Goal: Information Seeking & Learning: Learn about a topic

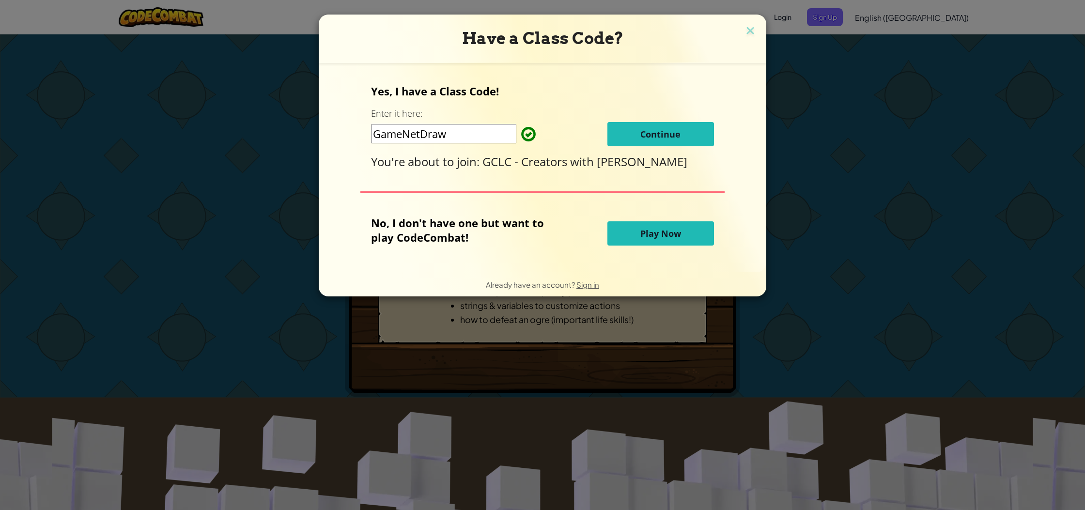
click at [636, 230] on button "Play Now" at bounding box center [660, 233] width 107 height 24
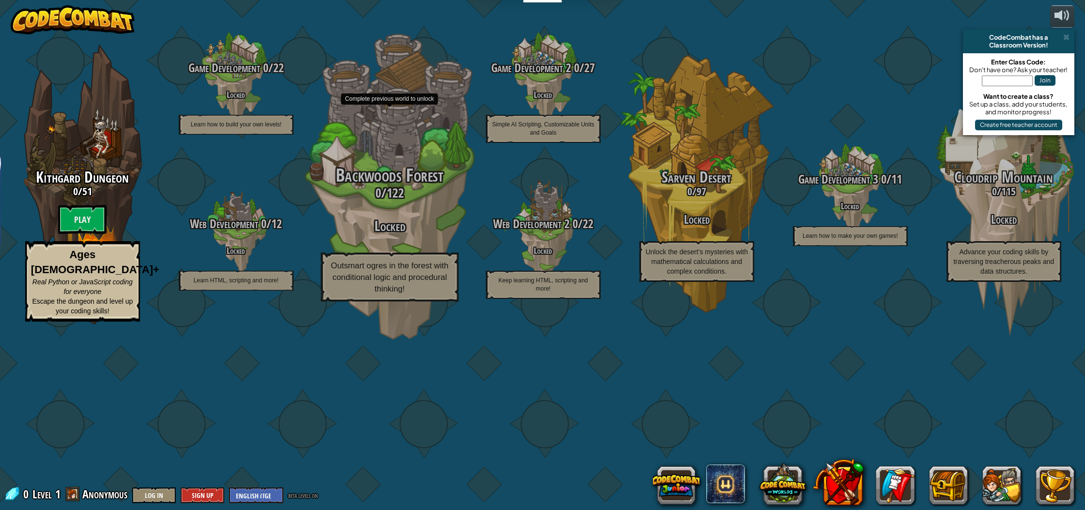
click at [409, 291] on div "Backwoods Forest 0 / 122 Locked Outsmart ogres in the forest with conditional l…" at bounding box center [389, 234] width 184 height 136
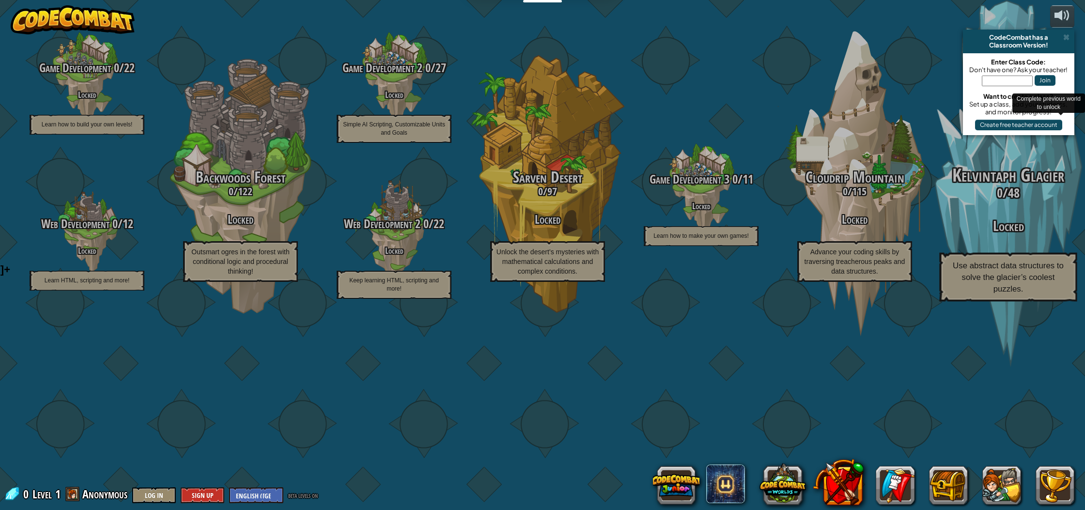
click at [1013, 234] on h3 "Locked" at bounding box center [1008, 225] width 184 height 15
click at [986, 293] on span "Use abstract data structures to solve the glacier’s coolest puzzles." at bounding box center [1008, 277] width 111 height 32
click at [985, 302] on p "Use abstract data structures to solve the glacier’s coolest puzzles." at bounding box center [1008, 277] width 138 height 49
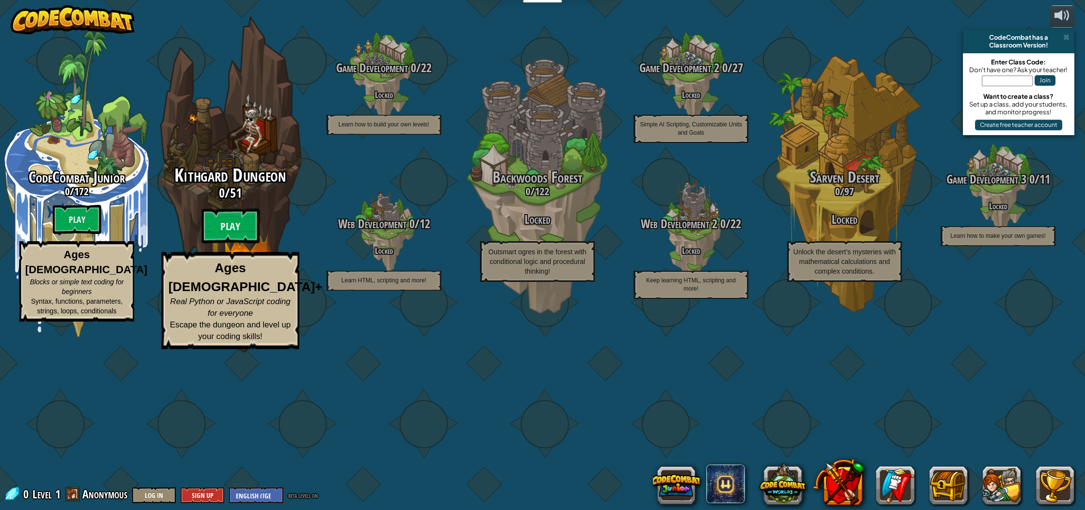
click at [251, 200] on h3 "0 / 51" at bounding box center [230, 193] width 184 height 14
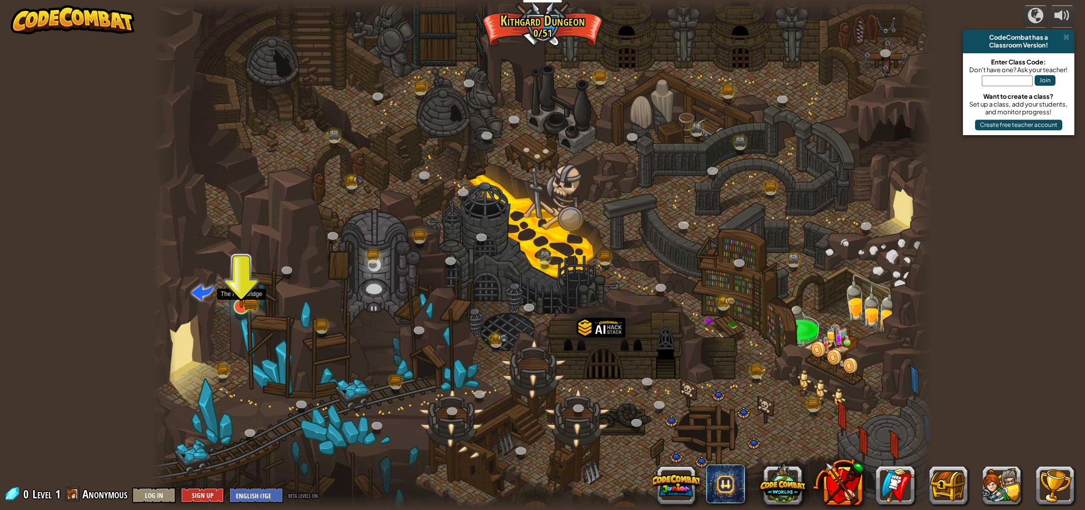
click at [240, 291] on img at bounding box center [241, 284] width 13 height 13
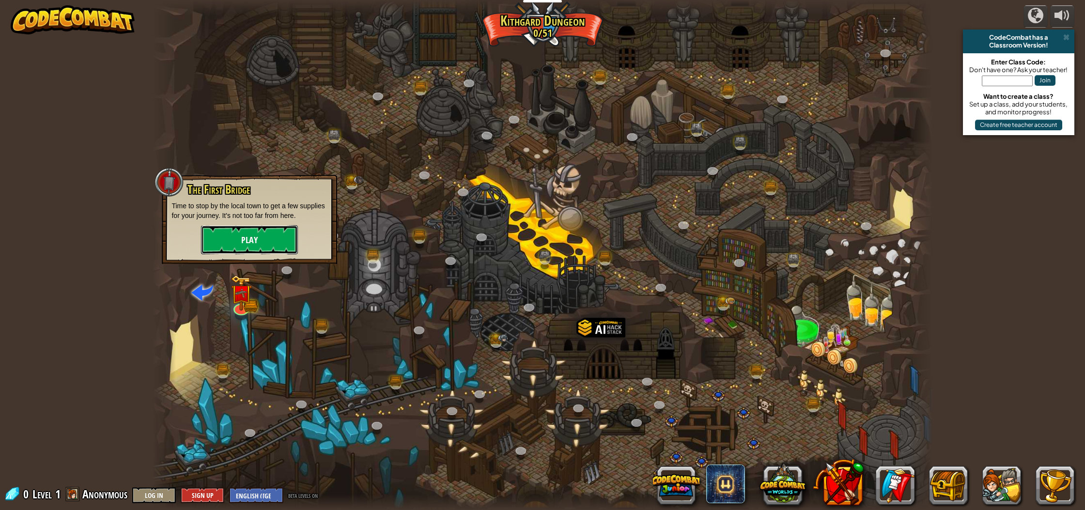
click at [255, 238] on button "Play" at bounding box center [249, 239] width 97 height 29
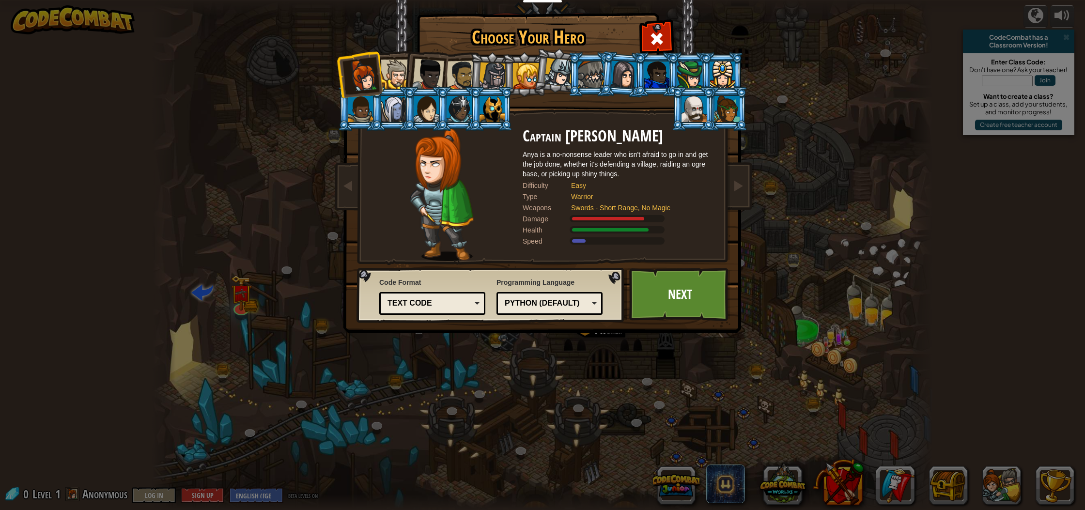
click at [500, 68] on div at bounding box center [493, 76] width 28 height 28
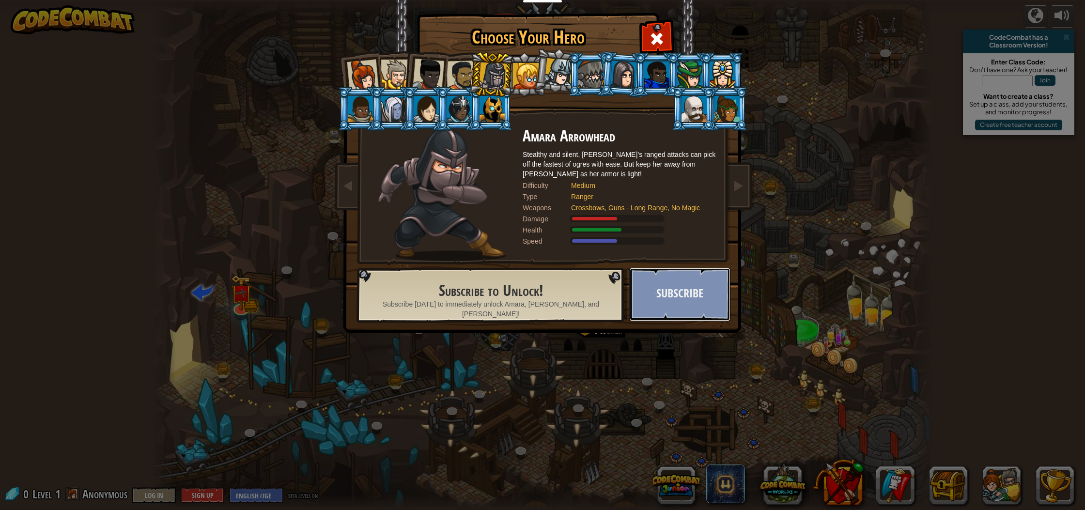
click at [646, 289] on button "Subscribe" at bounding box center [679, 294] width 101 height 53
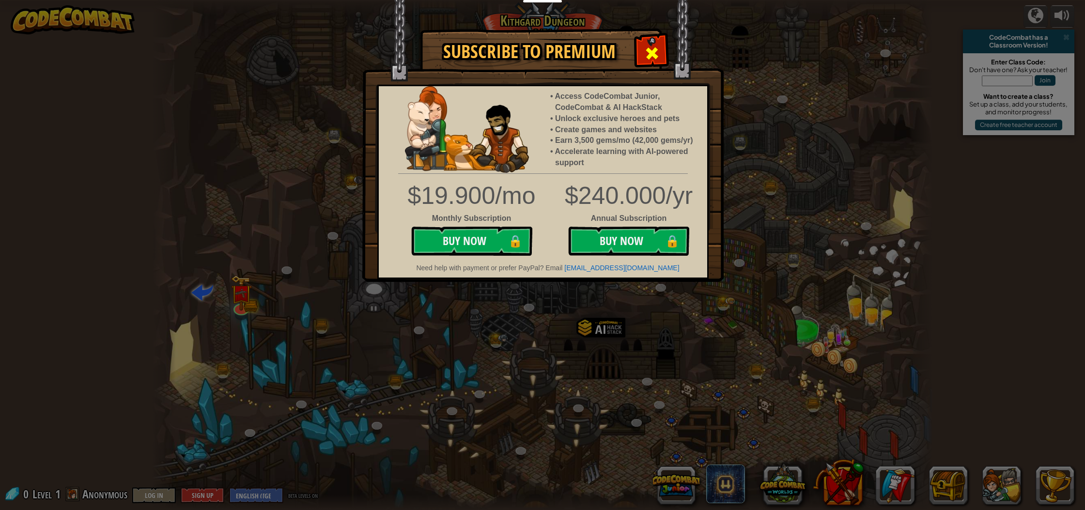
click at [645, 47] on span at bounding box center [651, 53] width 15 height 15
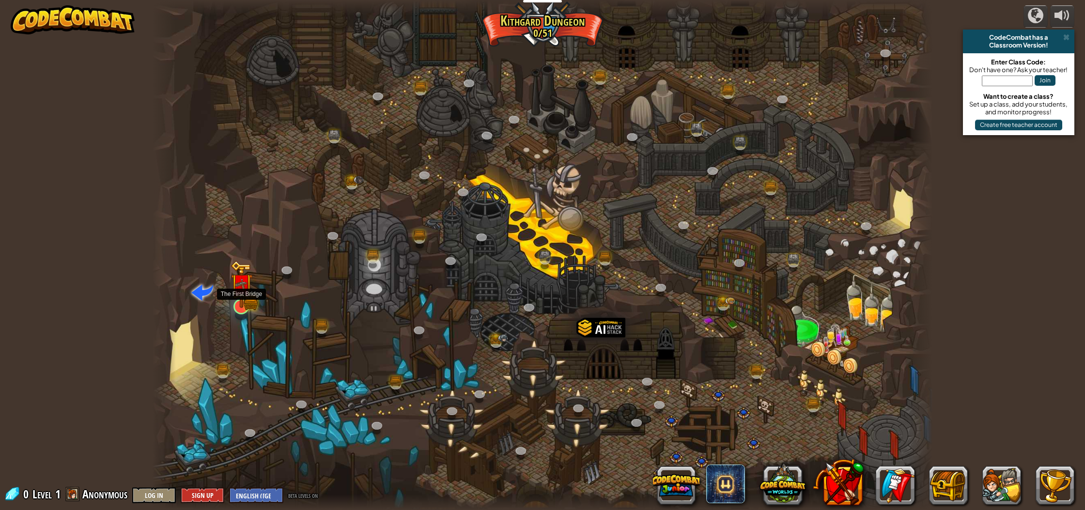
click at [246, 290] on img at bounding box center [241, 284] width 13 height 13
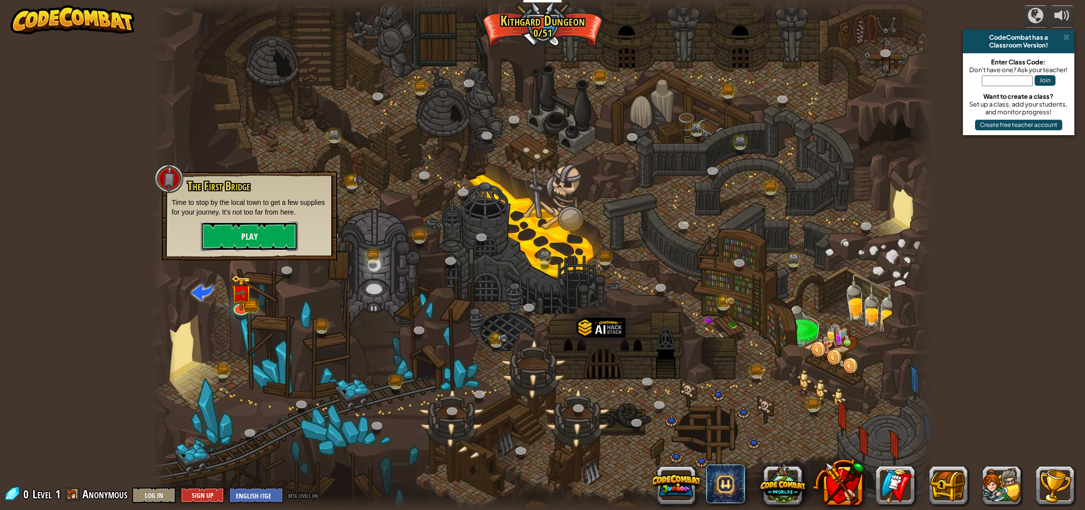
click at [281, 232] on button "Play" at bounding box center [249, 236] width 97 height 29
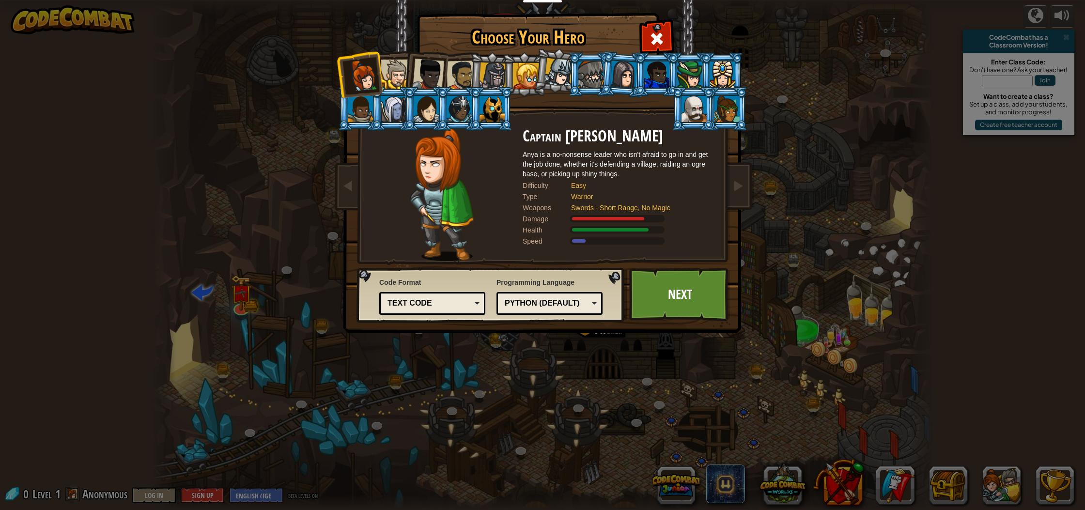
click at [398, 76] on div at bounding box center [396, 75] width 30 height 30
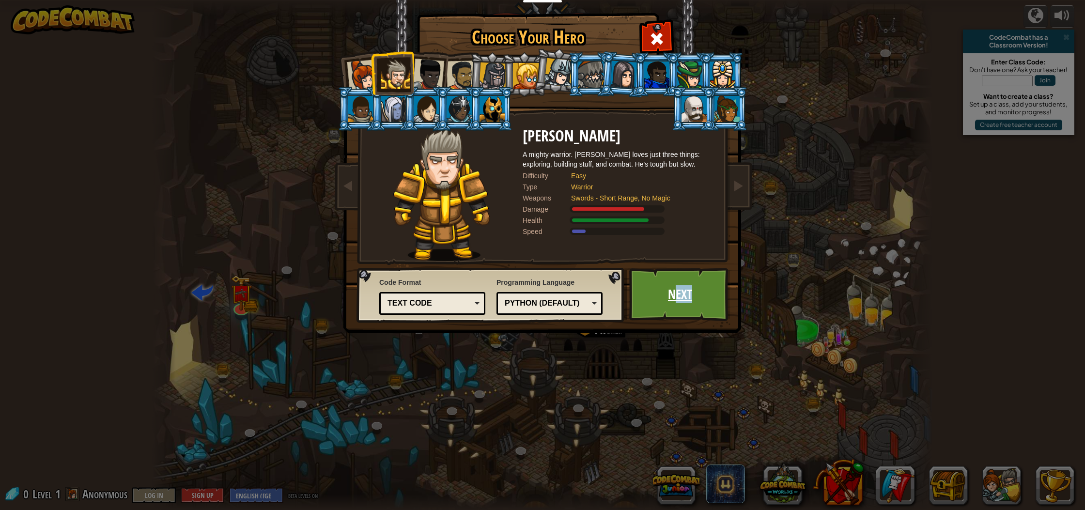
click at [675, 309] on link "Next" at bounding box center [679, 294] width 101 height 53
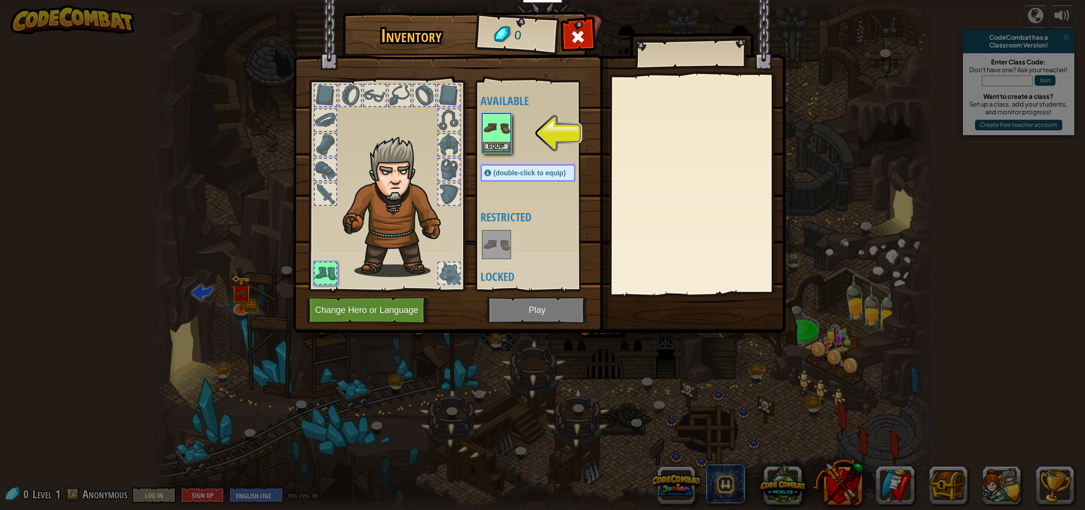
click at [487, 154] on div at bounding box center [537, 133] width 114 height 43
click at [505, 130] on img at bounding box center [496, 127] width 27 height 27
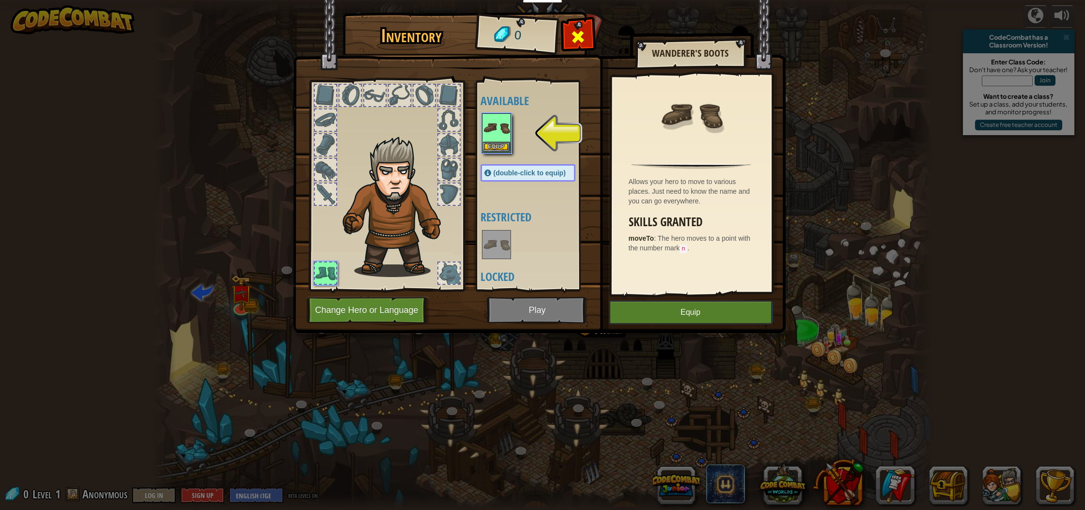
click at [569, 37] on div at bounding box center [578, 39] width 31 height 31
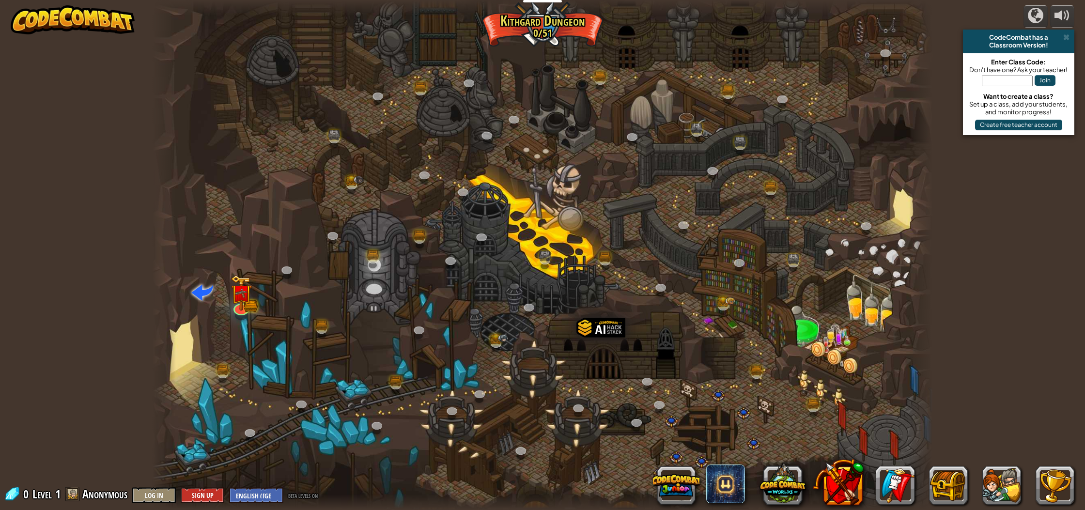
drag, startPoint x: 312, startPoint y: 243, endPoint x: 339, endPoint y: 221, distance: 34.0
click at [297, 229] on div at bounding box center [542, 255] width 780 height 510
drag, startPoint x: 339, startPoint y: 221, endPoint x: 509, endPoint y: 92, distance: 214.0
click at [394, 211] on div at bounding box center [542, 255] width 780 height 510
click at [668, 487] on button at bounding box center [676, 485] width 46 height 46
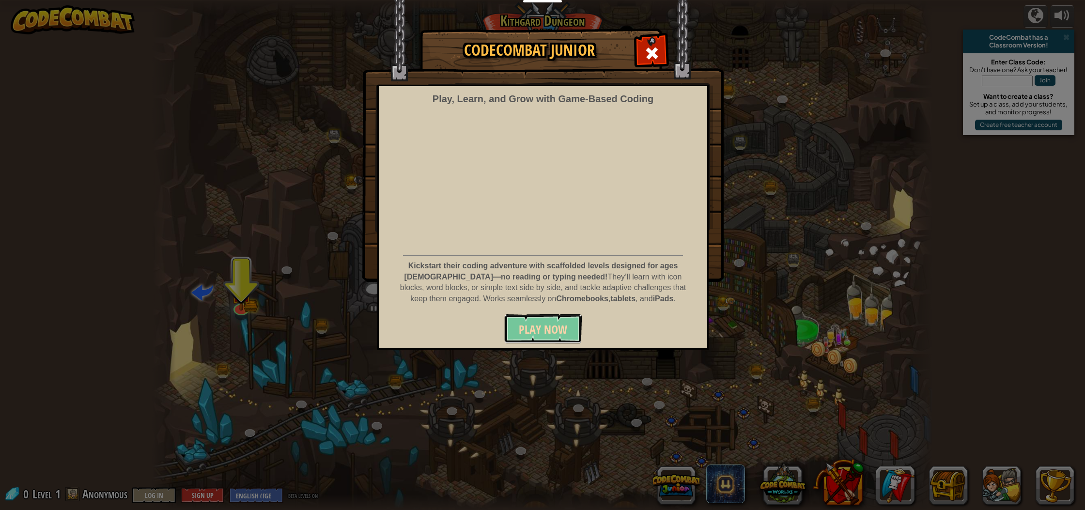
click at [560, 330] on span "Play Now" at bounding box center [543, 329] width 48 height 15
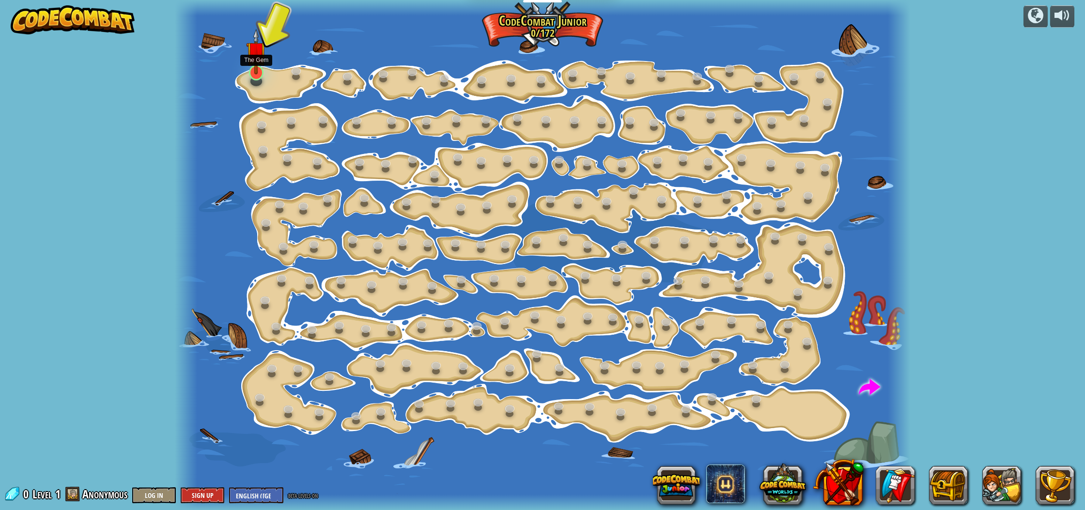
click at [248, 61] on img at bounding box center [256, 52] width 20 height 46
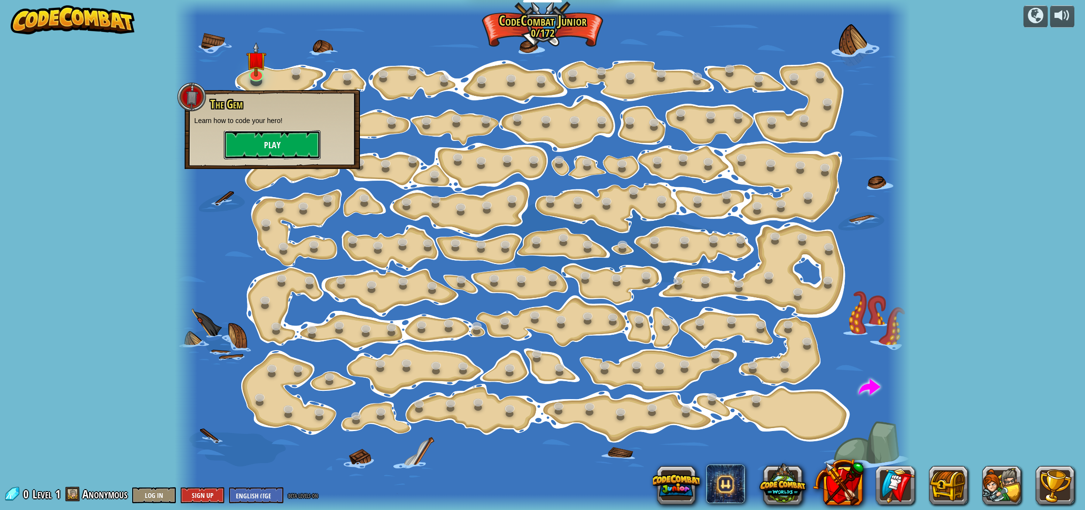
click at [257, 147] on button "Play" at bounding box center [272, 144] width 97 height 29
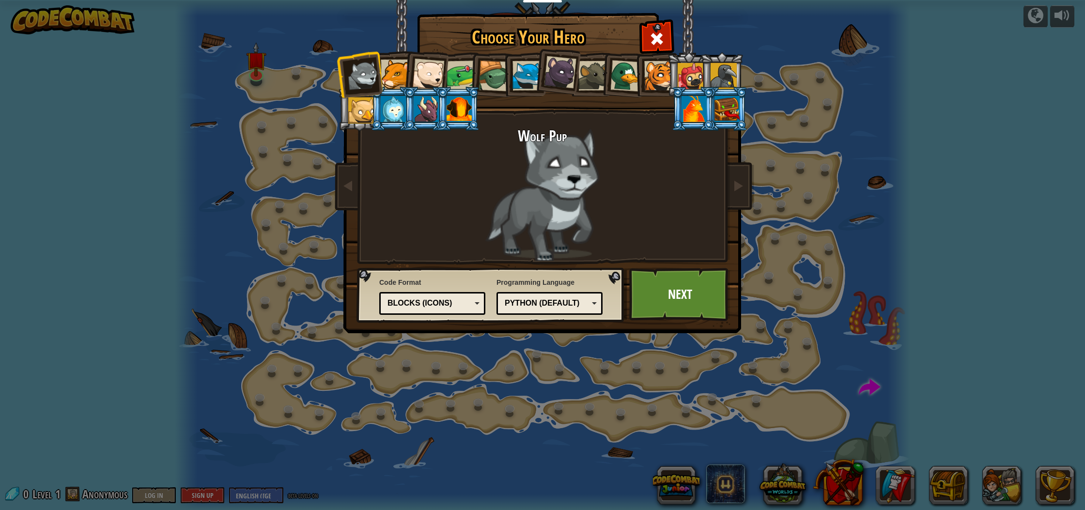
click at [459, 71] on div at bounding box center [462, 76] width 30 height 30
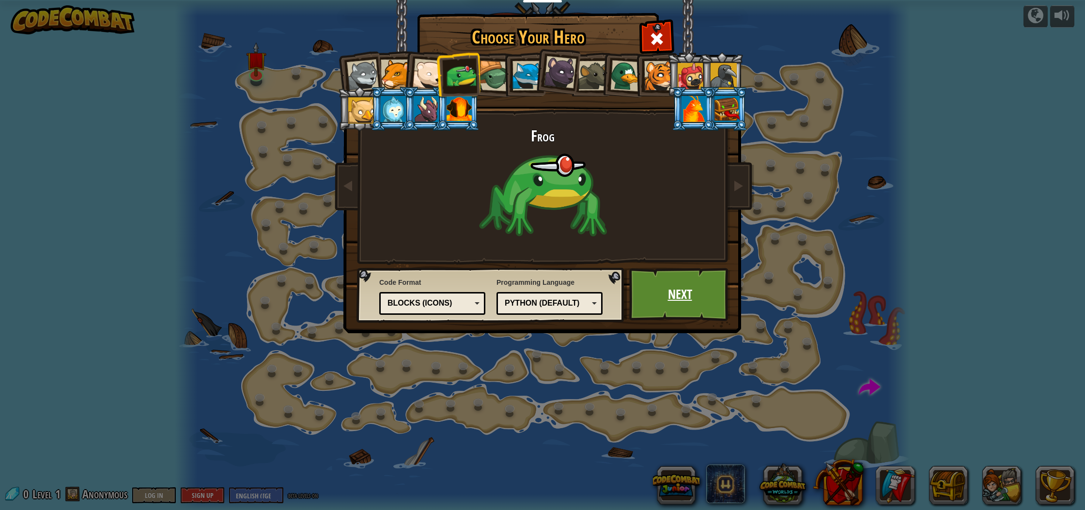
click at [683, 299] on link "Next" at bounding box center [679, 294] width 101 height 53
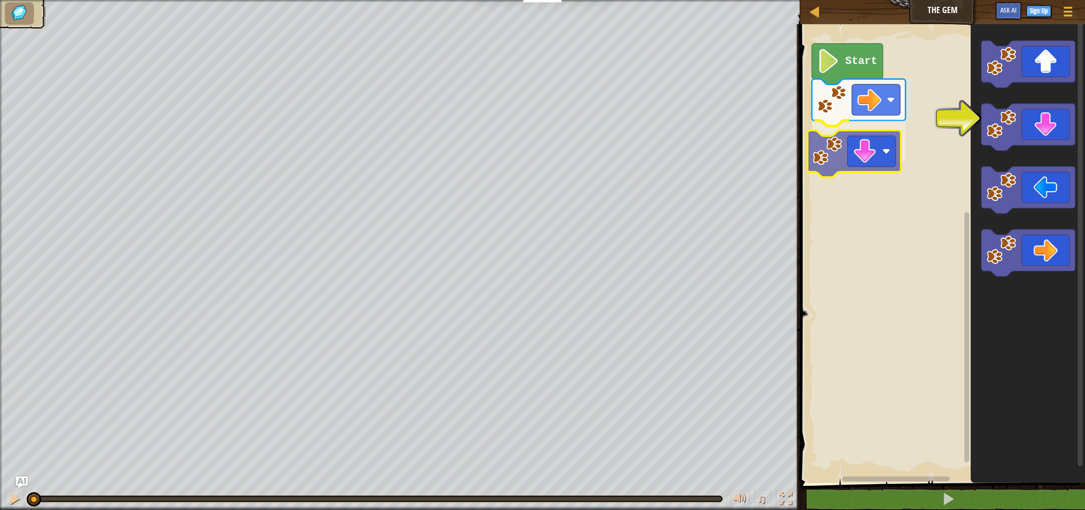
click at [836, 156] on div "Start" at bounding box center [941, 250] width 288 height 463
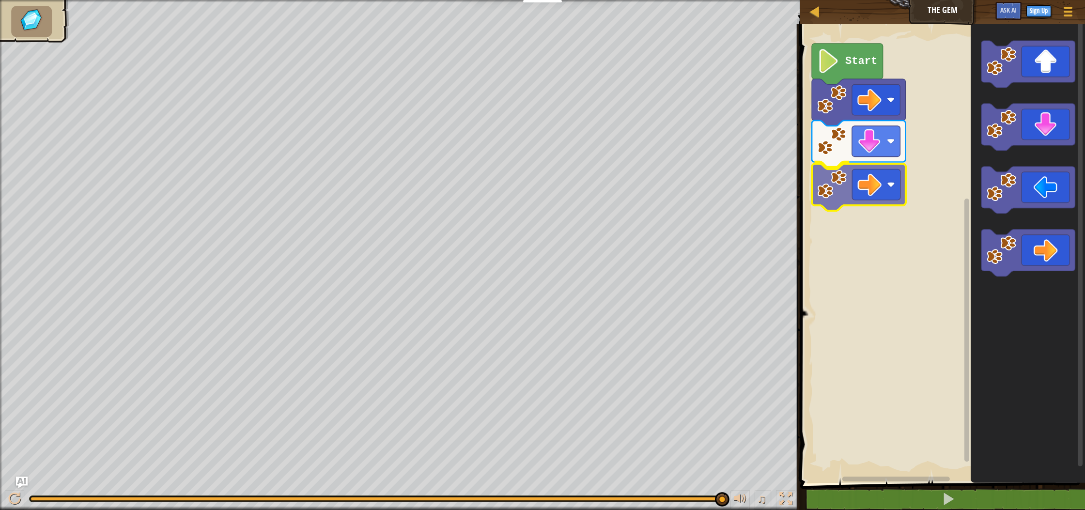
click at [844, 184] on div "Start" at bounding box center [941, 250] width 288 height 463
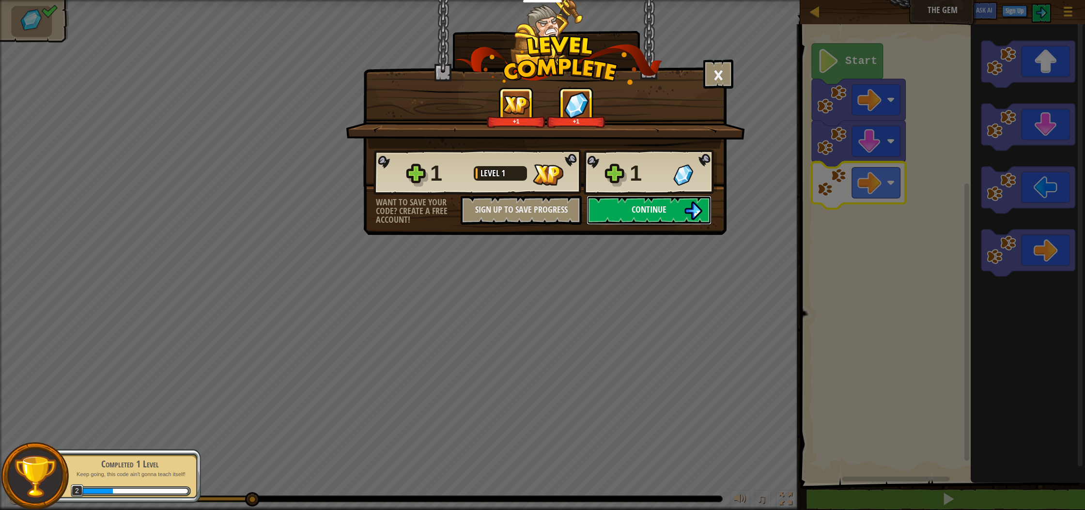
click at [658, 200] on button "Continue" at bounding box center [648, 210] width 125 height 29
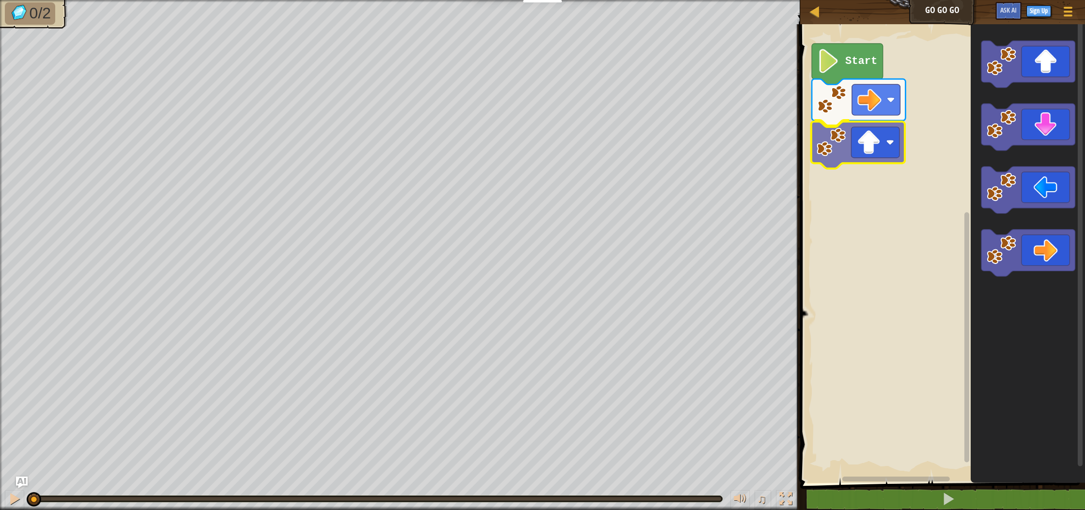
click at [821, 148] on div "Start" at bounding box center [941, 250] width 288 height 463
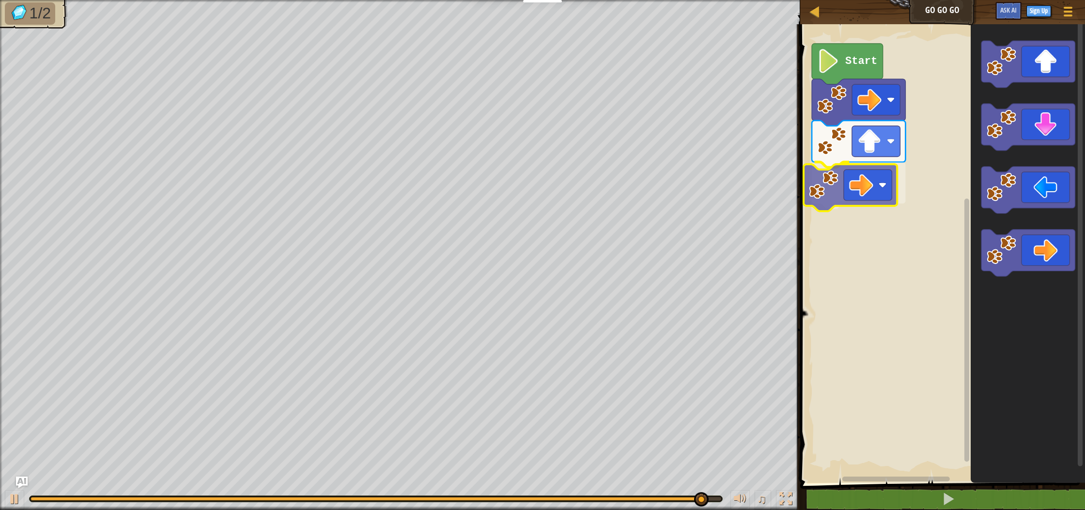
click at [865, 176] on div "Start" at bounding box center [941, 250] width 288 height 463
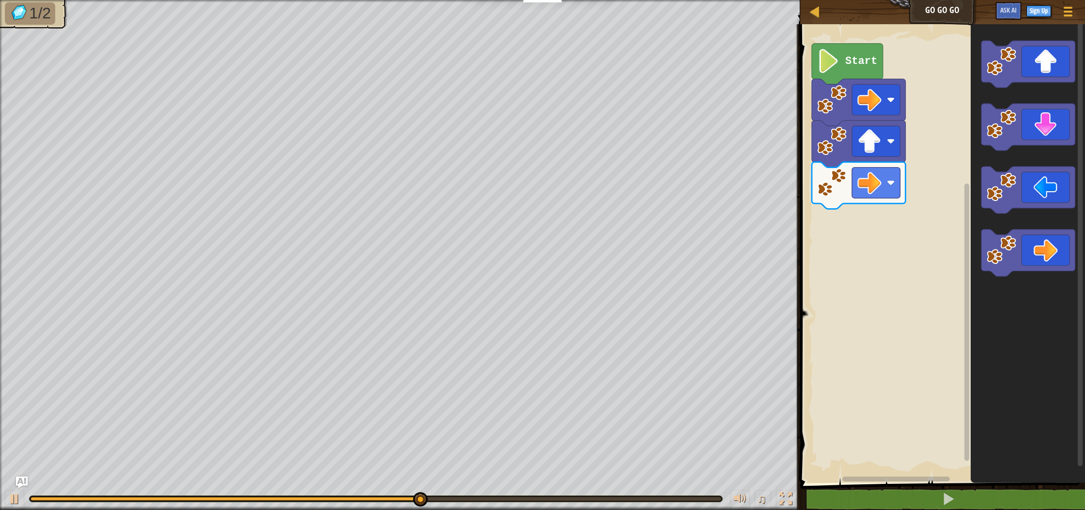
click at [999, 257] on image "Blockly Workspace" at bounding box center [1001, 250] width 30 height 30
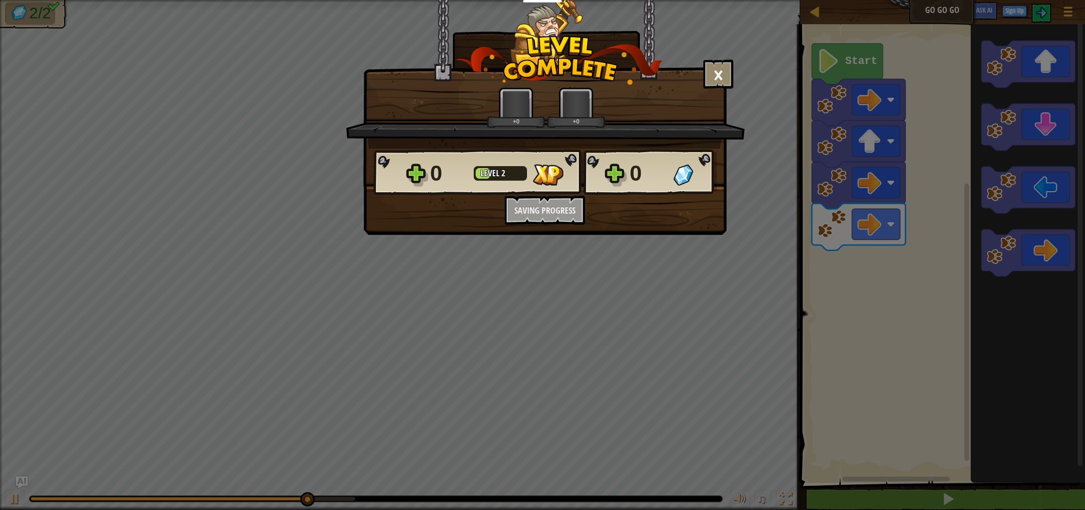
click at [998, 1] on body "Educators Create Free Account School & District Solutions Teacher Toolkit Previ…" at bounding box center [542, 0] width 1085 height 1
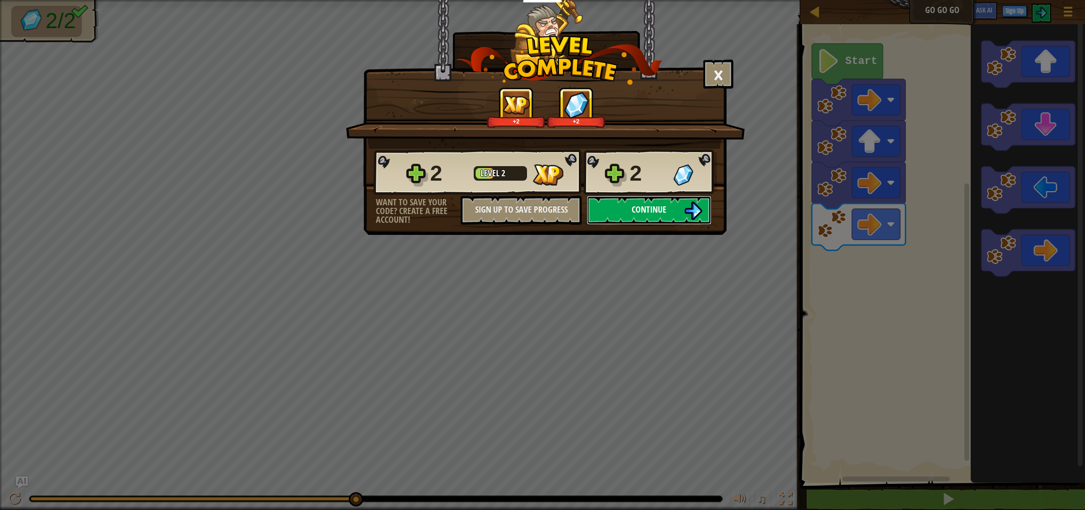
click at [625, 216] on button "Continue" at bounding box center [648, 210] width 125 height 29
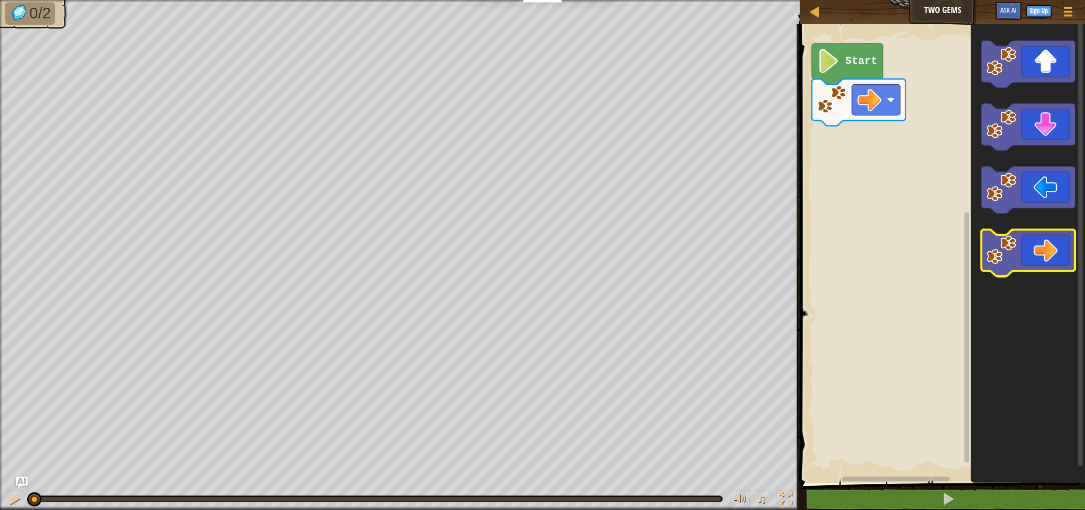
click at [1032, 240] on icon "Blockly Workspace" at bounding box center [1027, 253] width 93 height 47
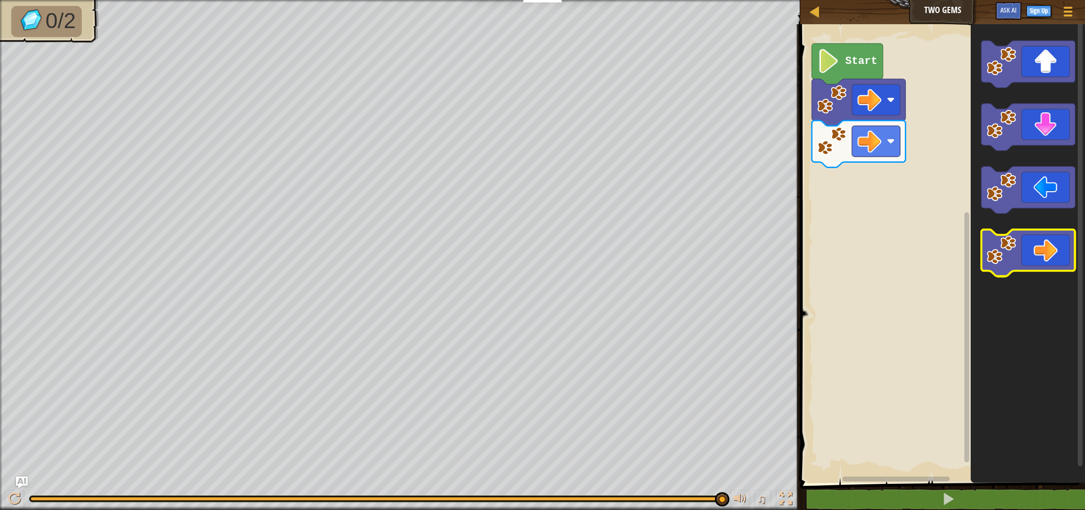
click at [1033, 249] on icon "Blockly Workspace" at bounding box center [1027, 253] width 93 height 47
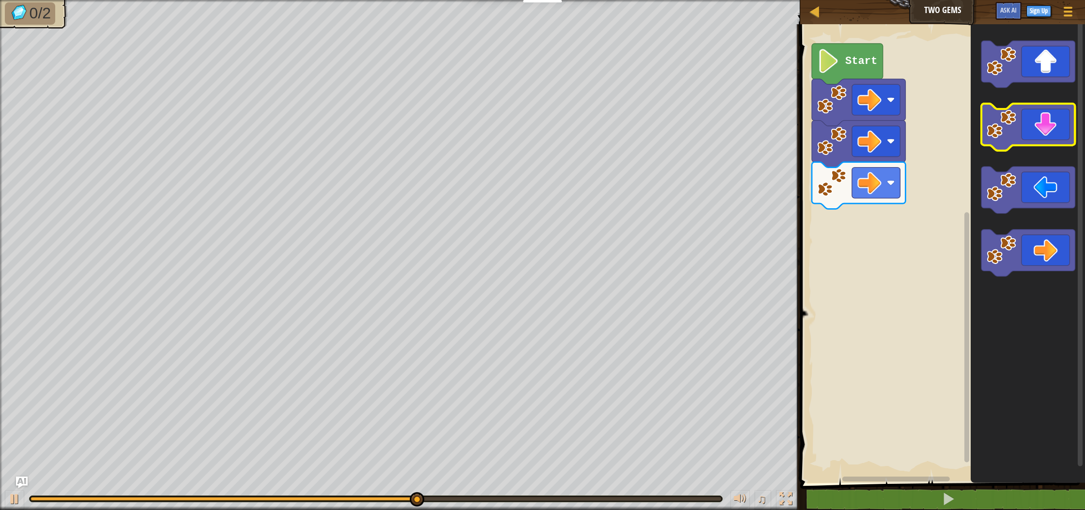
click at [1024, 134] on icon "Blockly Workspace" at bounding box center [1027, 127] width 93 height 47
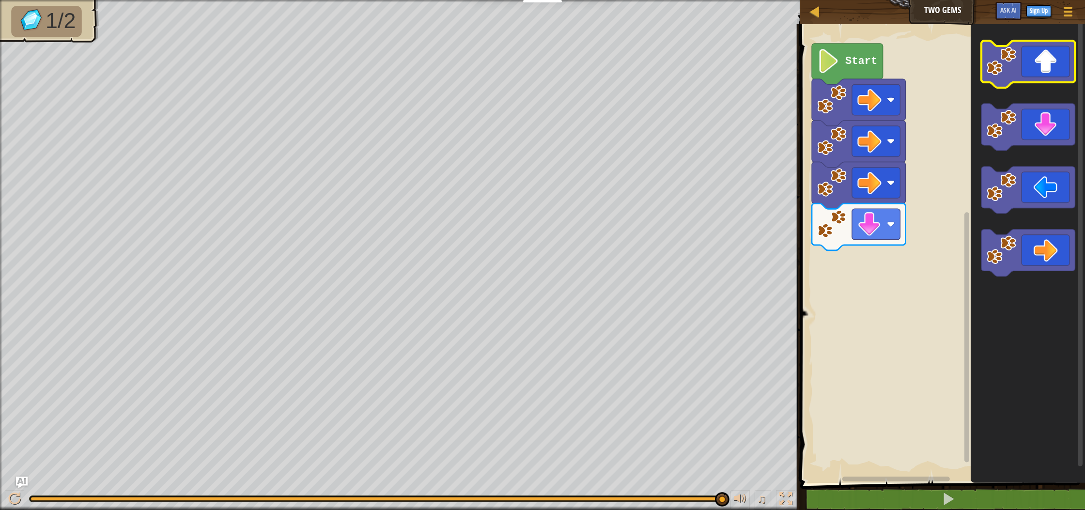
click at [1025, 64] on icon "Blockly Workspace" at bounding box center [1027, 64] width 93 height 47
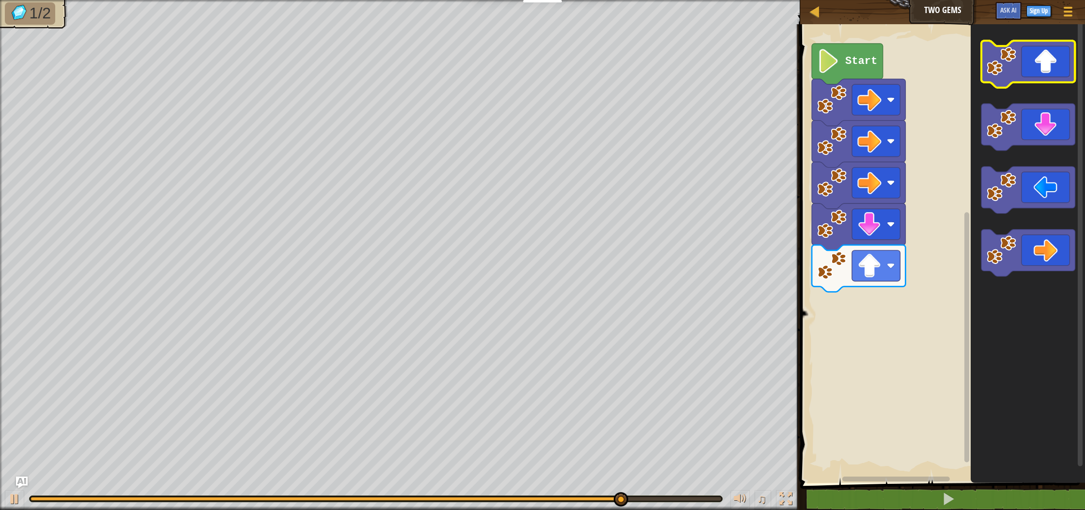
click at [1029, 55] on icon "Blockly Workspace" at bounding box center [1027, 64] width 93 height 47
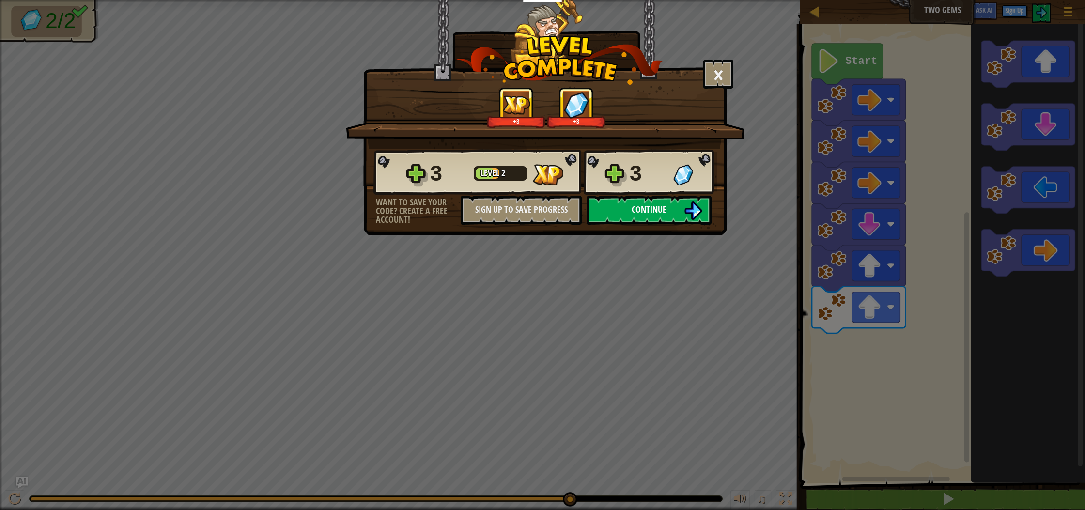
click at [678, 205] on button "Continue" at bounding box center [648, 210] width 125 height 29
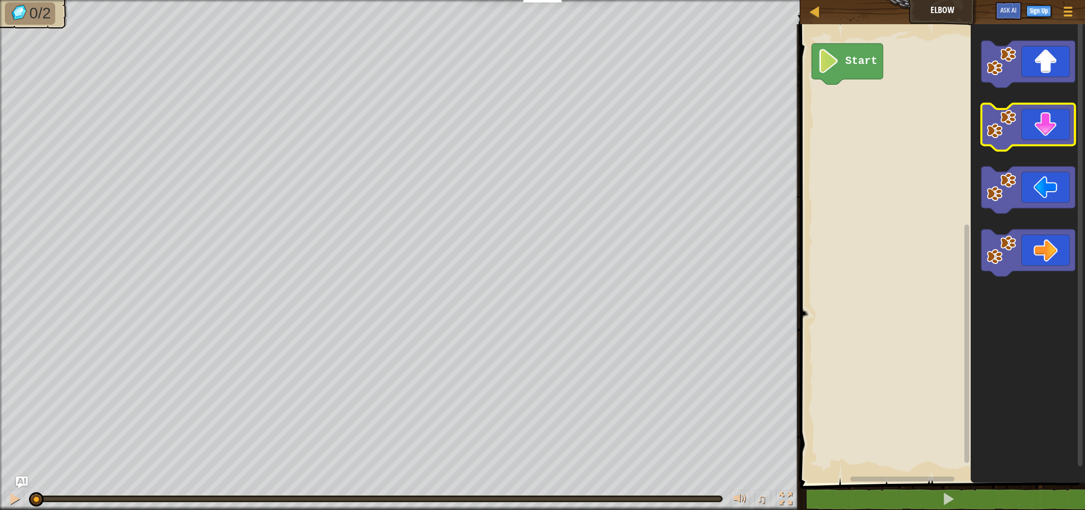
click at [1030, 136] on icon "Blockly Workspace" at bounding box center [1027, 127] width 93 height 47
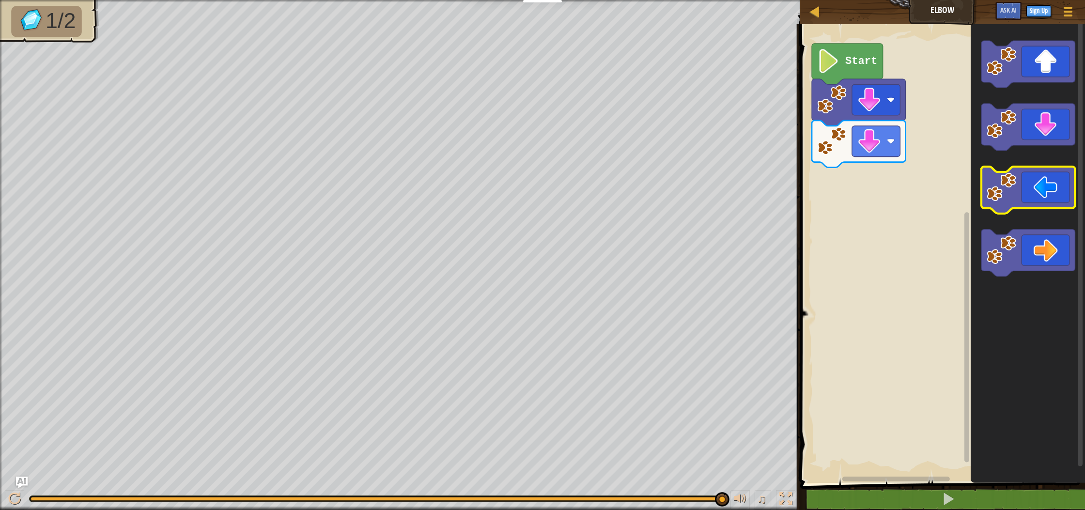
click at [1022, 183] on icon "Blockly Workspace" at bounding box center [1027, 190] width 93 height 47
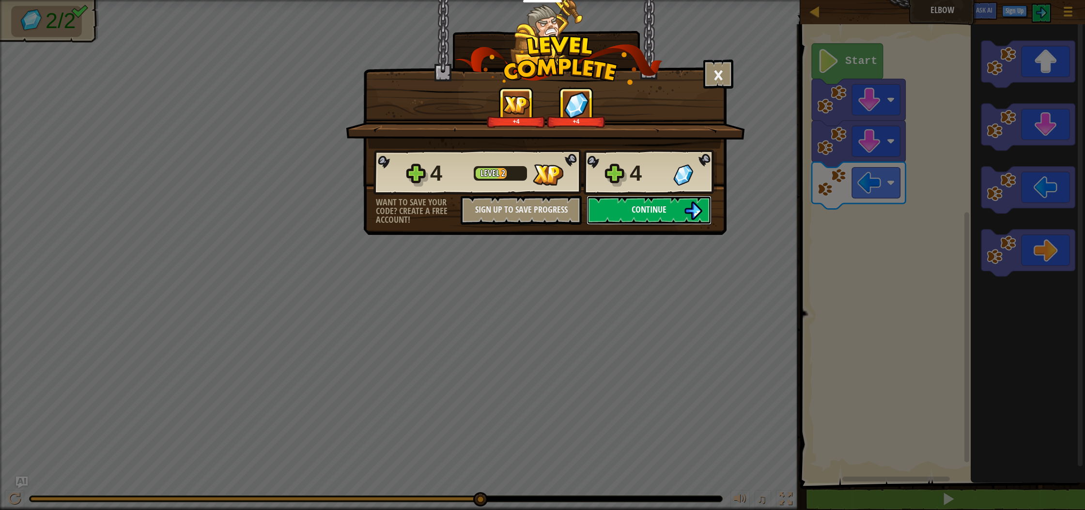
click at [657, 207] on span "Continue" at bounding box center [649, 209] width 35 height 12
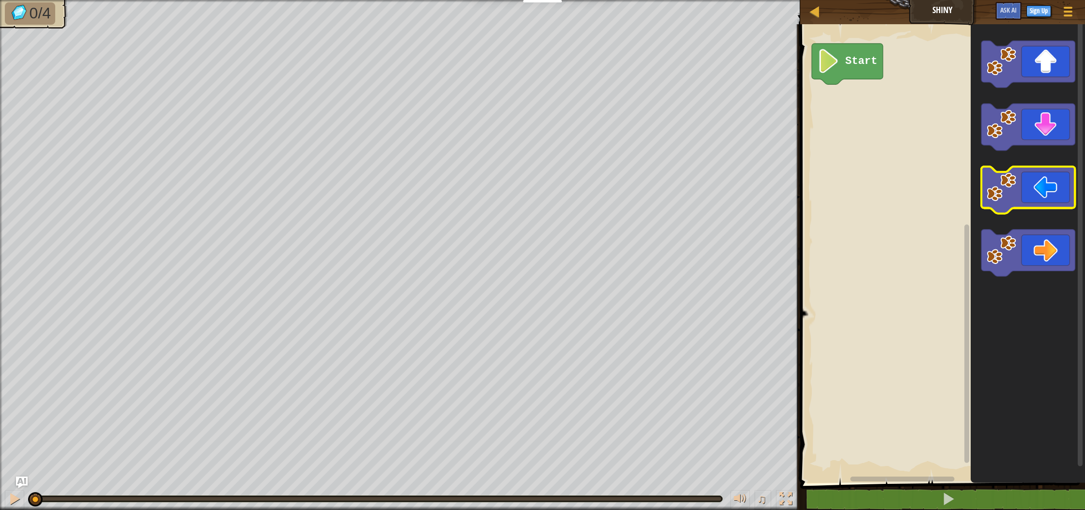
click at [1015, 189] on image "Blockly Workspace" at bounding box center [1001, 187] width 30 height 30
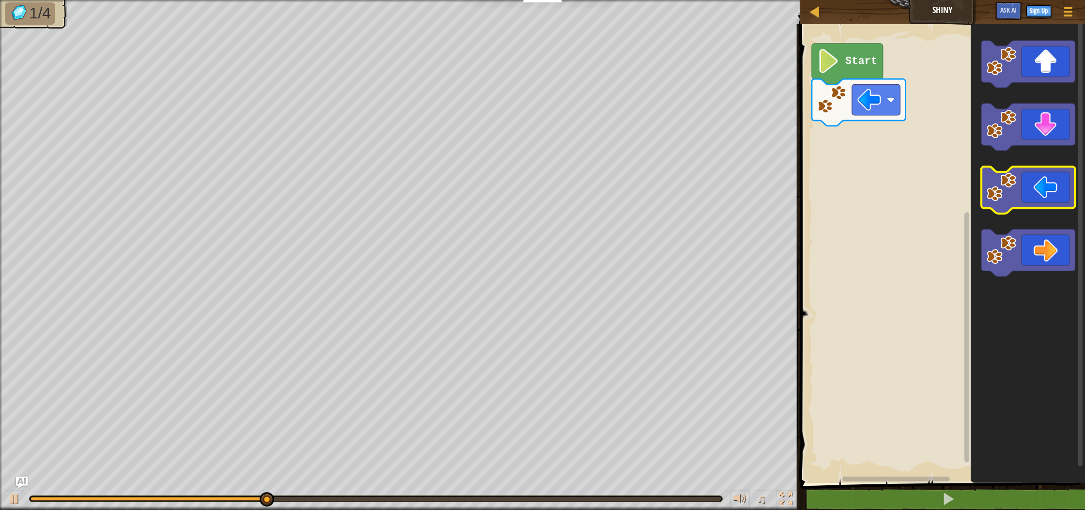
click at [1015, 189] on image "Blockly Workspace" at bounding box center [1001, 187] width 30 height 30
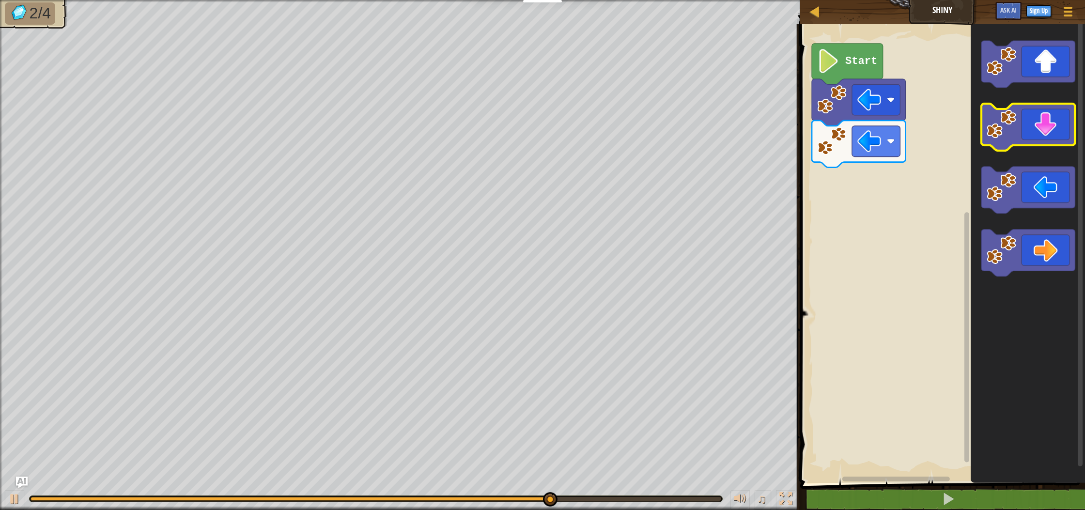
click at [1034, 116] on icon "Blockly Workspace" at bounding box center [1027, 127] width 93 height 47
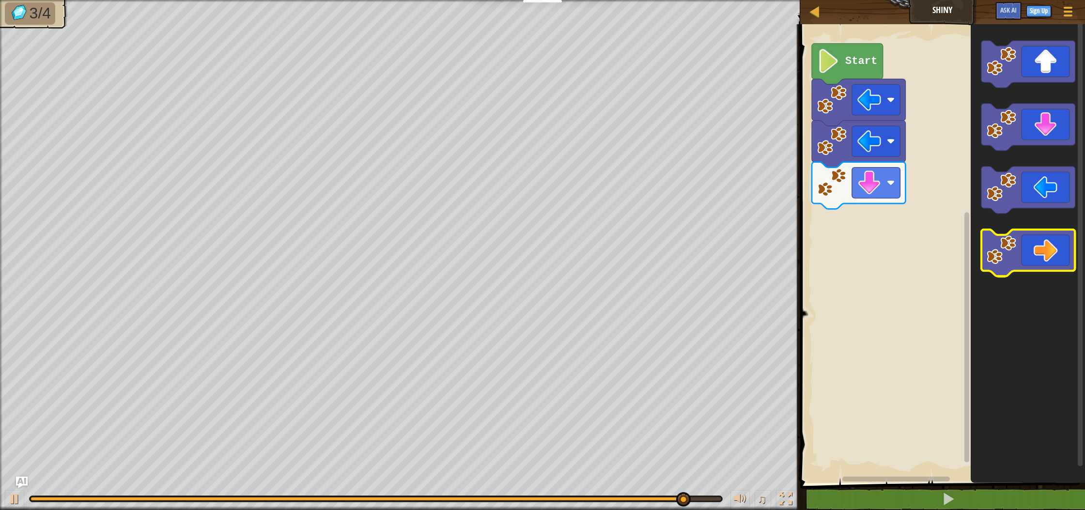
click at [1030, 237] on icon "Blockly Workspace" at bounding box center [1027, 253] width 93 height 47
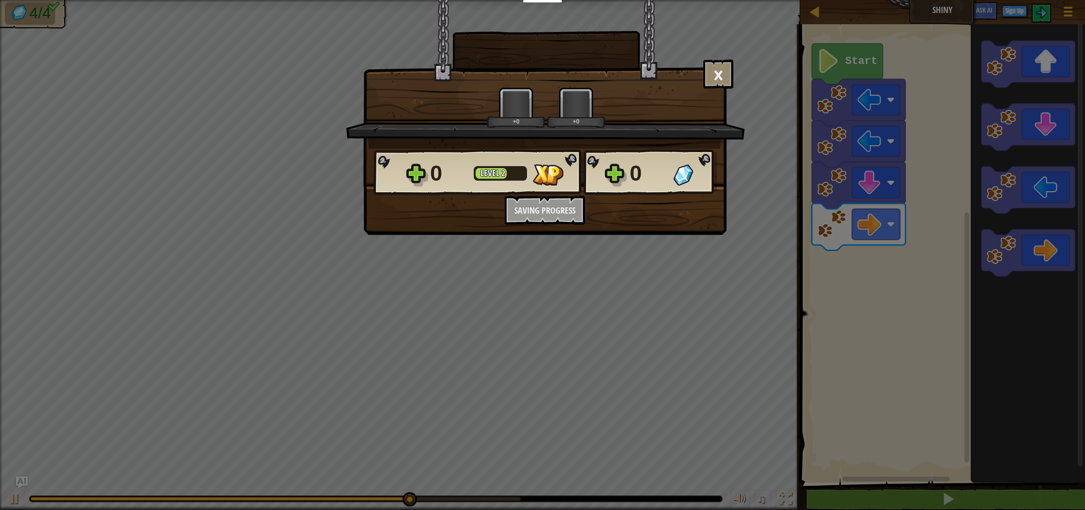
click at [1030, 1] on body "Educators Create Free Account School & District Solutions Teacher Toolkit Previ…" at bounding box center [542, 0] width 1085 height 1
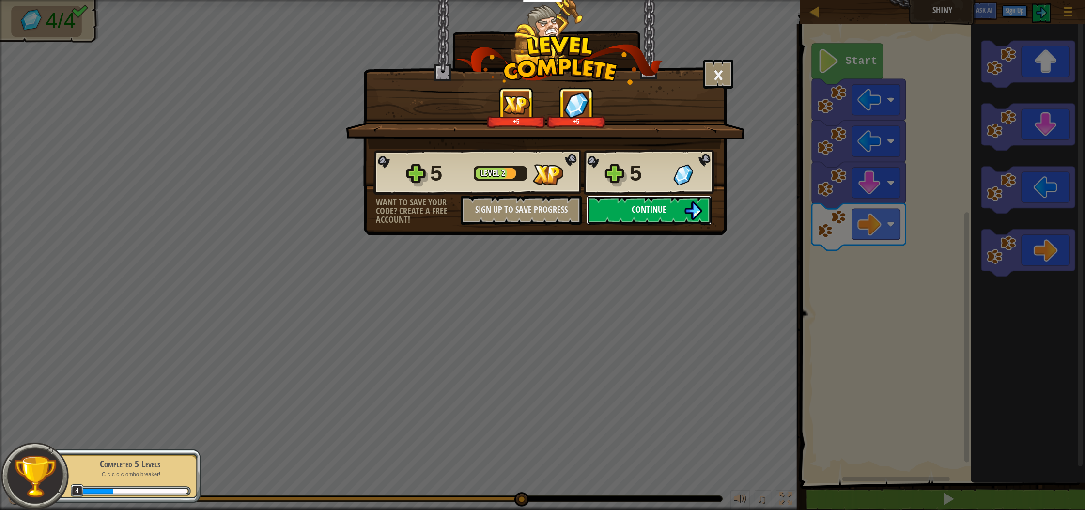
click at [659, 204] on span "Continue" at bounding box center [649, 209] width 35 height 12
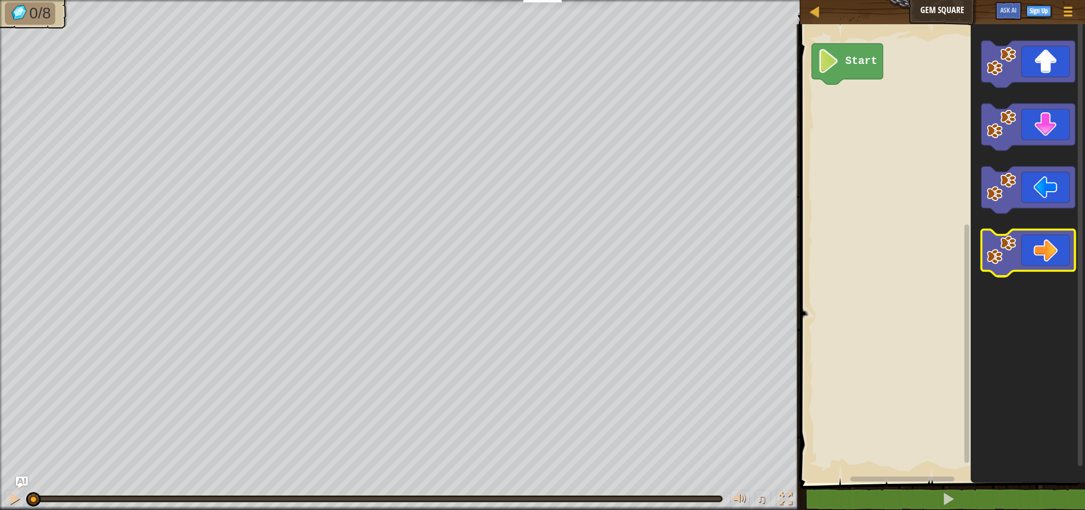
click at [1051, 249] on icon "Blockly Workspace" at bounding box center [1027, 253] width 93 height 47
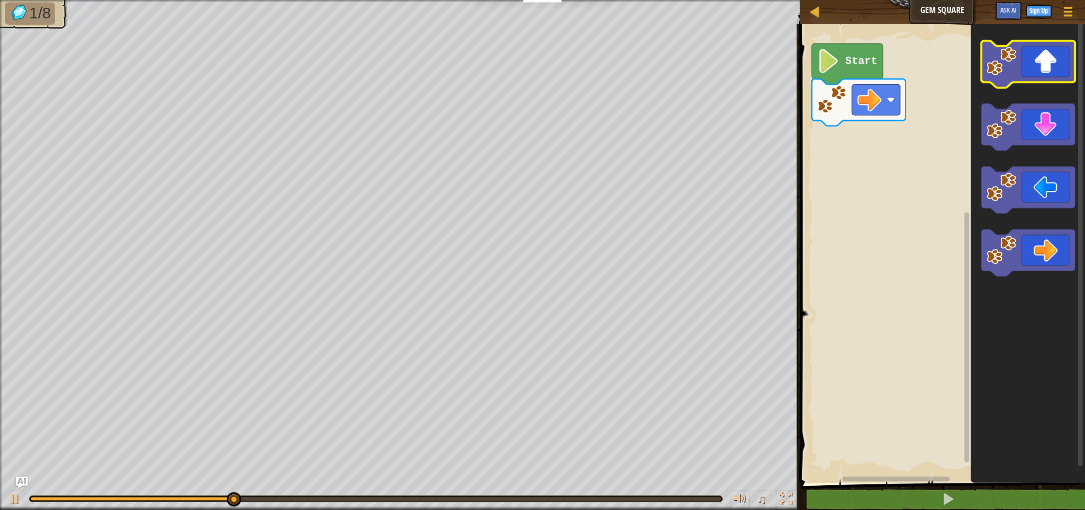
click at [1028, 55] on icon "Blockly Workspace" at bounding box center [1027, 64] width 93 height 47
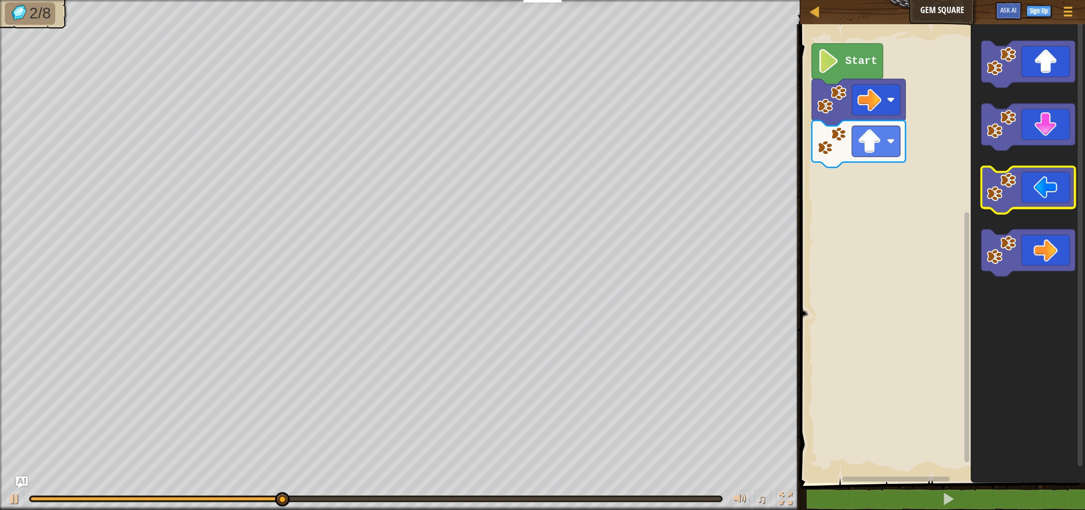
click at [1008, 204] on icon "Blockly Workspace" at bounding box center [1027, 190] width 93 height 47
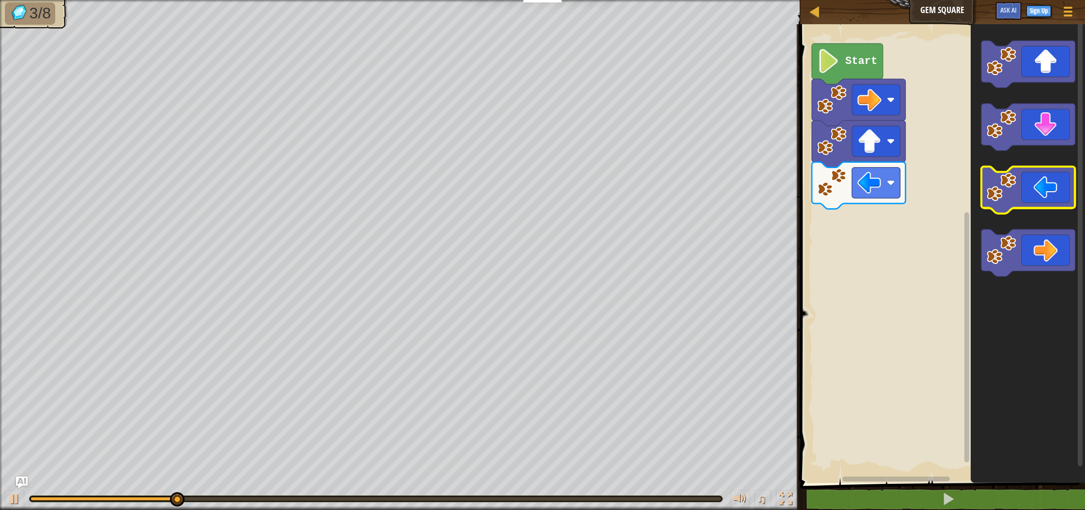
click at [1008, 204] on icon "Blockly Workspace" at bounding box center [1027, 190] width 93 height 47
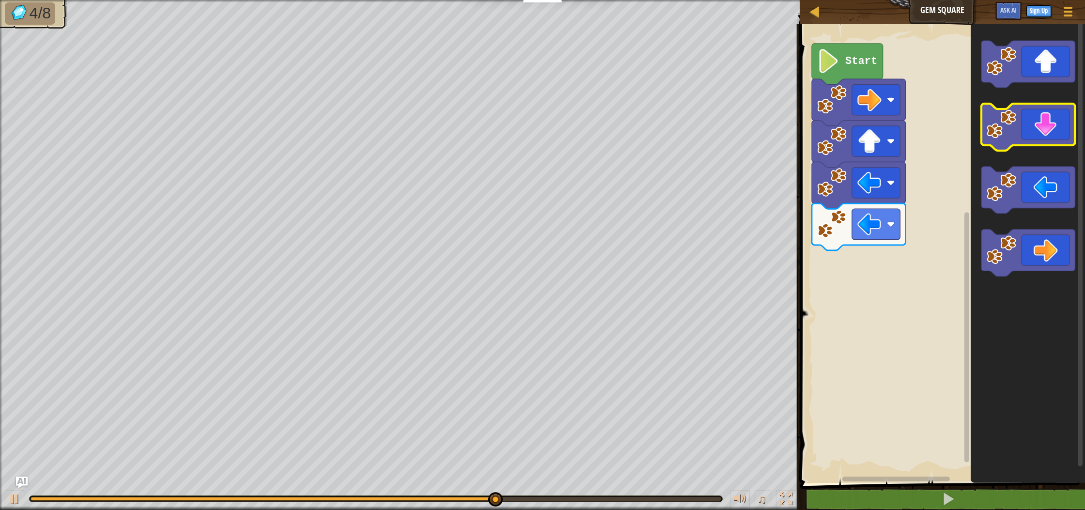
click at [1043, 123] on icon "Blockly Workspace" at bounding box center [1027, 127] width 93 height 47
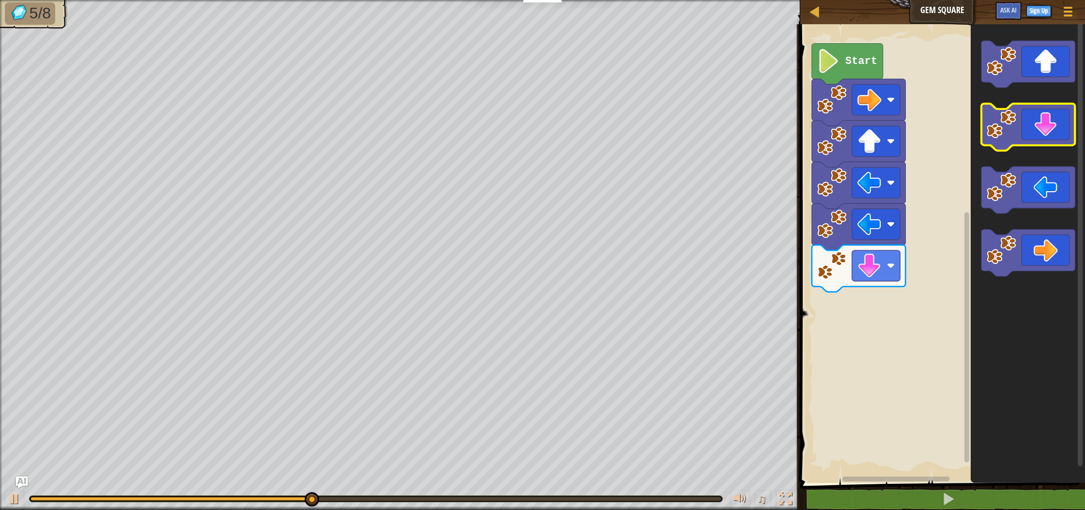
click at [1043, 123] on icon "Blockly Workspace" at bounding box center [1027, 127] width 93 height 47
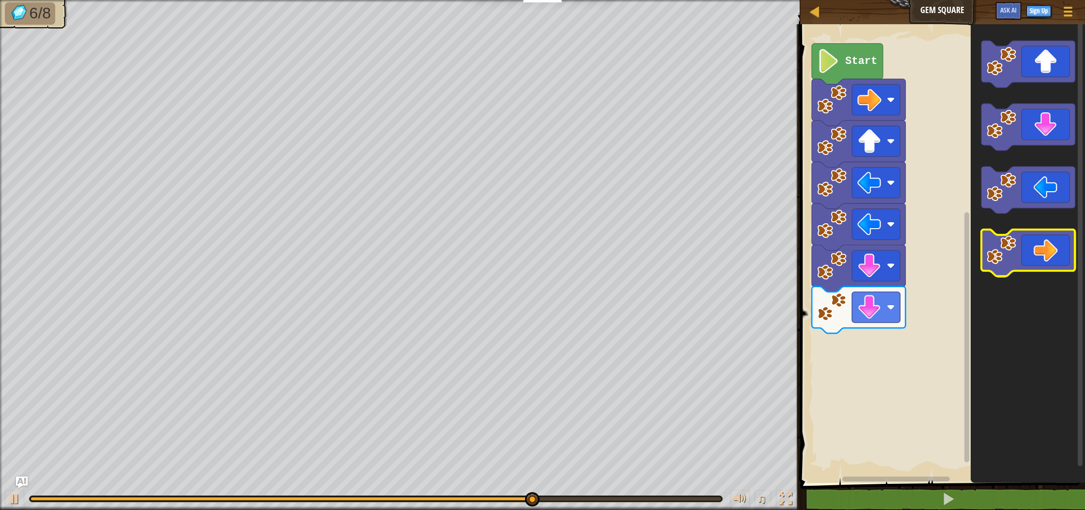
click at [1035, 243] on icon "Blockly Workspace" at bounding box center [1027, 253] width 93 height 47
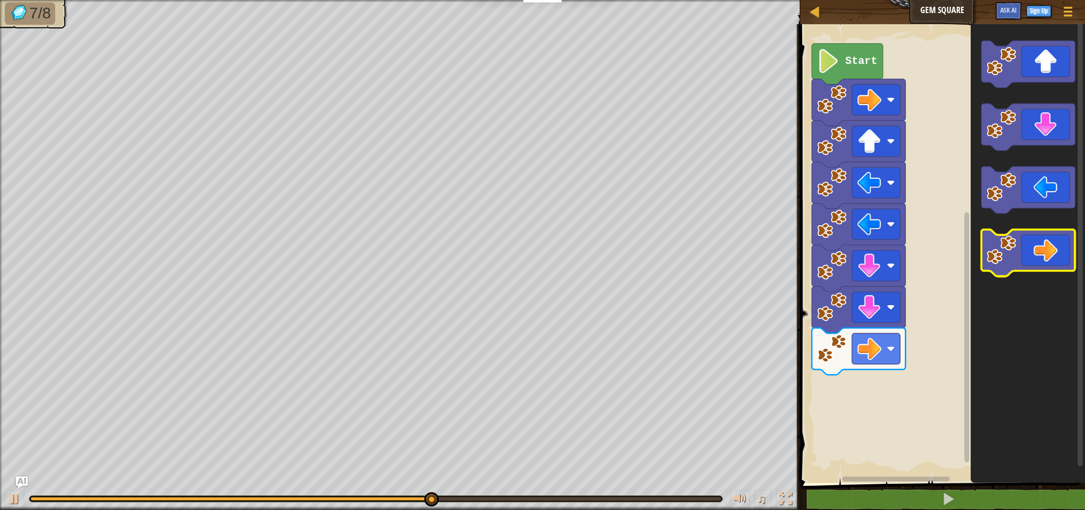
click at [1035, 243] on icon "Blockly Workspace" at bounding box center [1027, 253] width 93 height 47
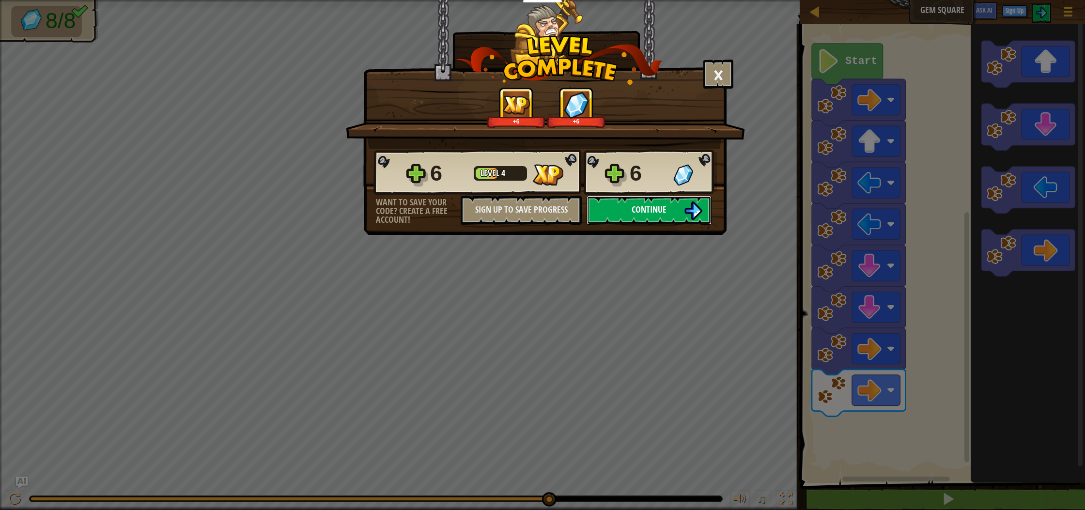
click at [661, 208] on span "Continue" at bounding box center [649, 209] width 35 height 12
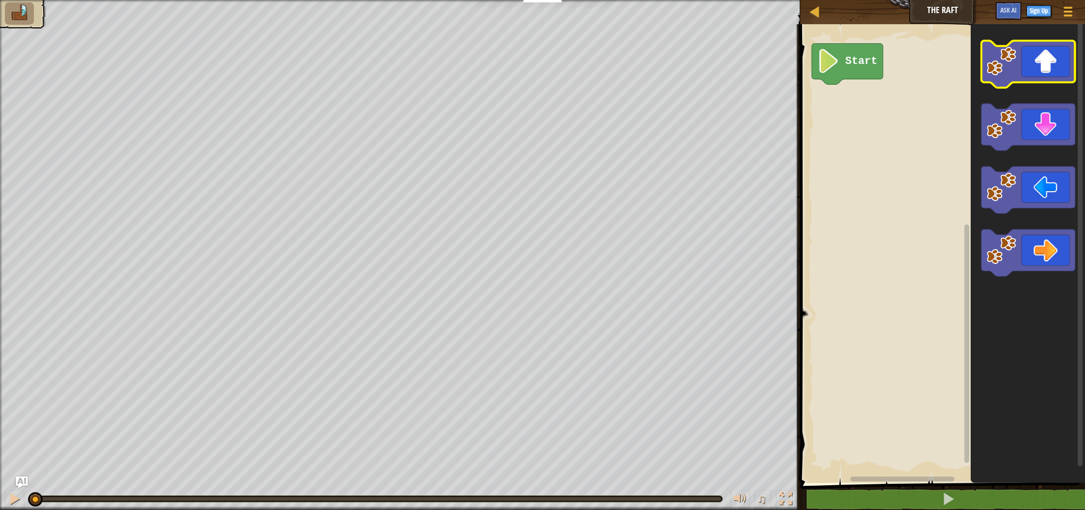
click at [1062, 57] on icon "Blockly Workspace" at bounding box center [1027, 64] width 93 height 47
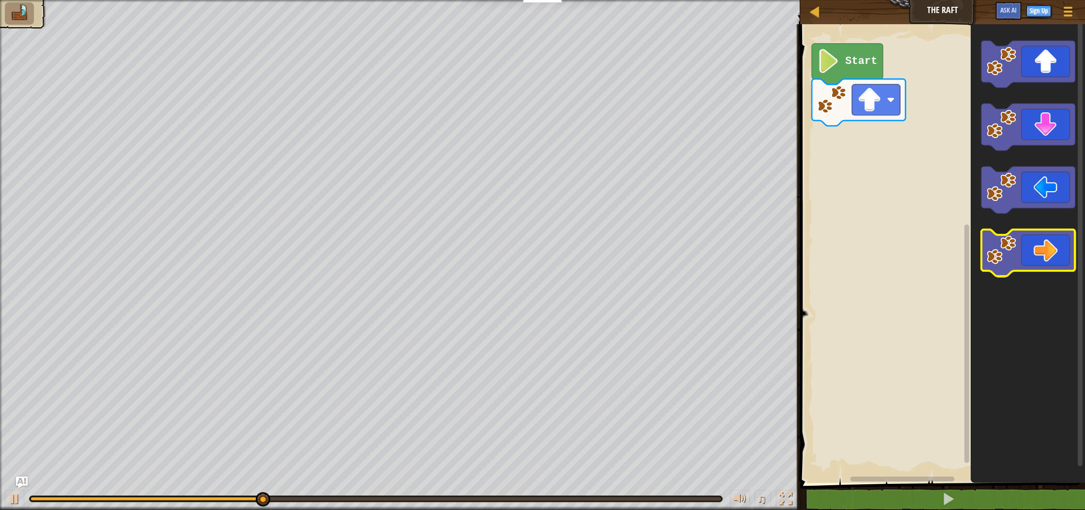
click at [1028, 260] on icon "Blockly Workspace" at bounding box center [1027, 253] width 93 height 47
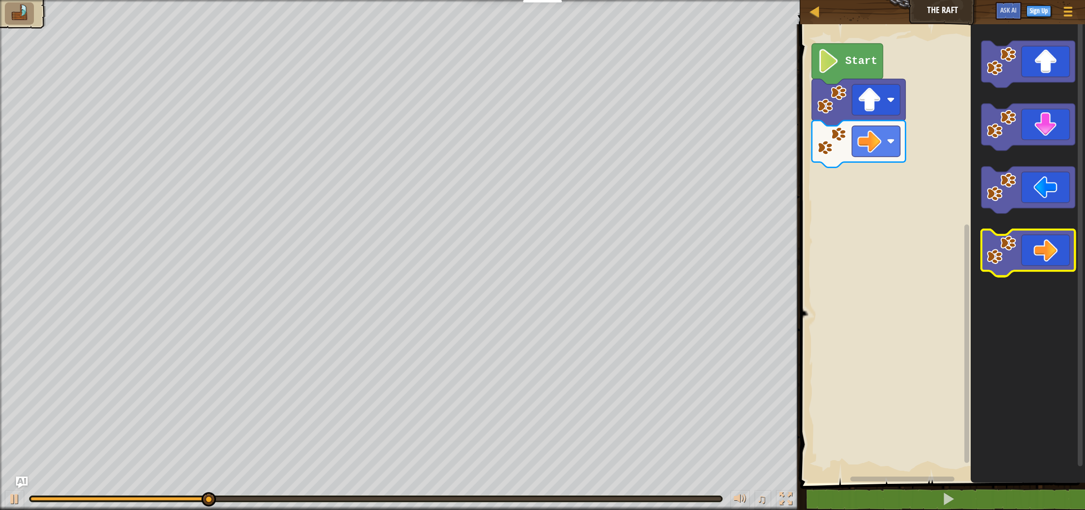
click at [1028, 260] on icon "Blockly Workspace" at bounding box center [1027, 253] width 93 height 47
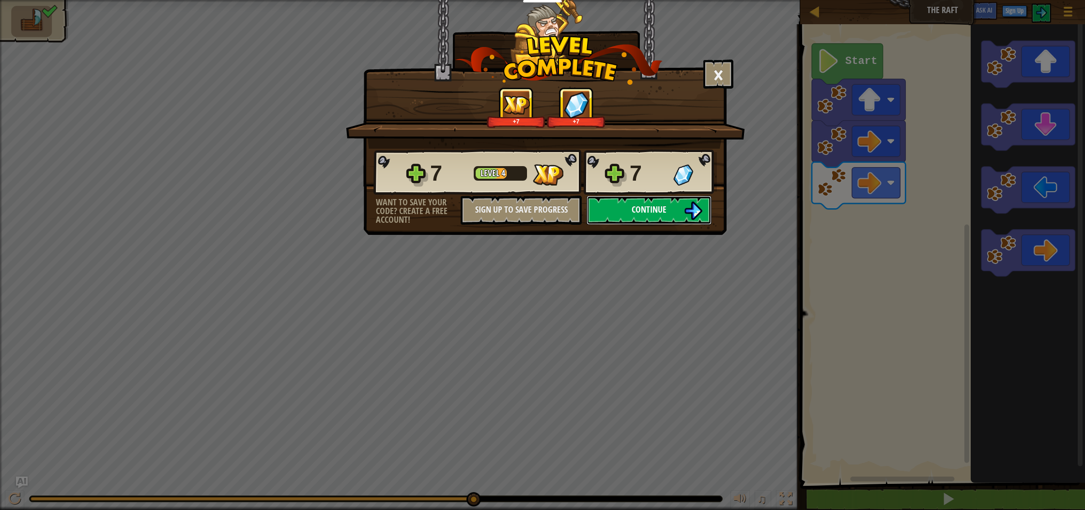
click at [675, 205] on button "Continue" at bounding box center [648, 210] width 125 height 29
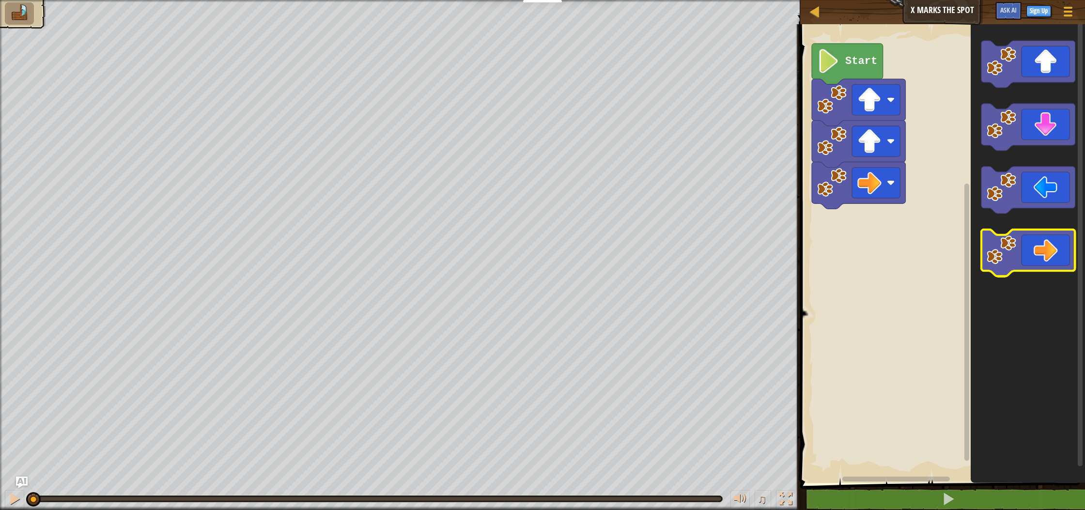
click at [1018, 248] on icon "Blockly Workspace" at bounding box center [1027, 253] width 93 height 47
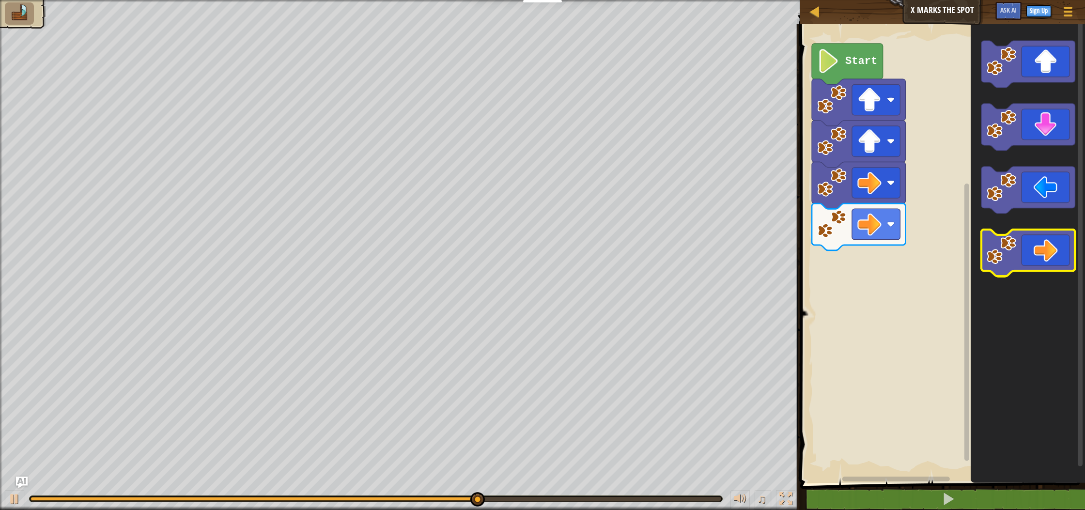
click at [1008, 247] on image "Blockly Workspace" at bounding box center [1001, 250] width 30 height 30
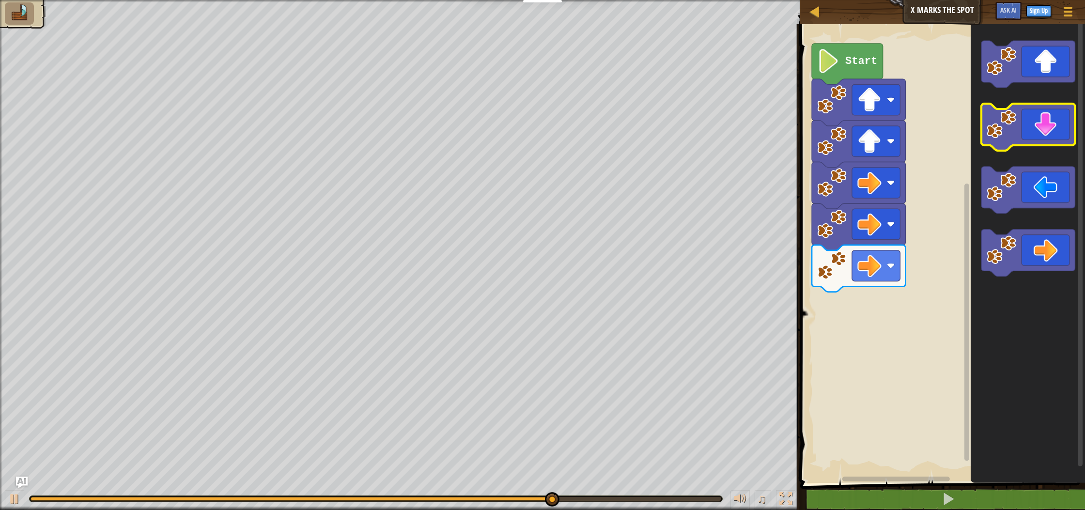
click at [1032, 125] on icon "Blockly Workspace" at bounding box center [1027, 127] width 93 height 47
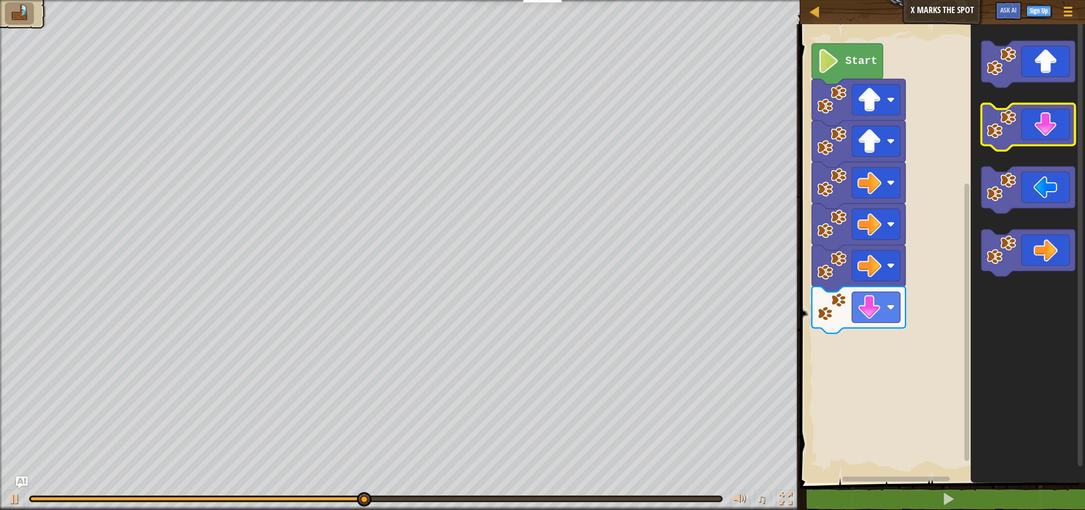
click at [1032, 125] on icon "Blockly Workspace" at bounding box center [1027, 127] width 93 height 47
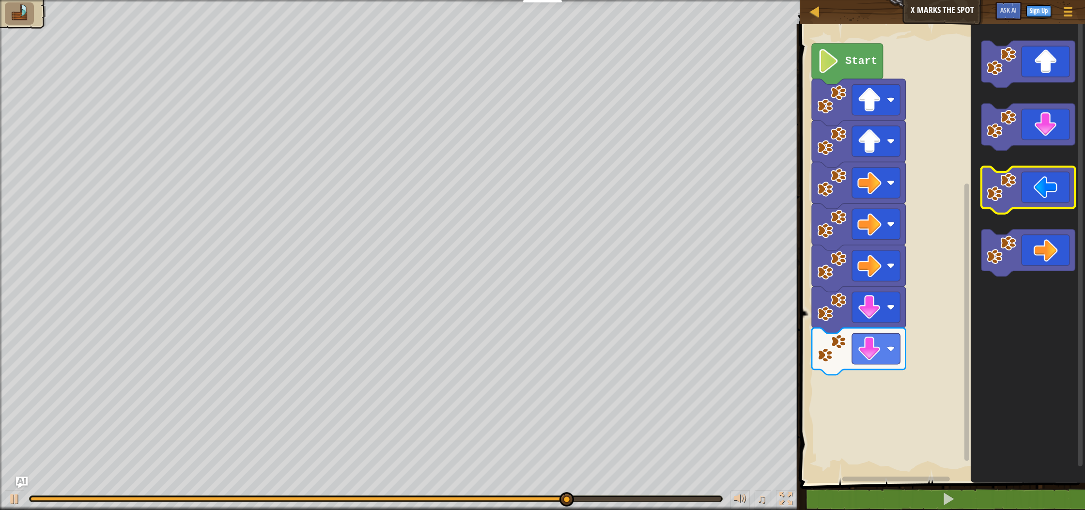
click at [1019, 200] on icon "Blockly Workspace" at bounding box center [1027, 190] width 93 height 47
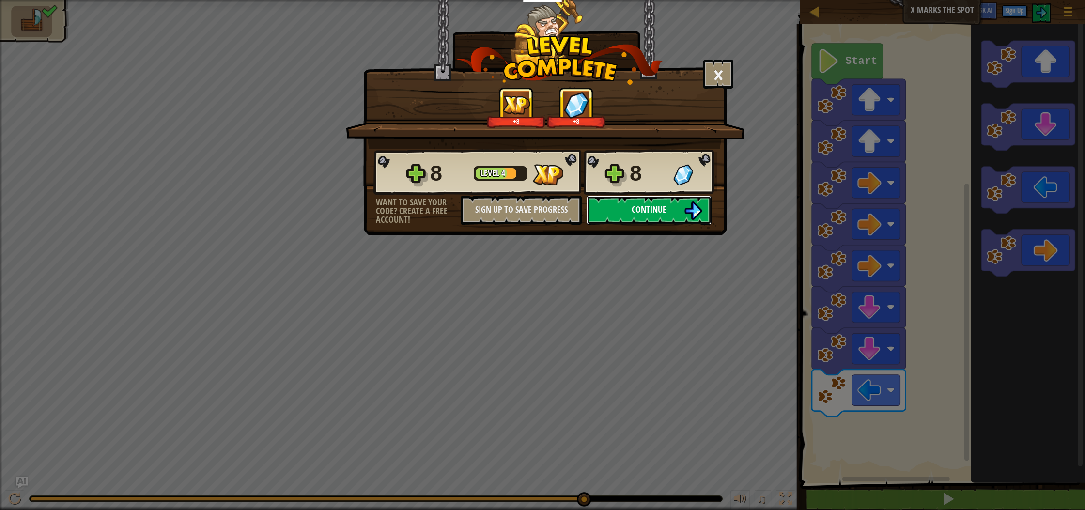
click at [678, 203] on button "Continue" at bounding box center [648, 210] width 125 height 29
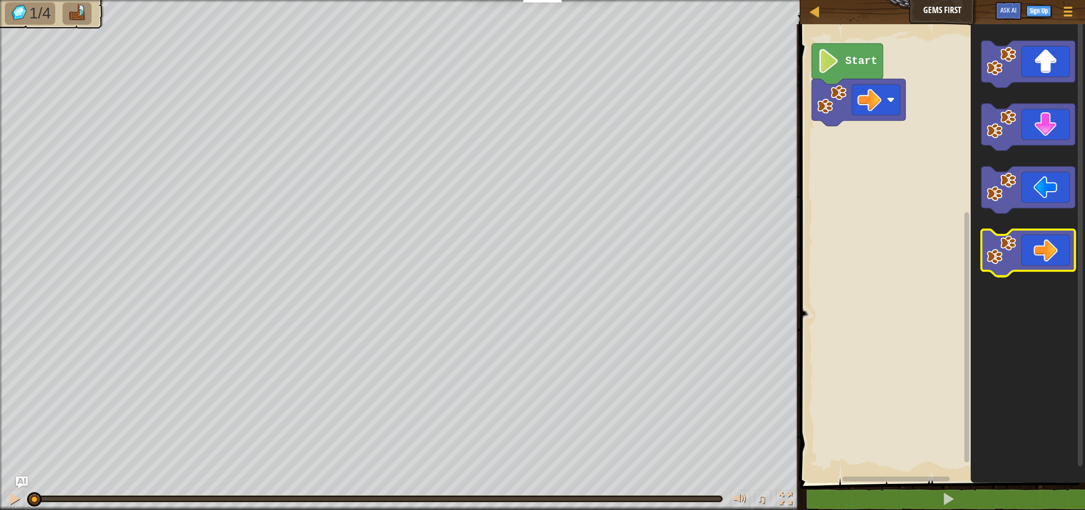
click at [1003, 238] on image "Blockly Workspace" at bounding box center [1001, 250] width 30 height 30
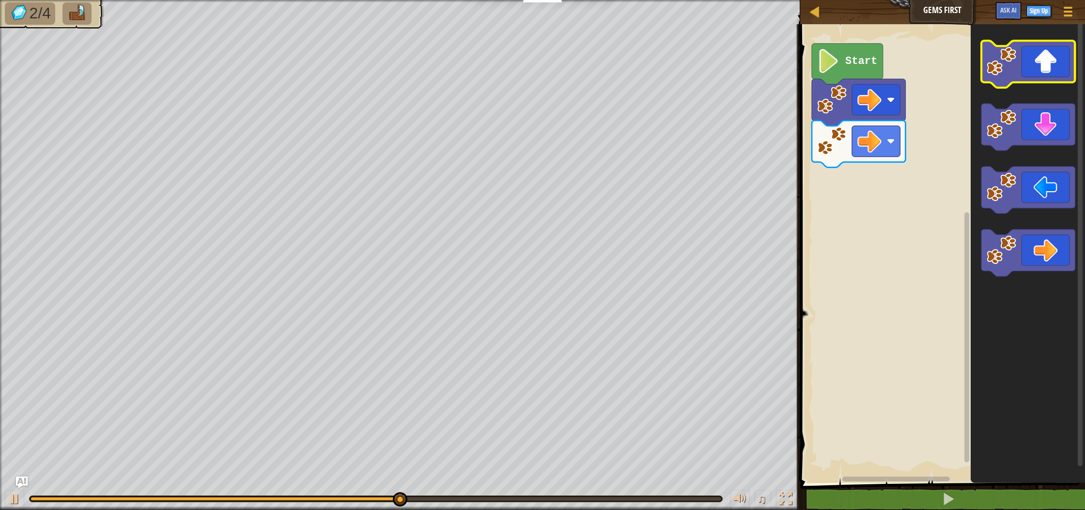
click at [1027, 49] on icon "Blockly Workspace" at bounding box center [1027, 64] width 93 height 47
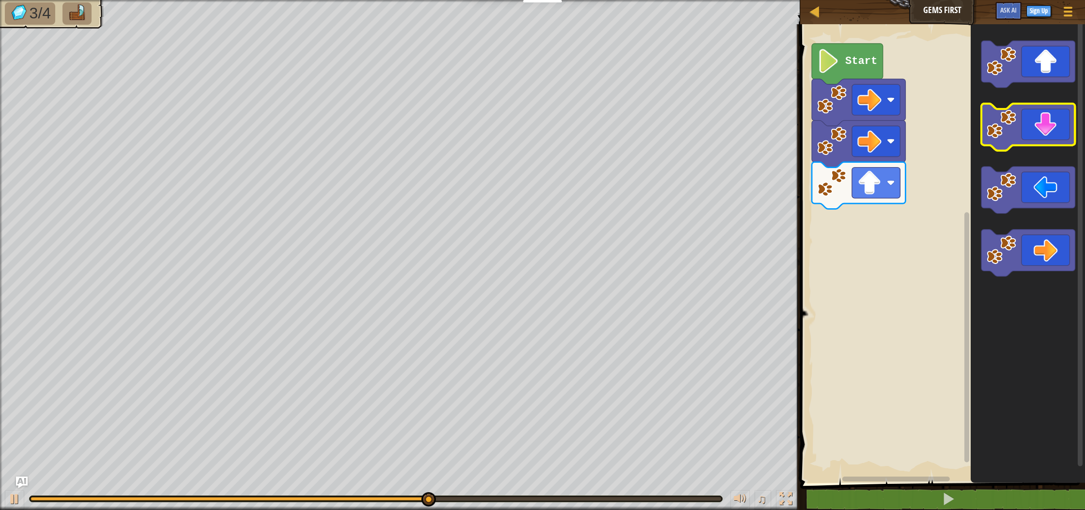
click at [1025, 126] on icon "Blockly Workspace" at bounding box center [1027, 127] width 93 height 47
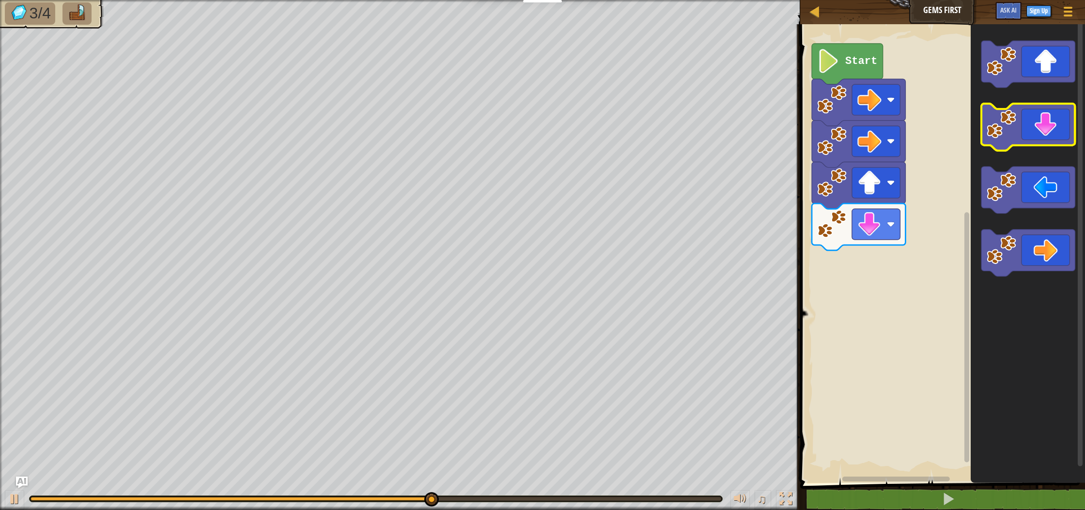
click at [1027, 122] on icon "Blockly Workspace" at bounding box center [1027, 127] width 93 height 47
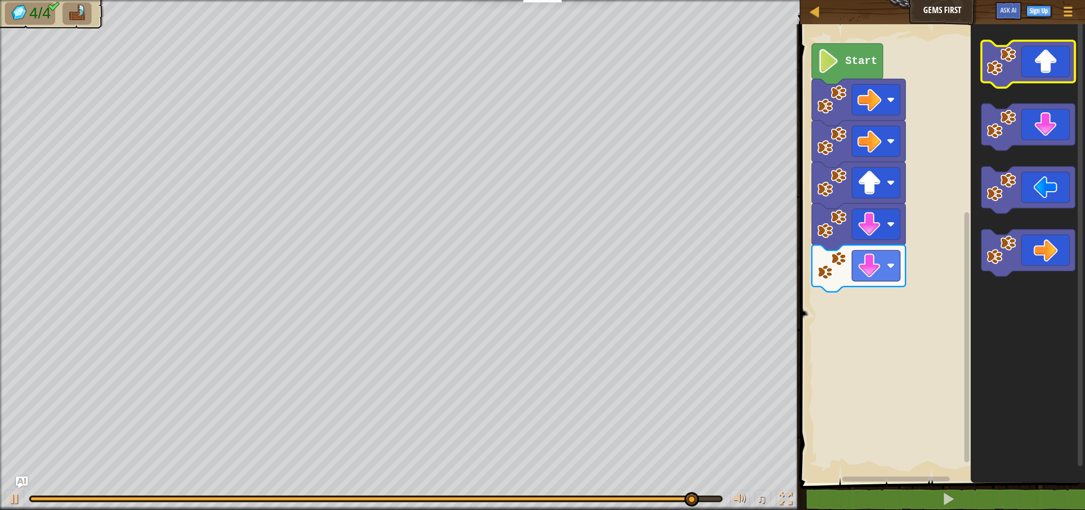
click at [1025, 84] on rect "Blockly Workspace" at bounding box center [1027, 64] width 93 height 47
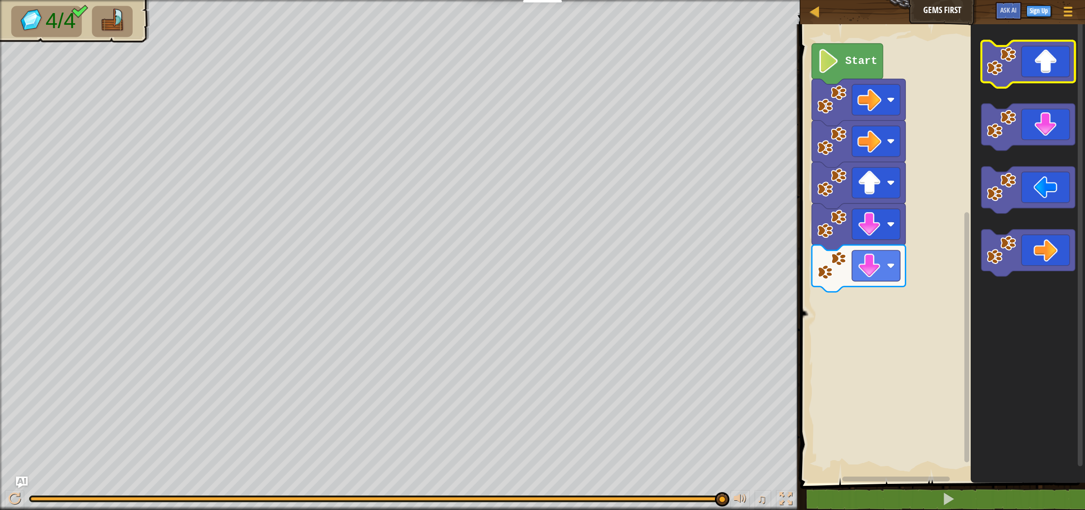
click at [1032, 70] on icon "Blockly Workspace" at bounding box center [1027, 64] width 93 height 47
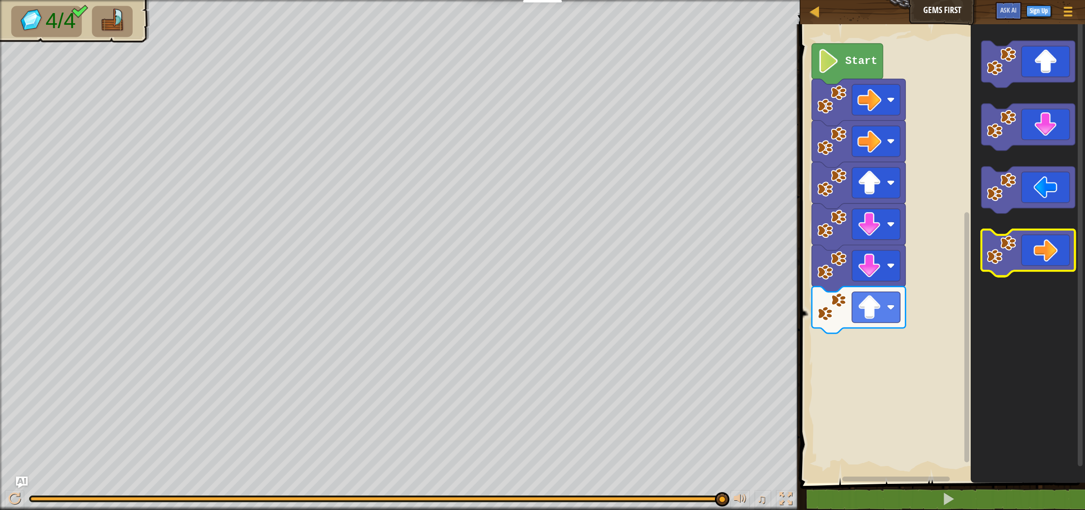
click at [1050, 247] on icon "Blockly Workspace" at bounding box center [1027, 253] width 93 height 47
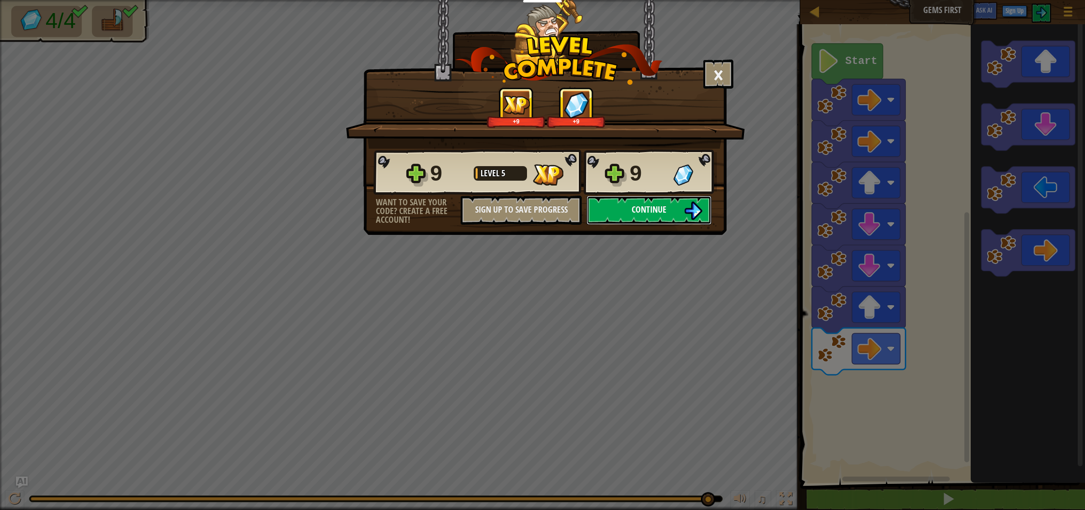
click at [665, 207] on span "Continue" at bounding box center [649, 209] width 35 height 12
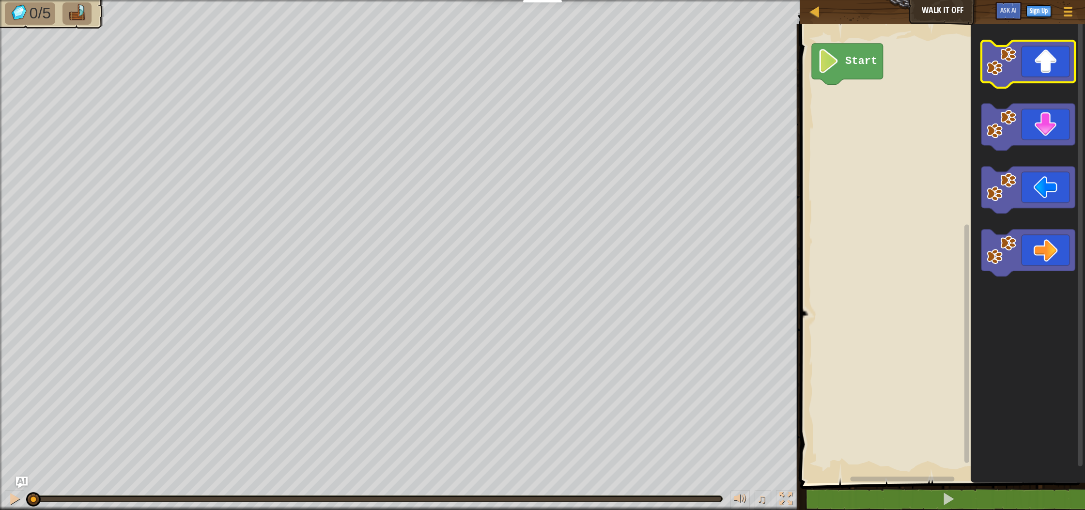
click at [1009, 54] on image "Blockly Workspace" at bounding box center [1001, 61] width 30 height 30
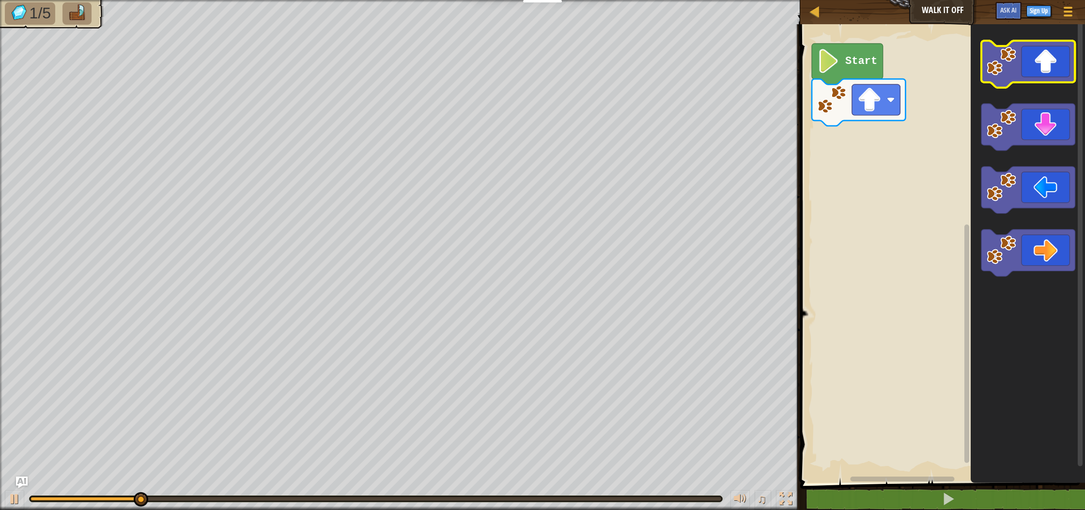
click at [1009, 54] on image "Blockly Workspace" at bounding box center [1001, 61] width 30 height 30
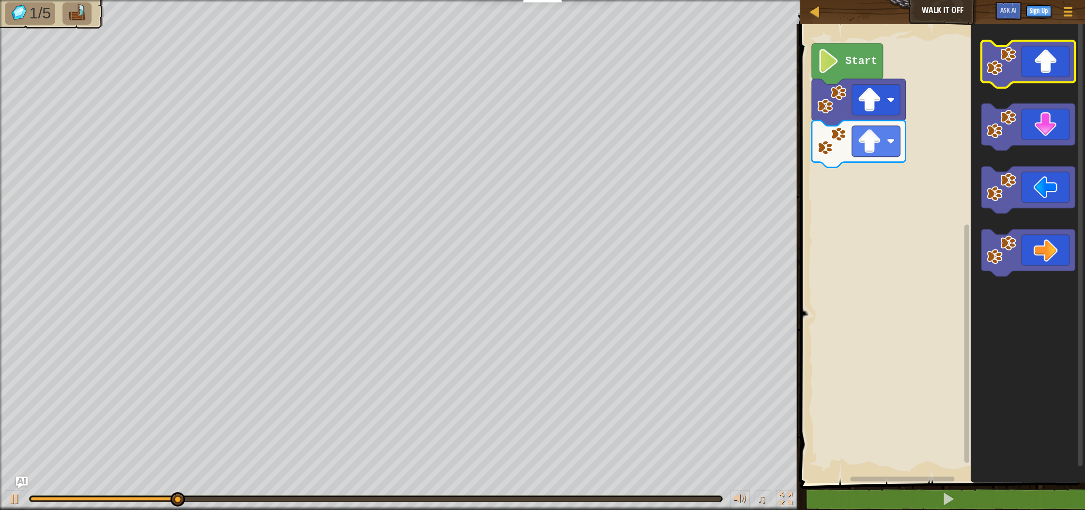
click at [1009, 54] on image "Blockly Workspace" at bounding box center [1001, 61] width 30 height 30
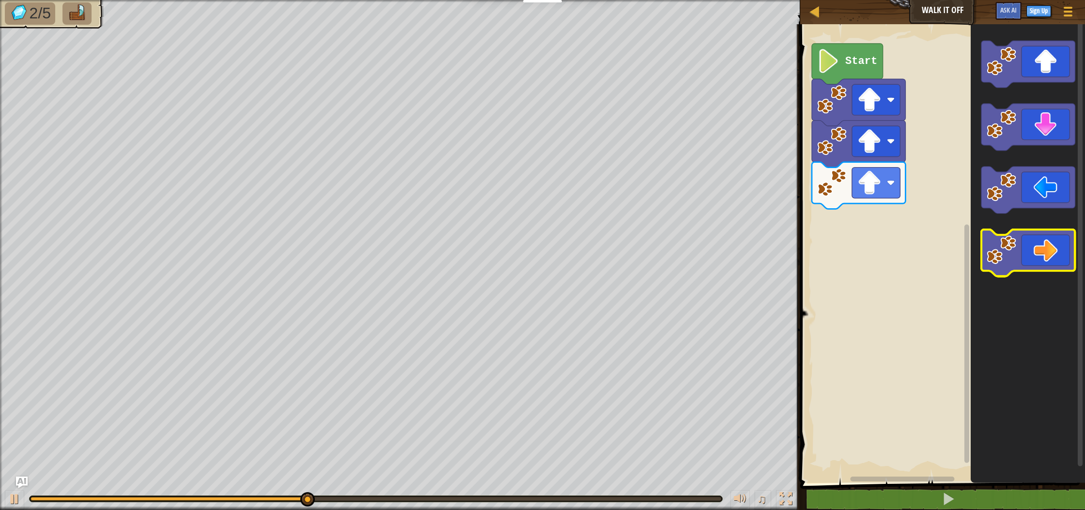
click at [1050, 243] on icon "Blockly Workspace" at bounding box center [1027, 253] width 93 height 47
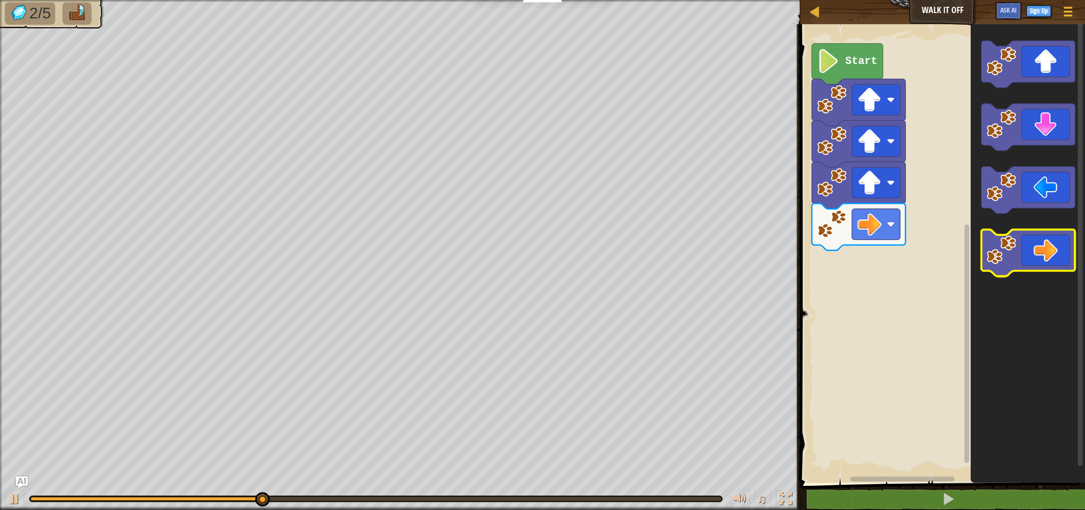
click at [1050, 243] on icon "Blockly Workspace" at bounding box center [1027, 253] width 93 height 47
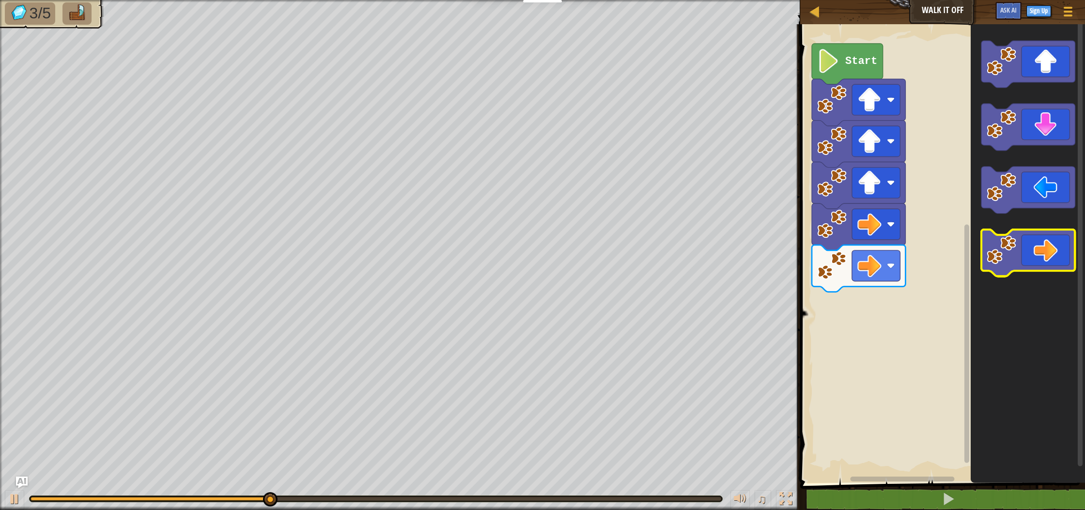
click at [1050, 243] on icon "Blockly Workspace" at bounding box center [1027, 253] width 93 height 47
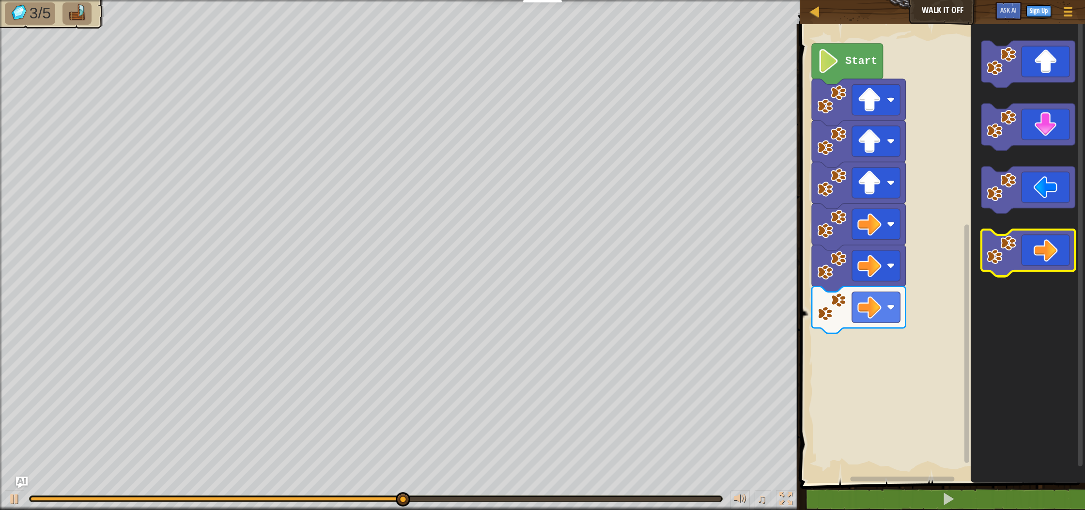
click at [1050, 243] on icon "Blockly Workspace" at bounding box center [1027, 253] width 93 height 47
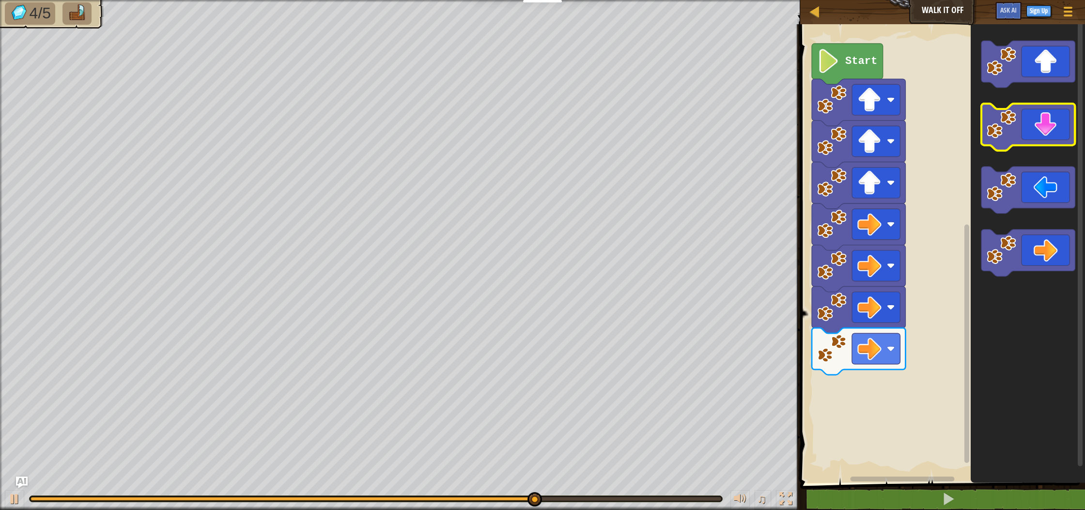
click at [1037, 135] on icon "Blockly Workspace" at bounding box center [1027, 127] width 93 height 47
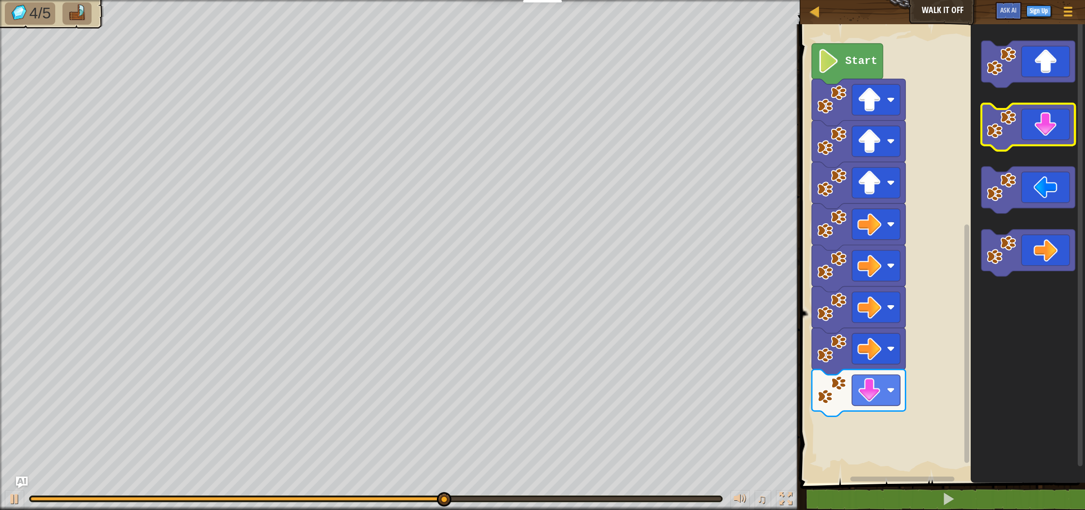
click at [1037, 135] on icon "Blockly Workspace" at bounding box center [1027, 127] width 93 height 47
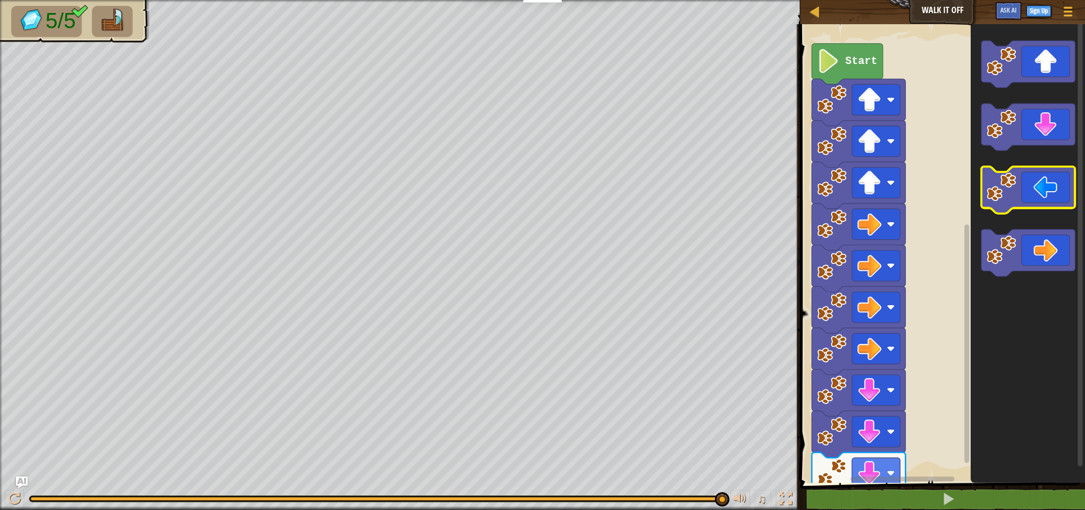
click at [1003, 185] on image "Blockly Workspace" at bounding box center [1001, 187] width 30 height 30
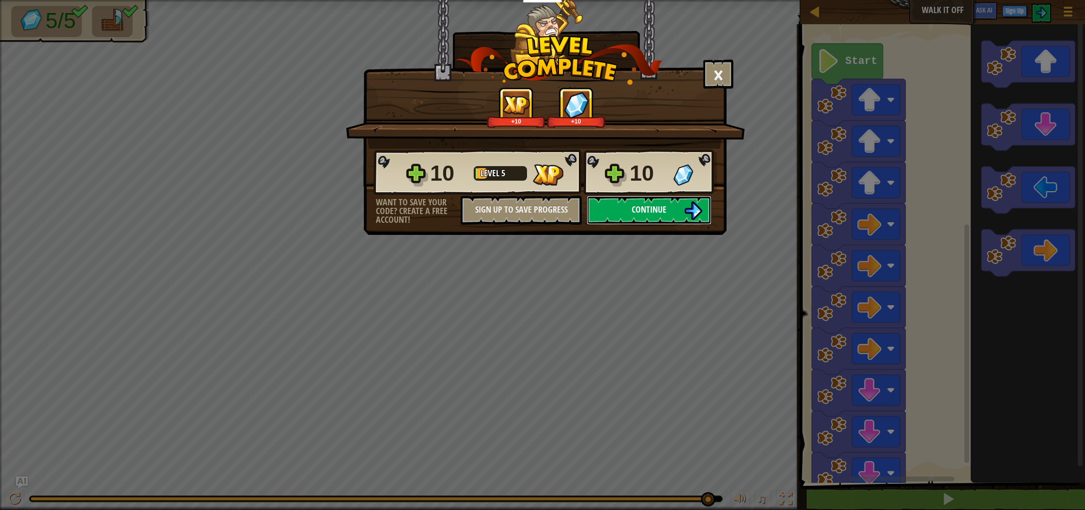
click at [688, 199] on button "Continue" at bounding box center [648, 210] width 125 height 29
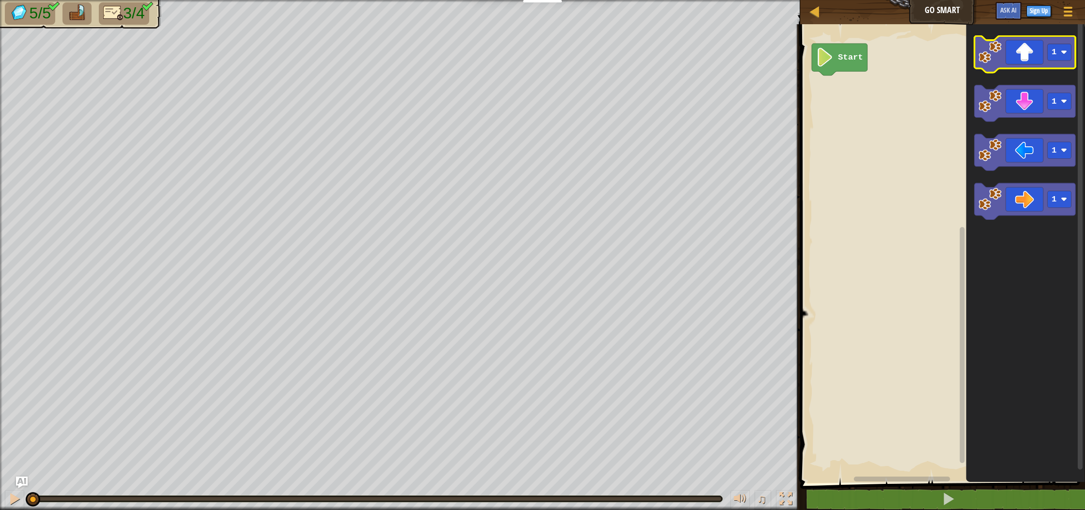
click at [1023, 44] on icon "Blockly Workspace" at bounding box center [1024, 54] width 101 height 37
click at [1023, 45] on icon "Blockly Workspace" at bounding box center [1024, 54] width 101 height 37
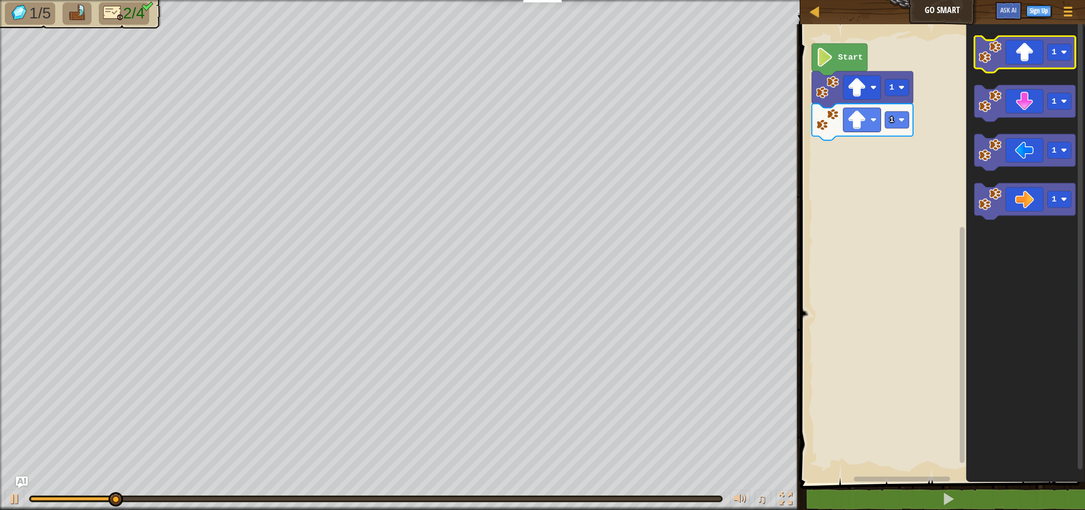
click at [1023, 45] on icon "Blockly Workspace" at bounding box center [1024, 54] width 101 height 37
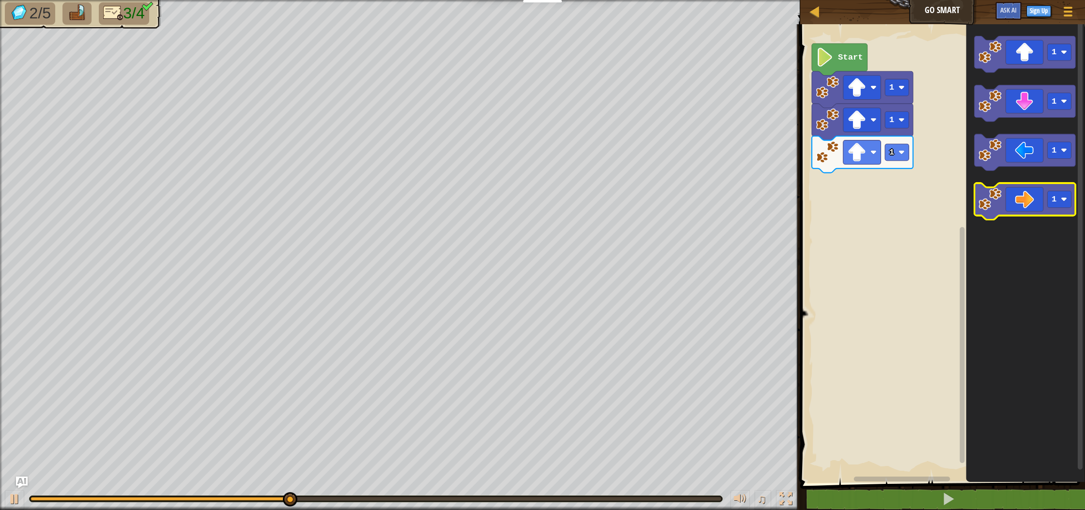
click at [1005, 209] on icon "Blockly Workspace" at bounding box center [1024, 202] width 101 height 37
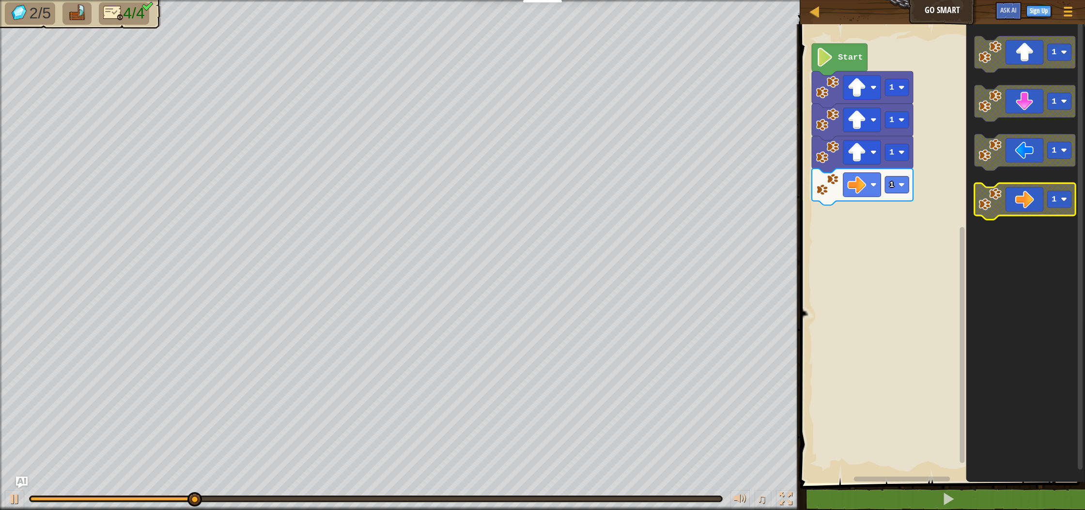
click at [1005, 209] on icon "Blockly Workspace" at bounding box center [1024, 202] width 101 height 37
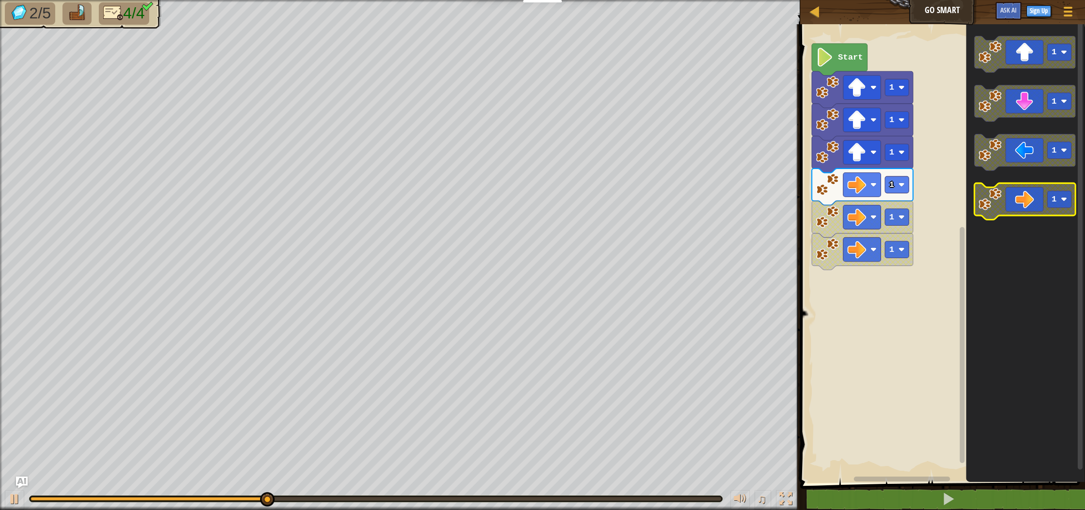
click at [1005, 209] on icon "Blockly Workspace" at bounding box center [1024, 202] width 101 height 37
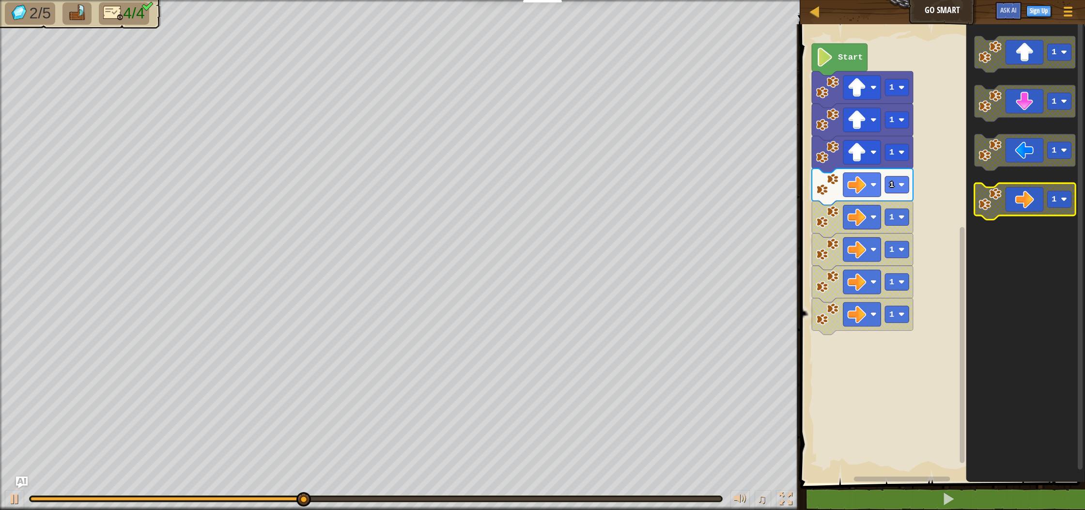
click at [1005, 209] on icon "Blockly Workspace" at bounding box center [1024, 202] width 101 height 37
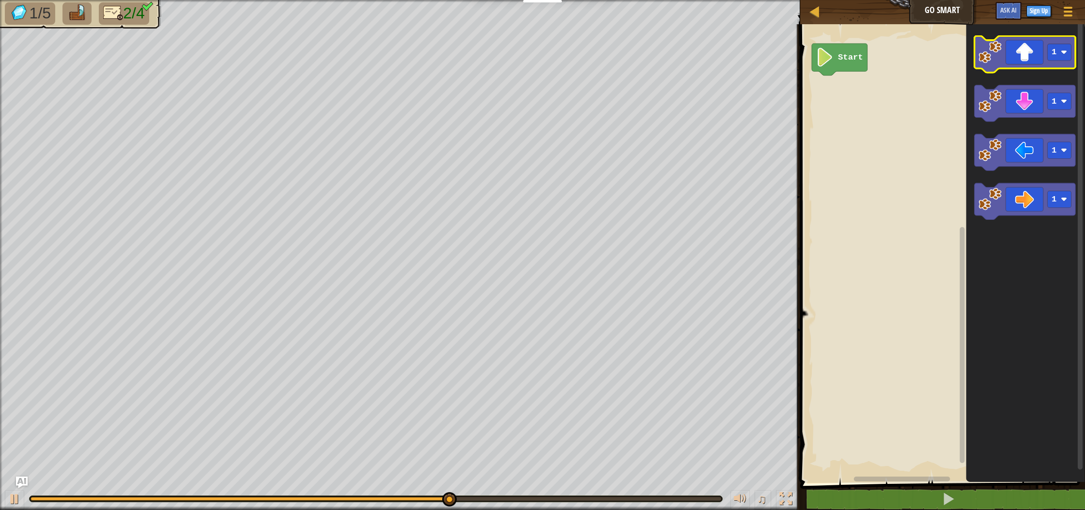
click at [1012, 50] on icon "Blockly Workspace" at bounding box center [1024, 54] width 101 height 37
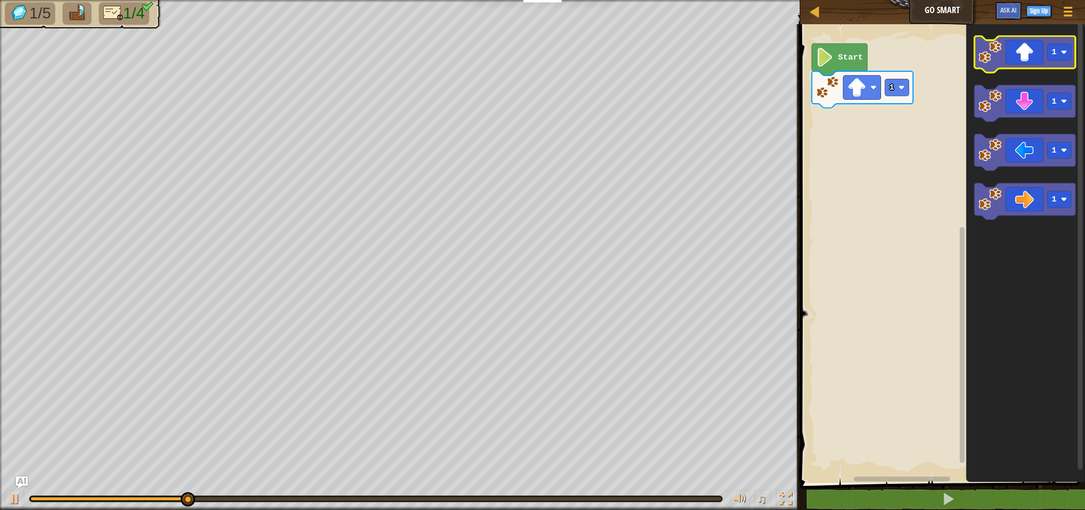
click at [1012, 50] on icon "Blockly Workspace" at bounding box center [1024, 54] width 101 height 37
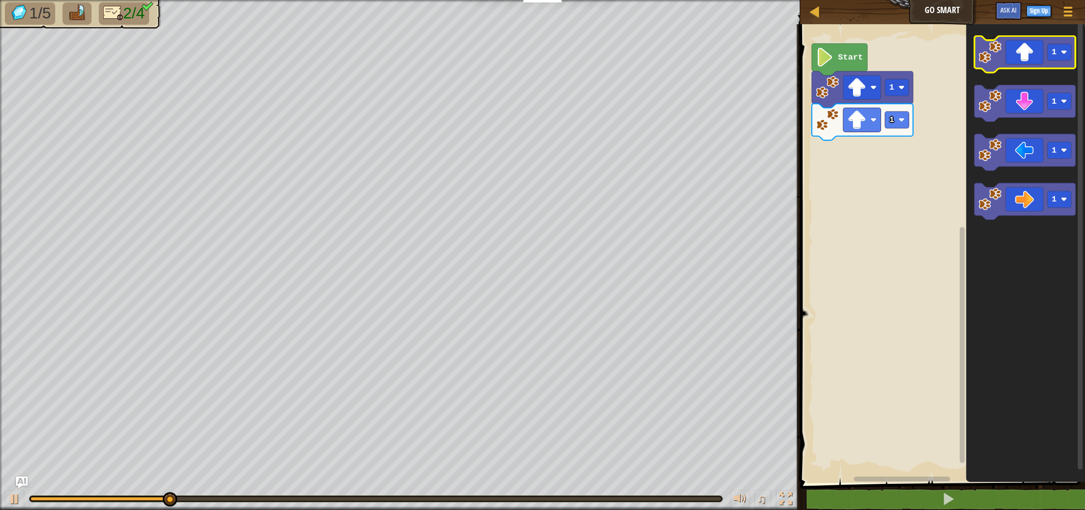
click at [1012, 50] on icon "Blockly Workspace" at bounding box center [1024, 54] width 101 height 37
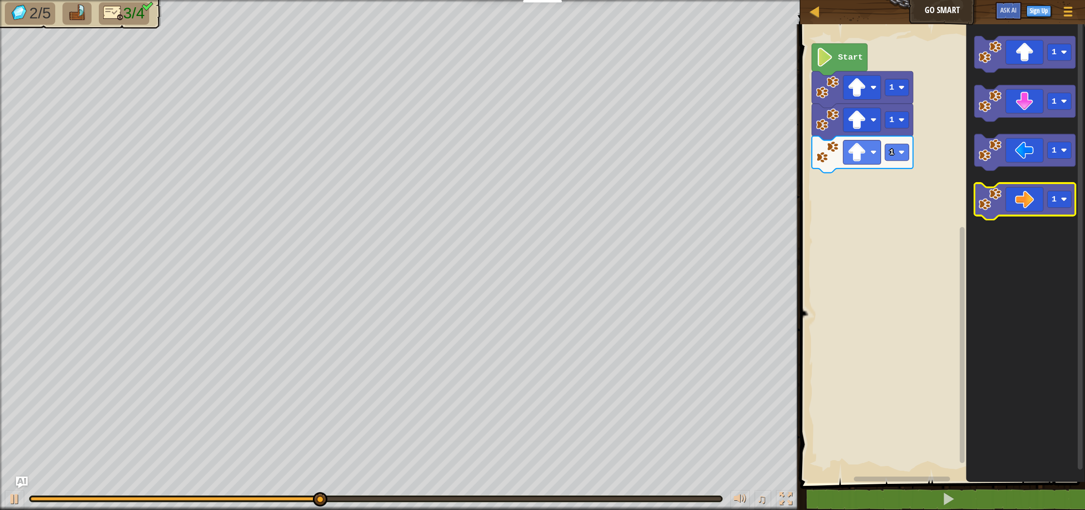
click at [1016, 209] on icon "Blockly Workspace" at bounding box center [1024, 202] width 101 height 37
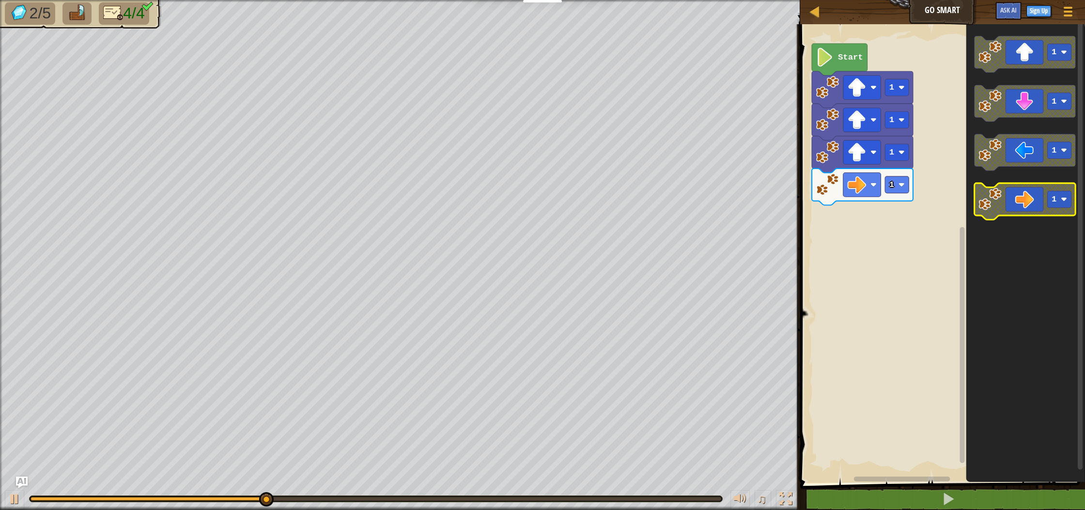
click at [1016, 209] on icon "Blockly Workspace" at bounding box center [1024, 202] width 101 height 37
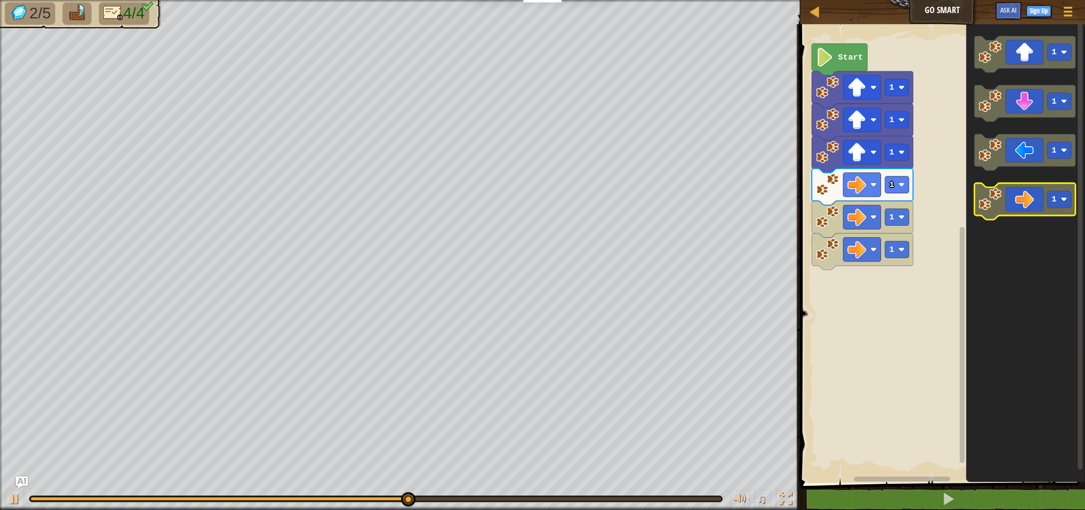
click at [1017, 205] on icon "Blockly Workspace" at bounding box center [1024, 202] width 101 height 37
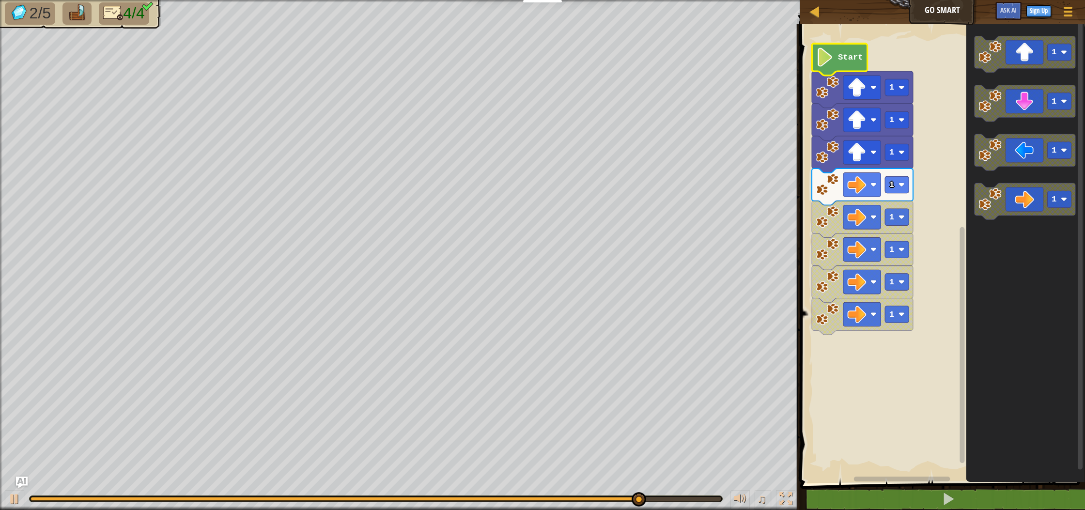
click at [828, 56] on image "Blockly Workspace" at bounding box center [825, 57] width 18 height 19
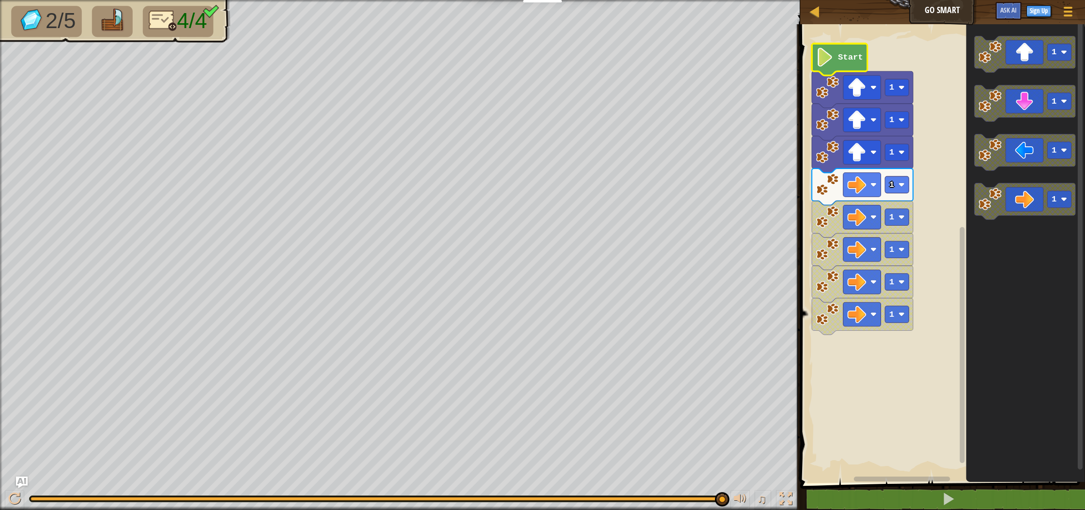
click at [828, 56] on image "Blockly Workspace" at bounding box center [825, 57] width 18 height 19
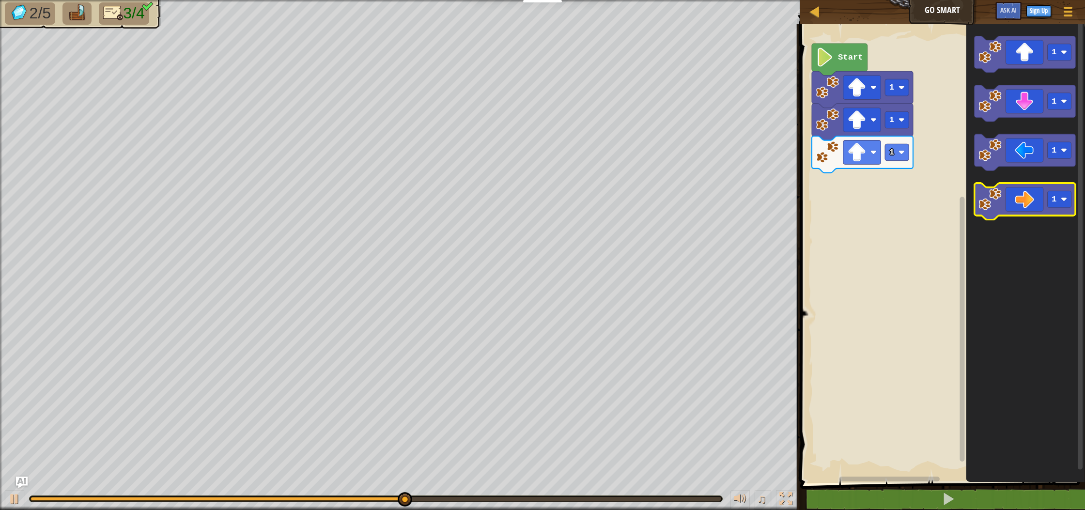
click at [1034, 186] on icon "Blockly Workspace" at bounding box center [1024, 202] width 101 height 37
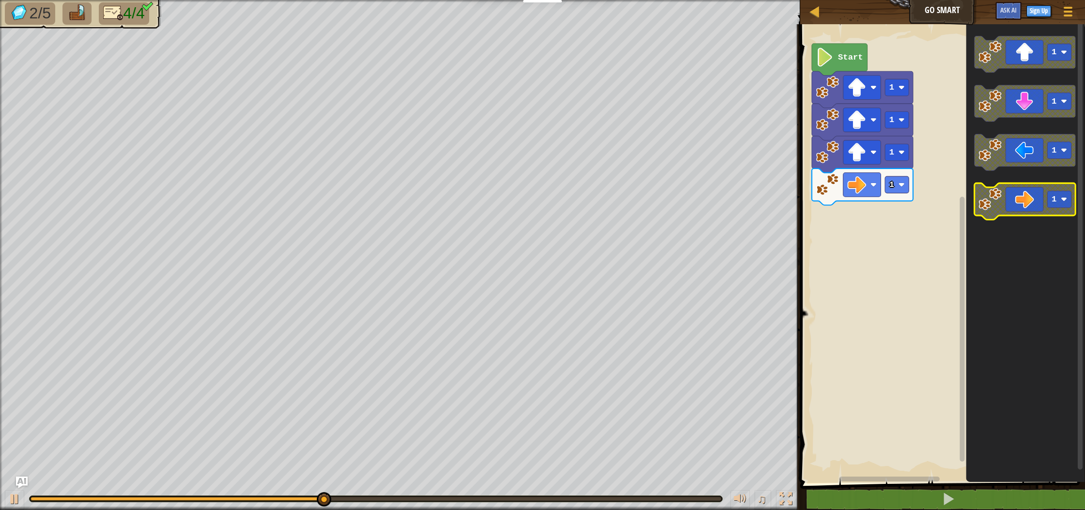
click at [1033, 196] on icon "Blockly Workspace" at bounding box center [1024, 202] width 101 height 37
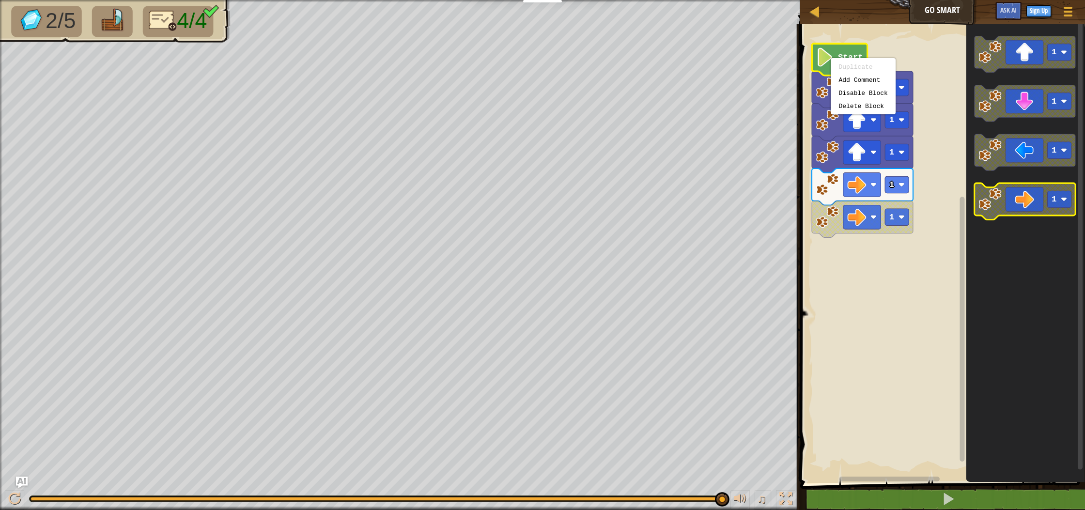
click at [978, 210] on icon "Blockly Workspace" at bounding box center [1024, 202] width 101 height 37
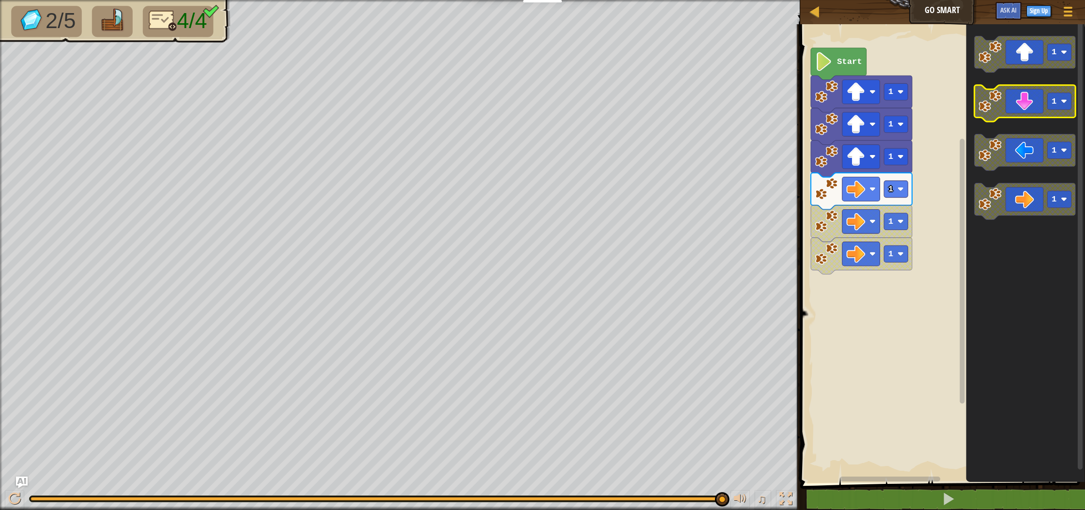
click at [1011, 101] on icon "Blockly Workspace" at bounding box center [1024, 103] width 101 height 37
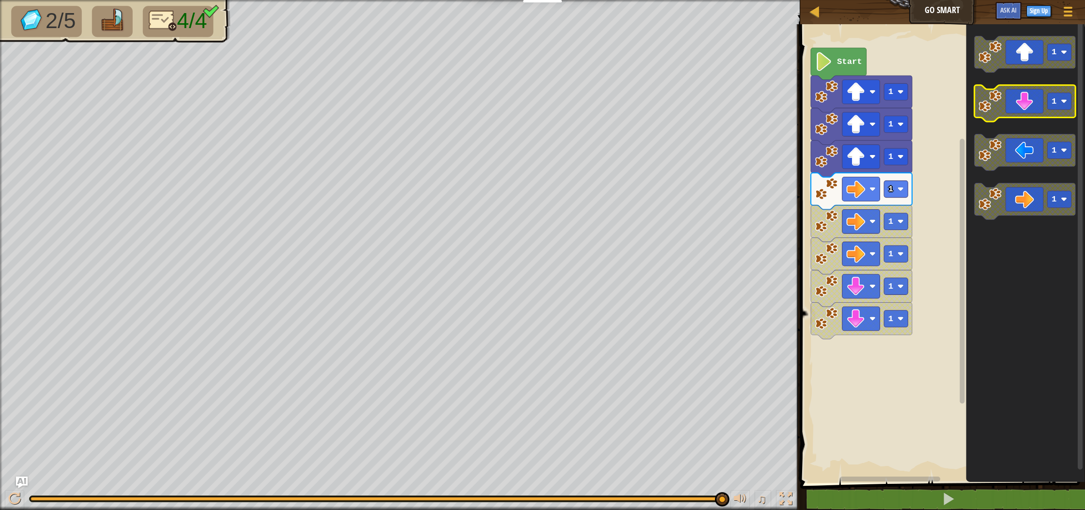
click at [1011, 101] on icon "Blockly Workspace" at bounding box center [1024, 103] width 101 height 37
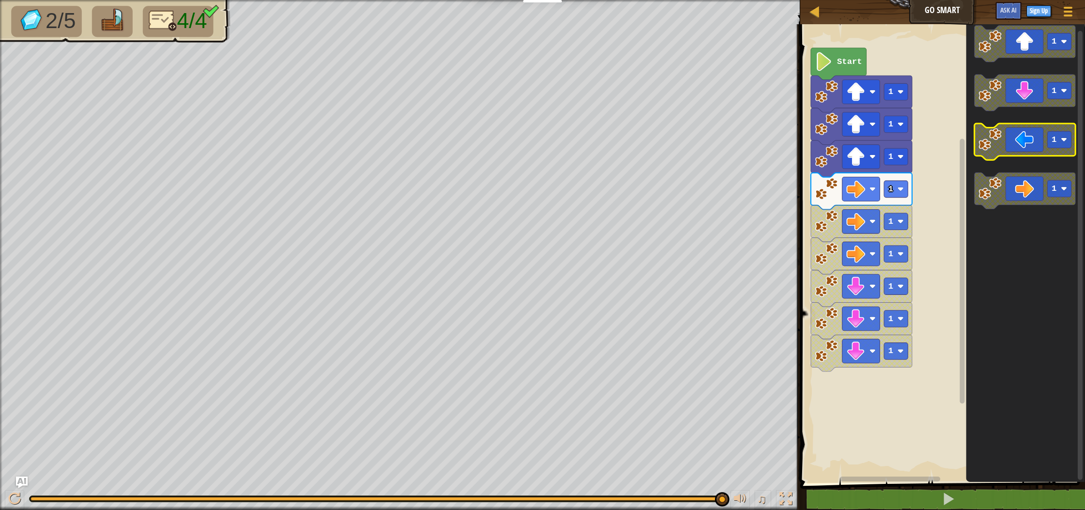
click at [984, 146] on image "Blockly Workspace" at bounding box center [989, 139] width 23 height 23
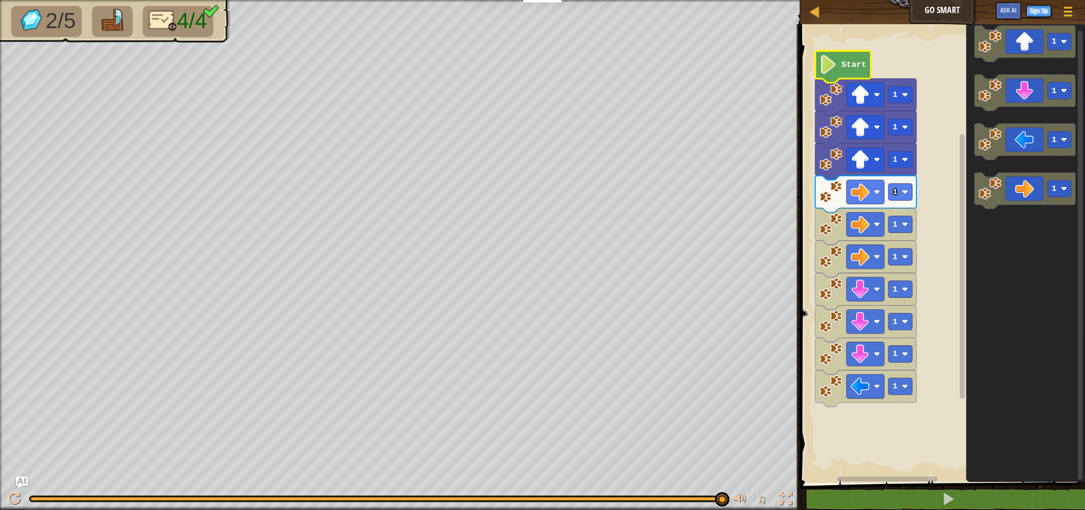
click at [832, 60] on image "Blockly Workspace" at bounding box center [828, 64] width 18 height 19
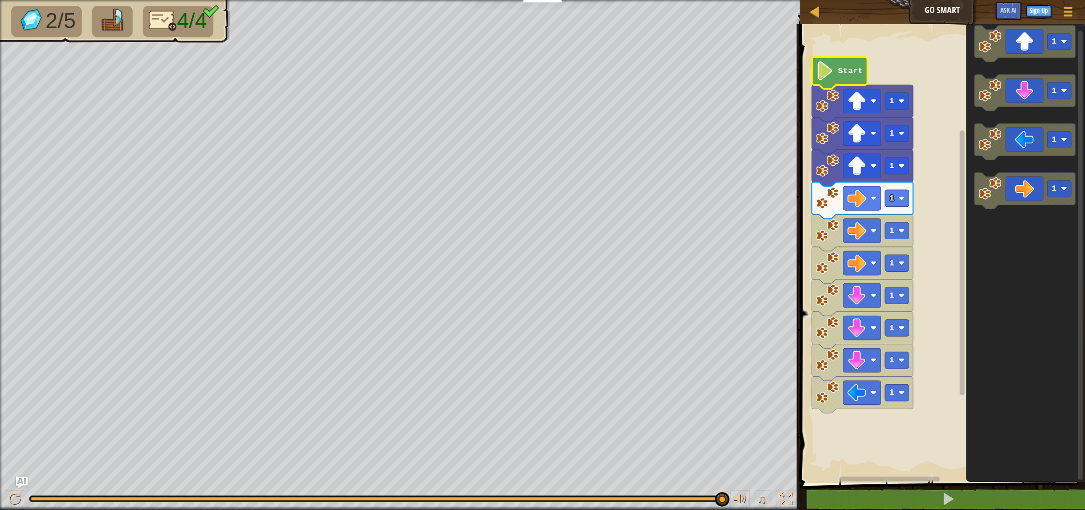
click at [832, 60] on icon "Blockly Workspace" at bounding box center [840, 73] width 56 height 32
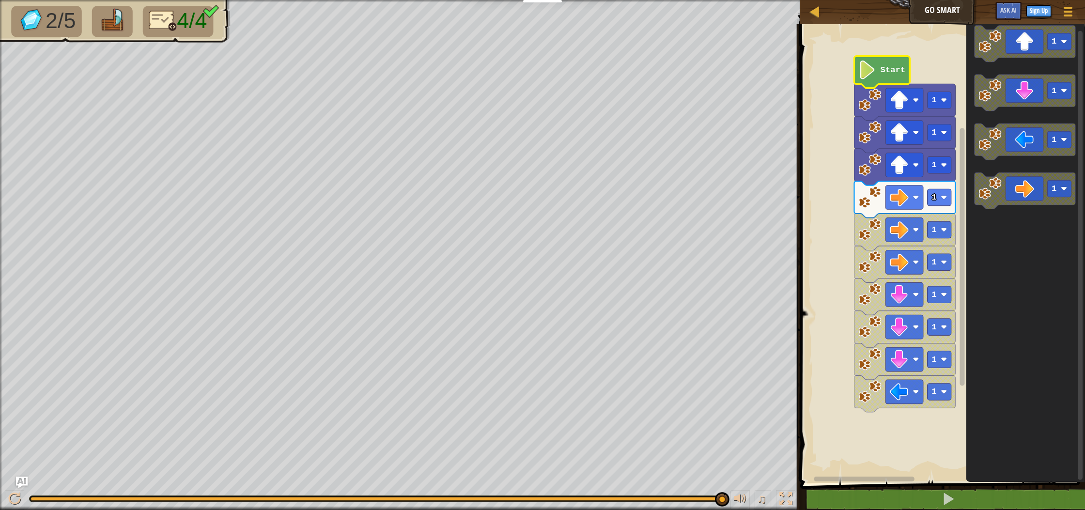
click at [954, 472] on div "Map Go Smart Game Menu Sign Up Ask AI 1 ההההההההההההההההההההההההההההההההההההההה…" at bounding box center [542, 255] width 1085 height 510
click at [932, 371] on div "Map Go Smart Game Menu Sign Up Ask AI 1 ההההההההההההההההההההההההההההההההההההההה…" at bounding box center [542, 255] width 1085 height 510
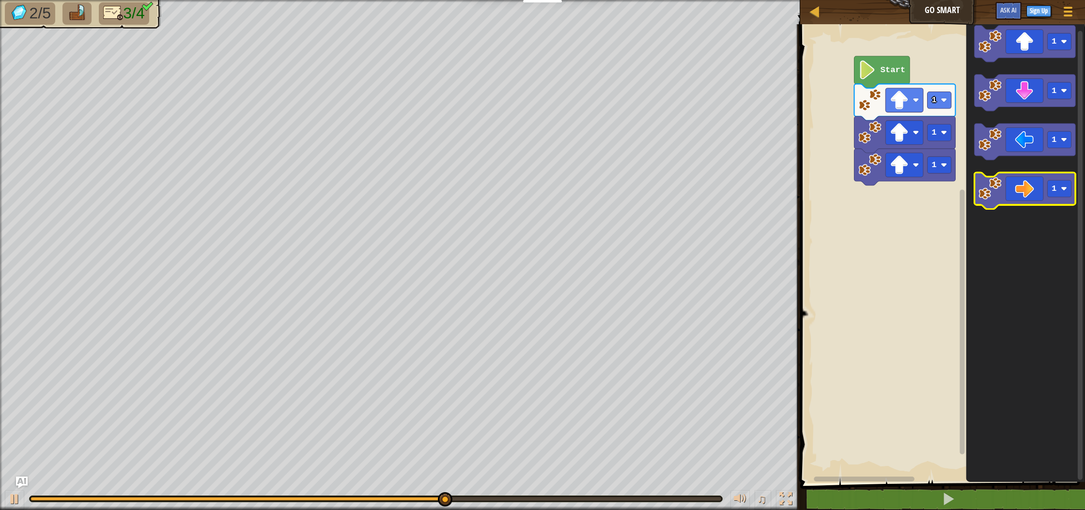
click at [1003, 189] on icon "Blockly Workspace" at bounding box center [1024, 191] width 101 height 37
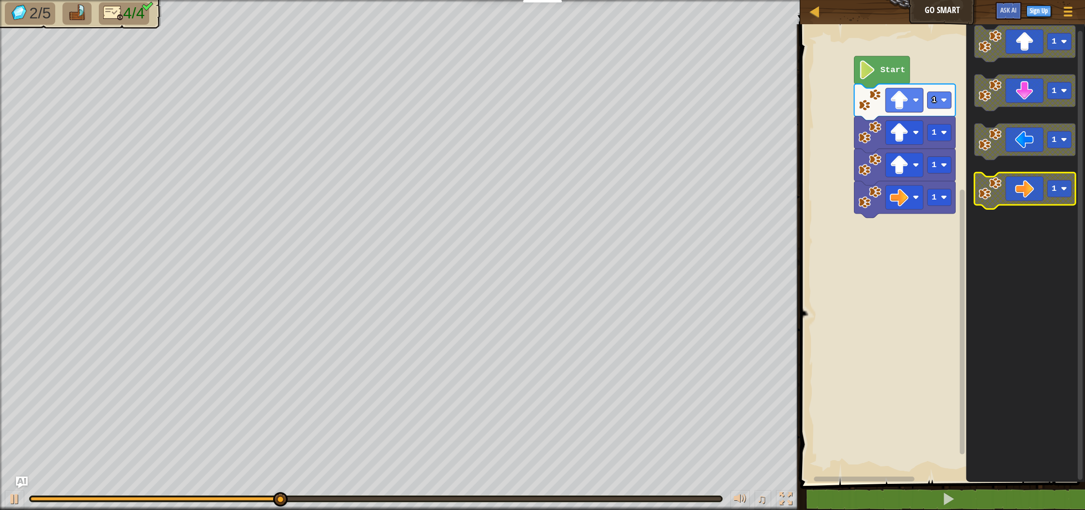
click at [1003, 189] on icon "Blockly Workspace" at bounding box center [1024, 191] width 101 height 37
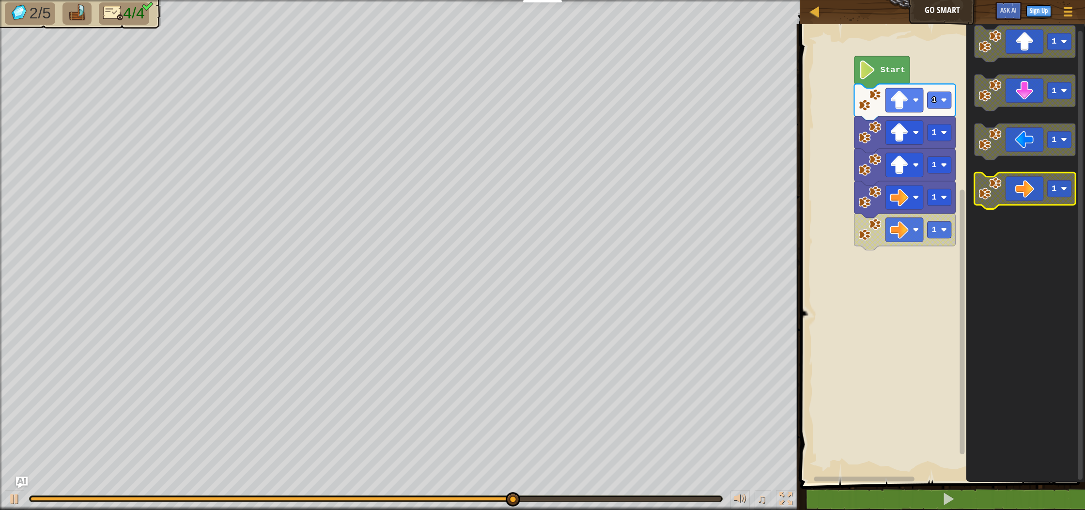
click at [1019, 189] on icon "Blockly Workspace" at bounding box center [1024, 191] width 101 height 37
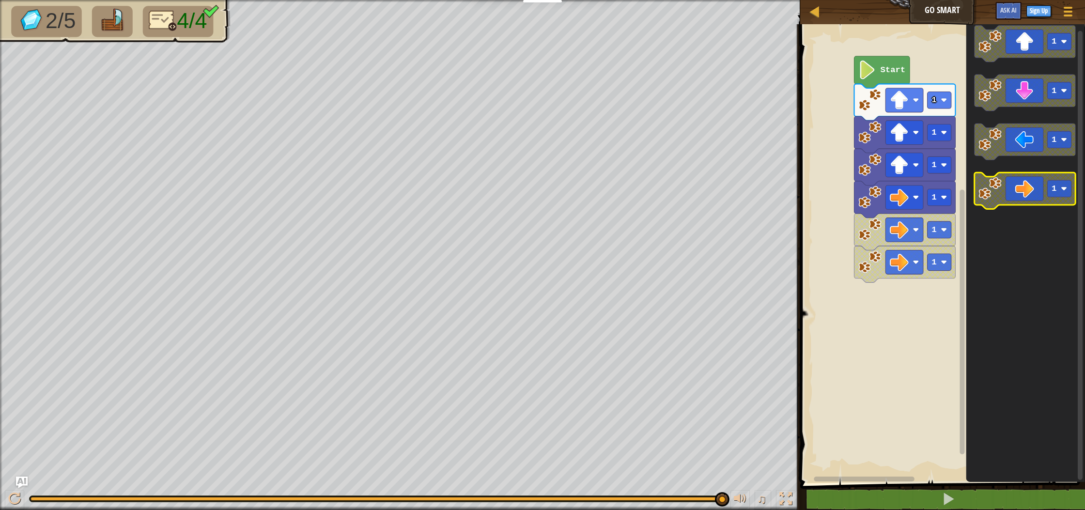
click at [984, 185] on image "Blockly Workspace" at bounding box center [989, 188] width 23 height 23
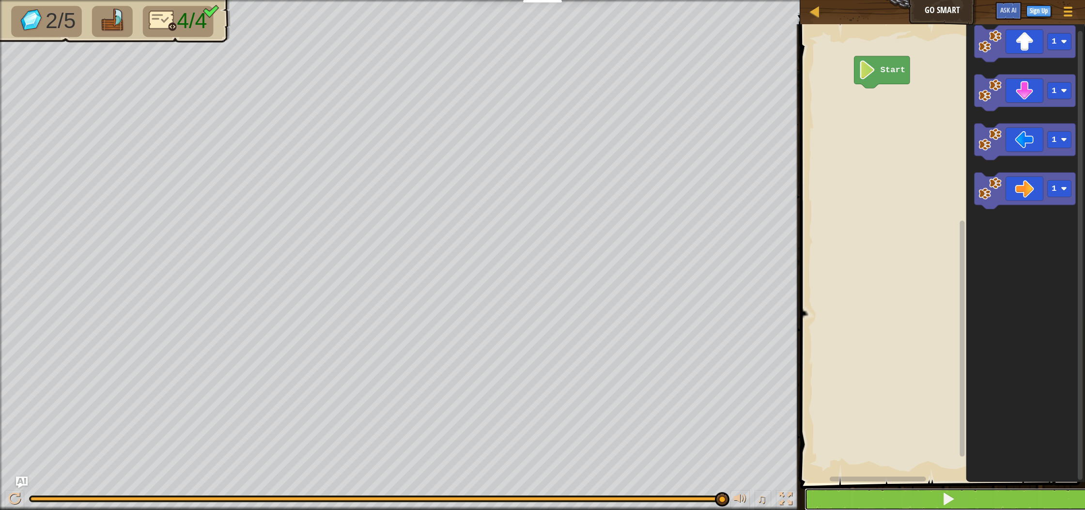
click at [950, 501] on span at bounding box center [948, 499] width 14 height 14
click at [1026, 31] on icon "Blockly Workspace" at bounding box center [1024, 44] width 101 height 37
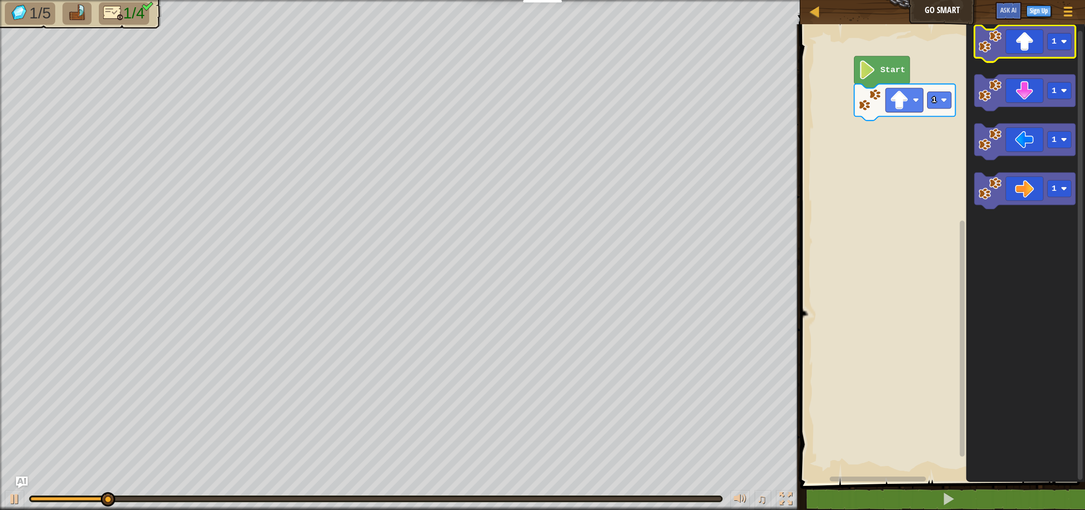
click at [1026, 31] on icon "Blockly Workspace" at bounding box center [1024, 44] width 101 height 37
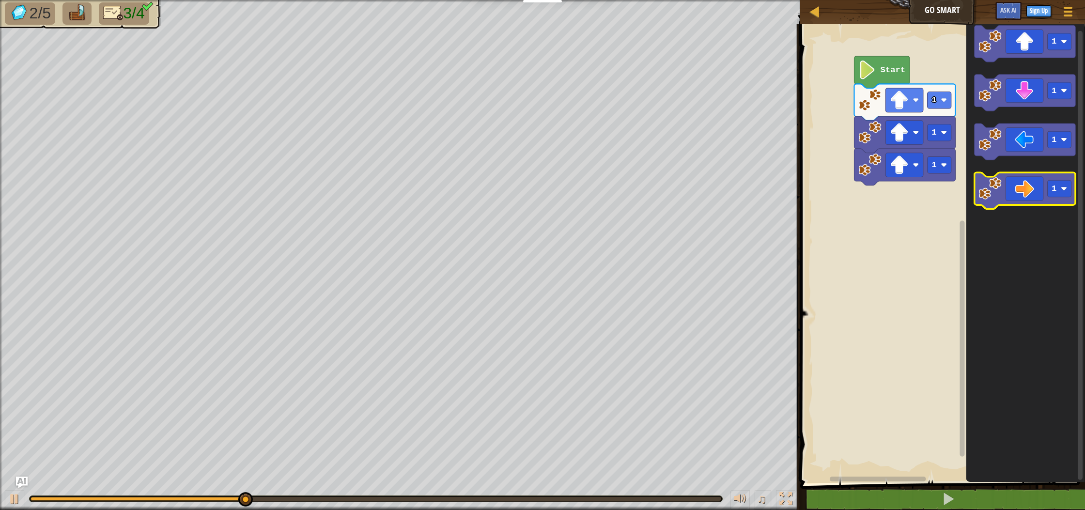
click at [1025, 202] on icon "Blockly Workspace" at bounding box center [1024, 191] width 101 height 37
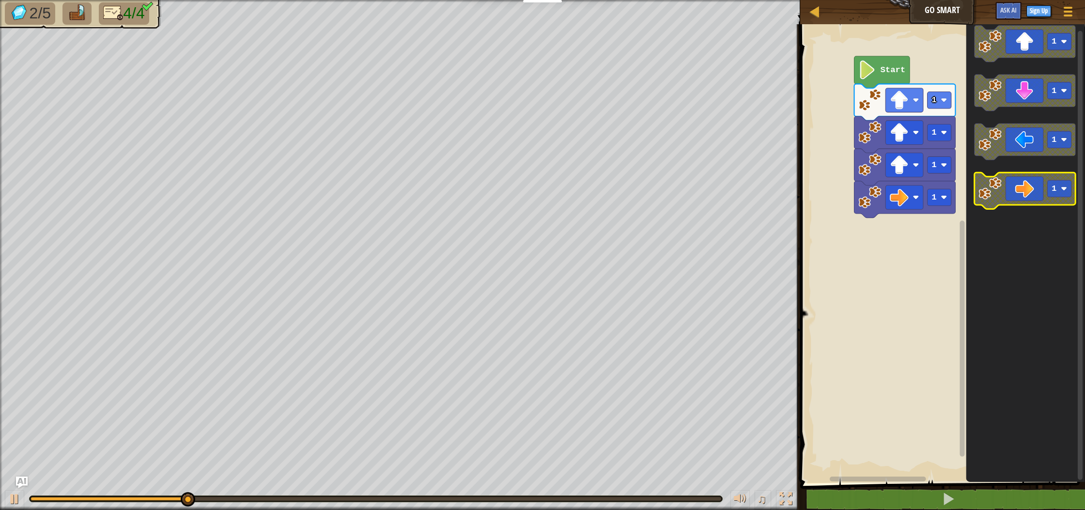
click at [1025, 202] on icon "Blockly Workspace" at bounding box center [1024, 191] width 101 height 37
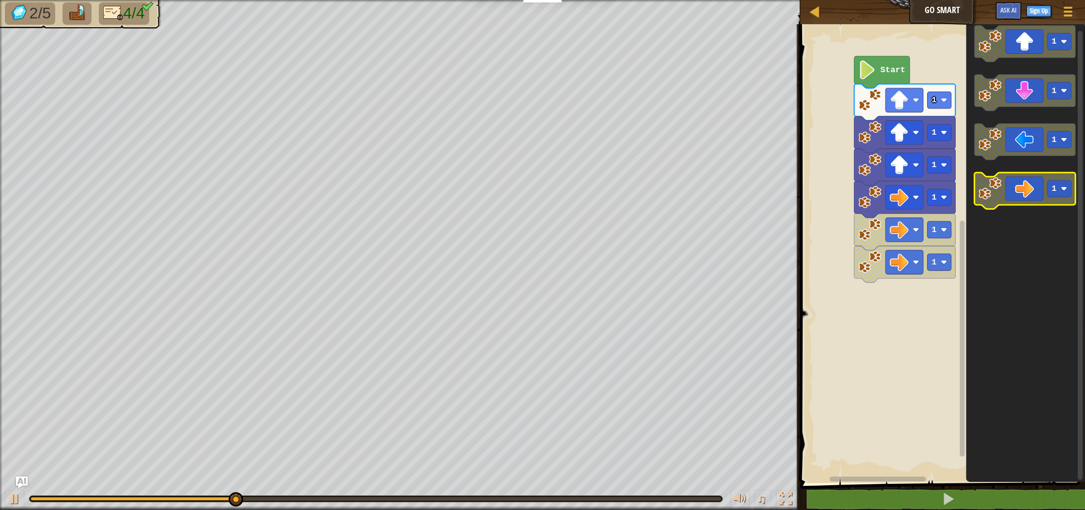
click at [1025, 202] on icon "Blockly Workspace" at bounding box center [1024, 191] width 101 height 37
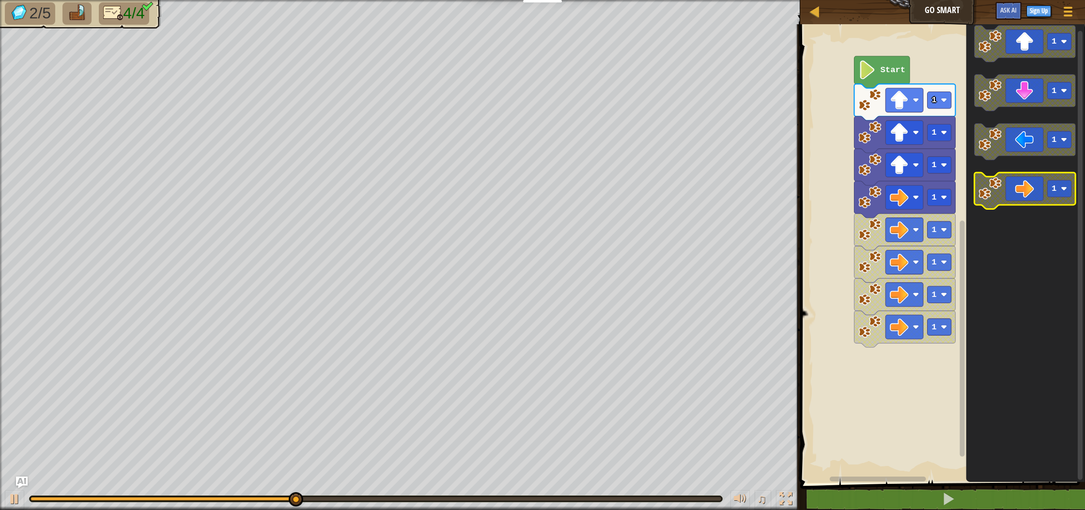
click at [1025, 202] on icon "Blockly Workspace" at bounding box center [1024, 191] width 101 height 37
click at [1024, 189] on icon "Blockly Workspace" at bounding box center [1024, 191] width 101 height 37
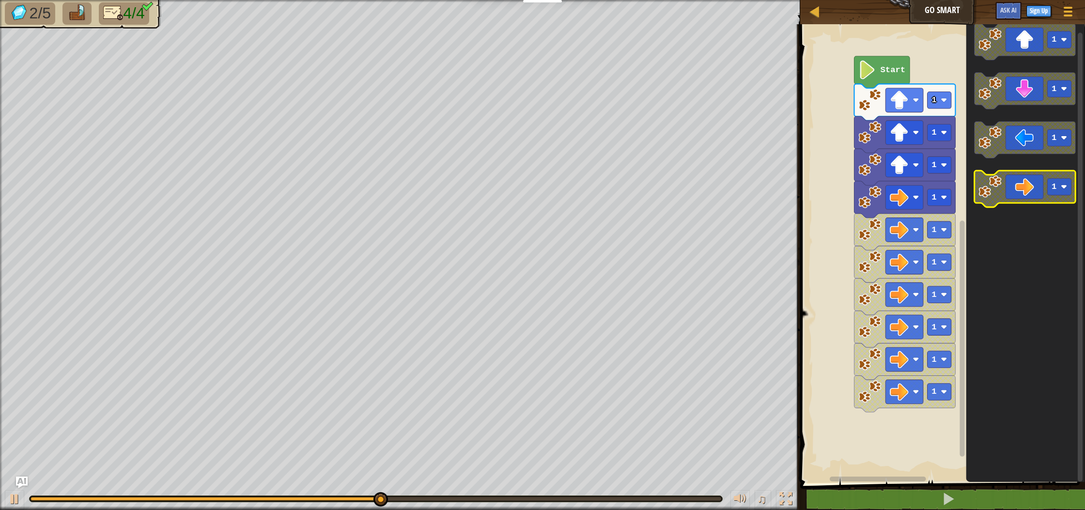
click at [1024, 188] on icon "Blockly Workspace" at bounding box center [1024, 189] width 101 height 37
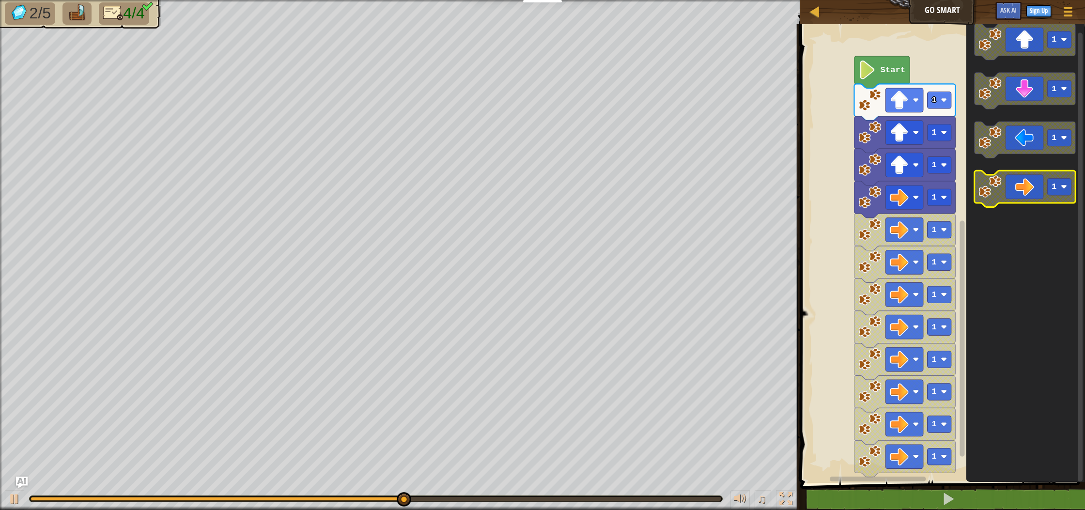
click at [1024, 188] on icon "Blockly Workspace" at bounding box center [1024, 189] width 101 height 37
click at [1024, 187] on icon "Blockly Workspace" at bounding box center [1024, 189] width 101 height 37
click at [1025, 186] on icon "Blockly Workspace" at bounding box center [1024, 189] width 101 height 37
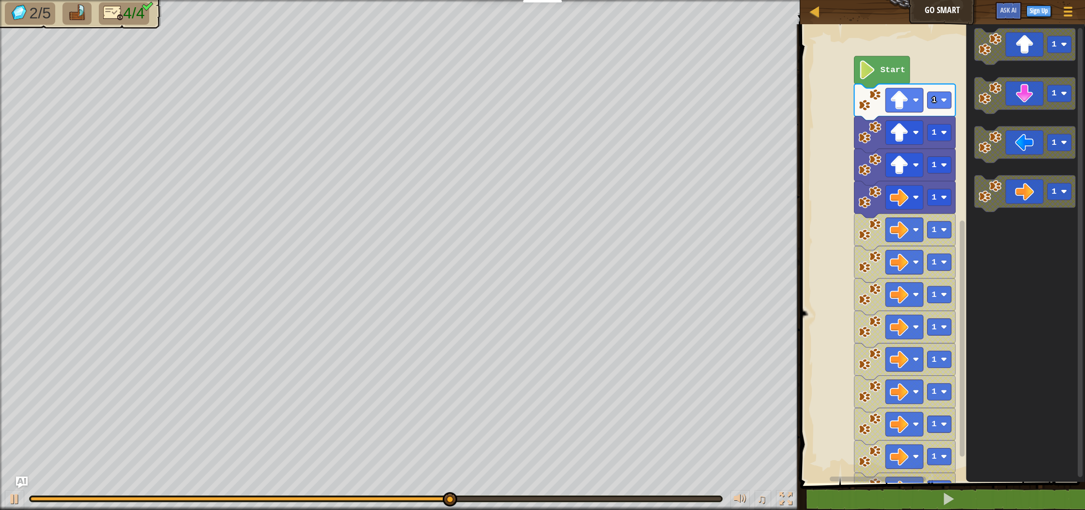
click at [1013, 192] on icon "Blockly Workspace" at bounding box center [1024, 194] width 101 height 37
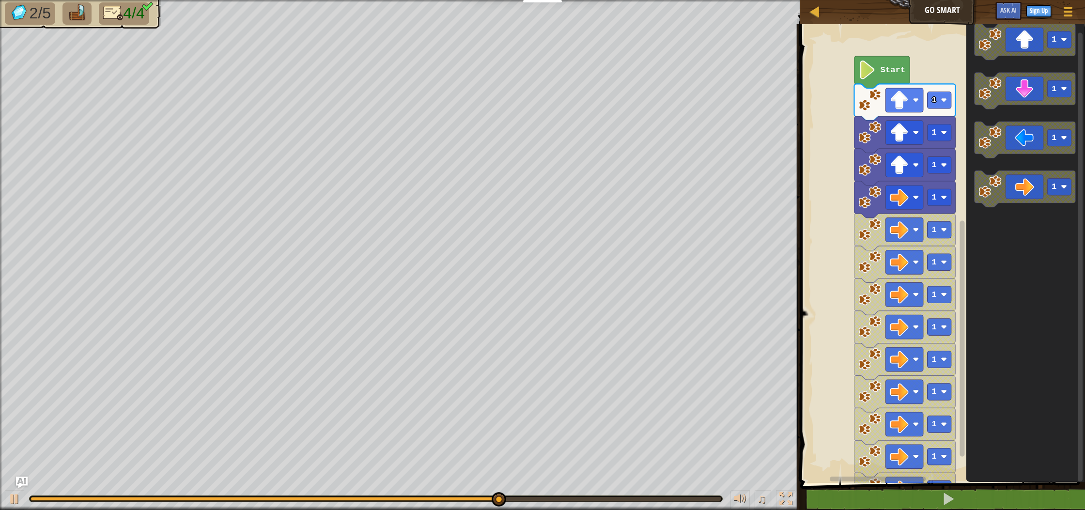
click at [925, 0] on html "Educators Create Free Account School & District Solutions Teacher Toolkit Previ…" at bounding box center [542, 0] width 1085 height 0
click at [1008, 139] on icon "Blockly Workspace" at bounding box center [1024, 140] width 101 height 37
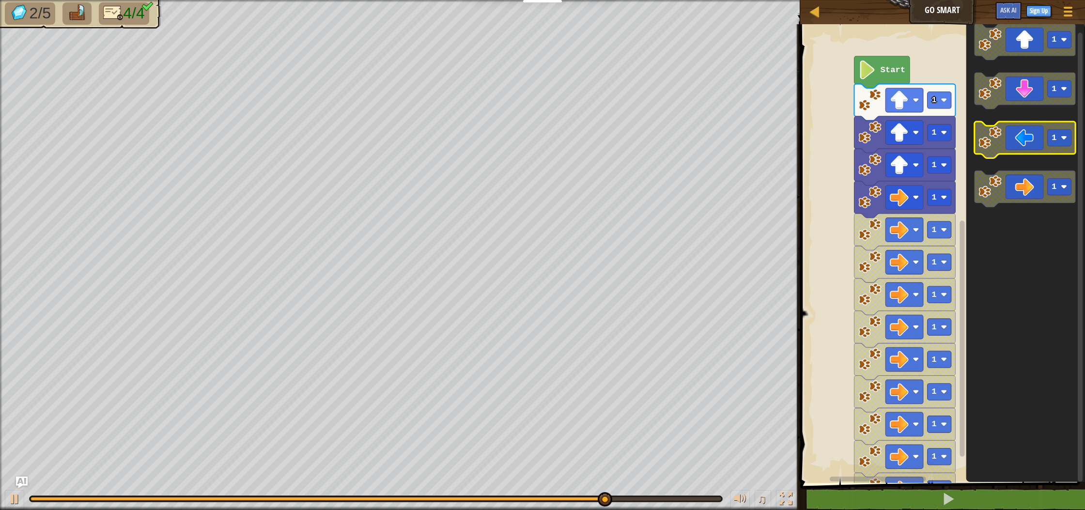
click at [1008, 139] on icon "Blockly Workspace" at bounding box center [1024, 140] width 101 height 37
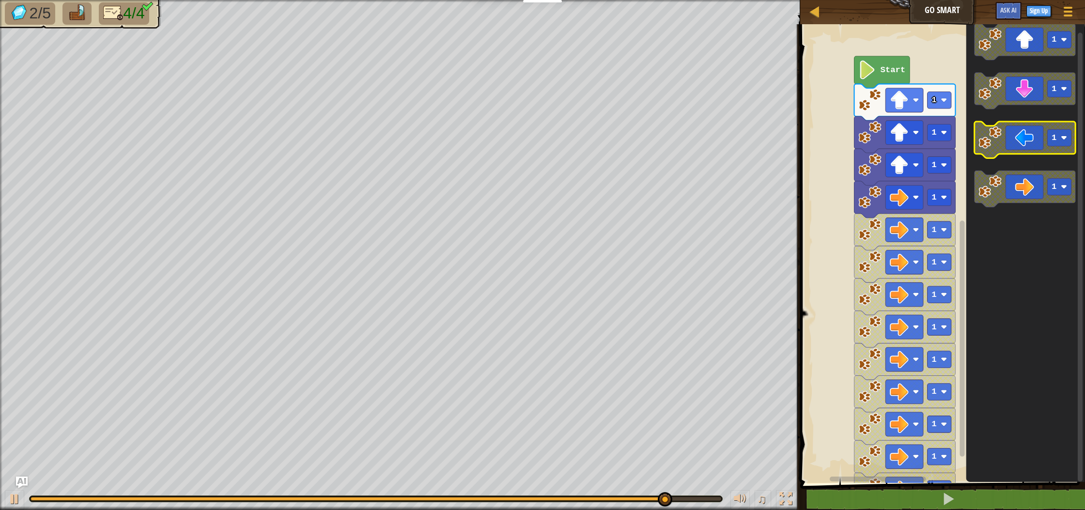
click at [1008, 139] on icon "Blockly Workspace" at bounding box center [1024, 140] width 101 height 37
click at [1008, 138] on icon "Blockly Workspace" at bounding box center [1024, 140] width 101 height 37
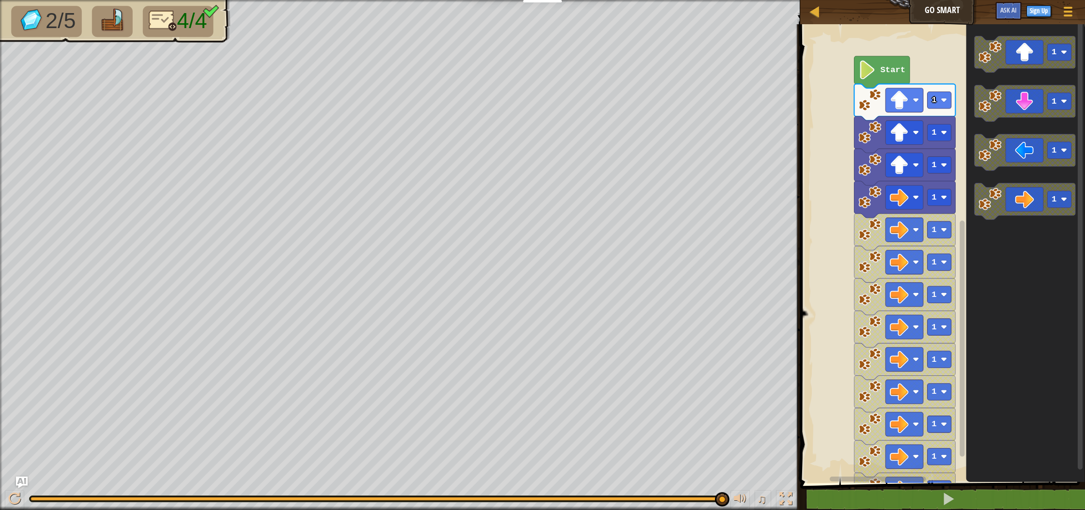
click at [1028, 83] on icon "Blockly Workspace" at bounding box center [1025, 250] width 119 height 463
click at [1023, 100] on icon "Blockly Workspace" at bounding box center [1024, 103] width 101 height 37
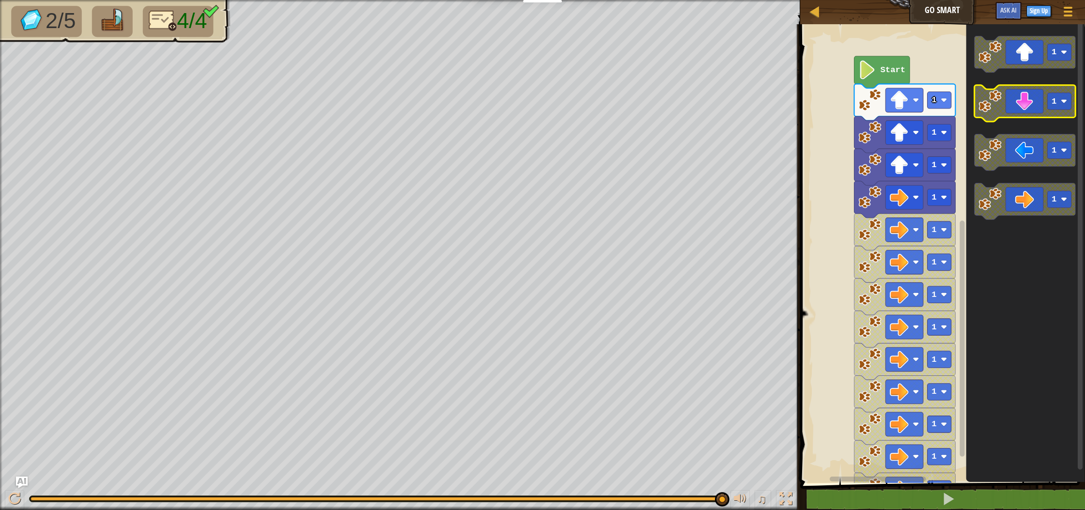
click at [1022, 100] on icon "Blockly Workspace" at bounding box center [1024, 103] width 101 height 37
click at [1021, 99] on icon "Blockly Workspace" at bounding box center [1024, 103] width 101 height 37
click at [1021, 98] on icon "Blockly Workspace" at bounding box center [1024, 103] width 101 height 37
click at [1033, 45] on icon "Blockly Workspace" at bounding box center [1024, 54] width 101 height 37
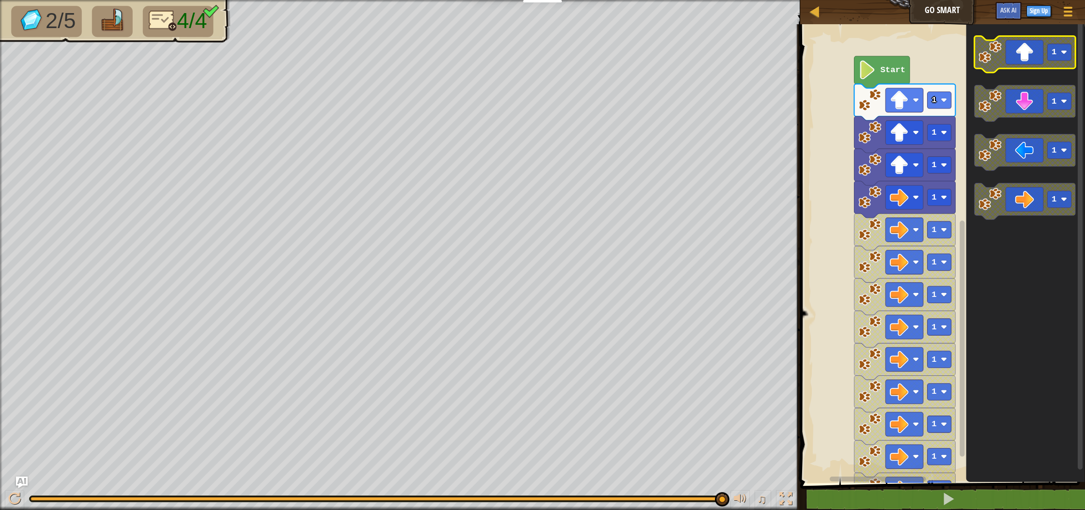
click at [1020, 86] on g "1 1 1 1" at bounding box center [1024, 128] width 101 height 184
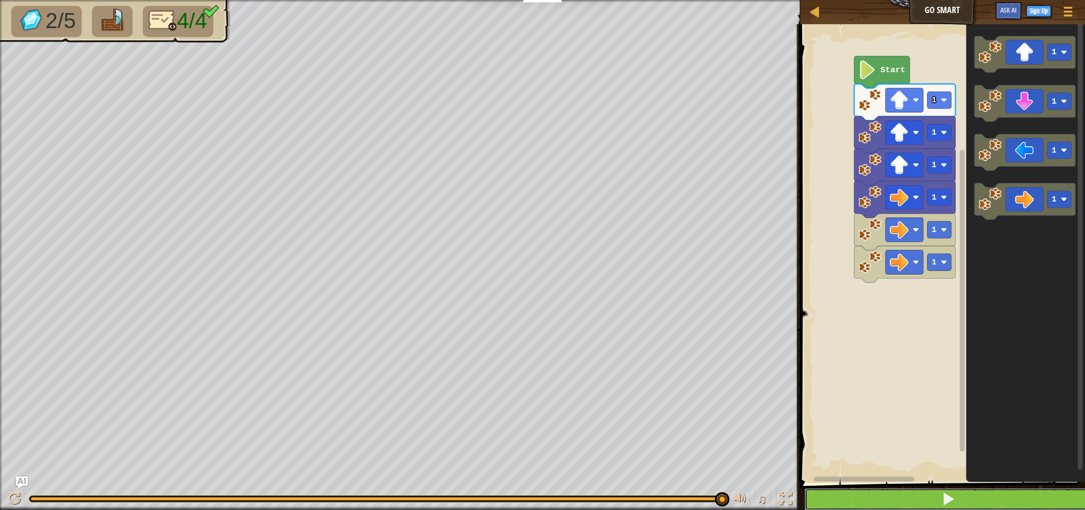
click at [908, 496] on button at bounding box center [948, 499] width 288 height 22
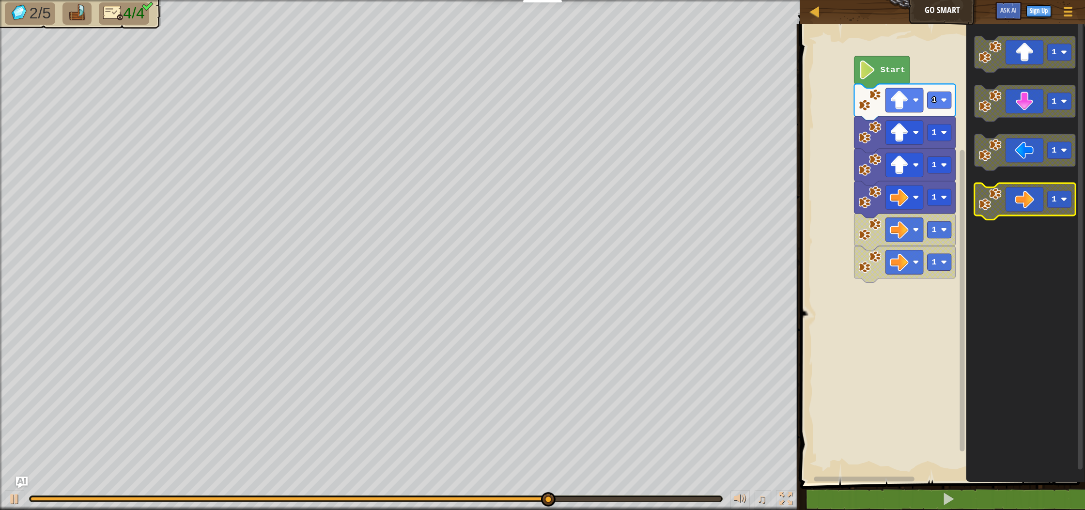
click at [988, 201] on image "Blockly Workspace" at bounding box center [989, 199] width 23 height 23
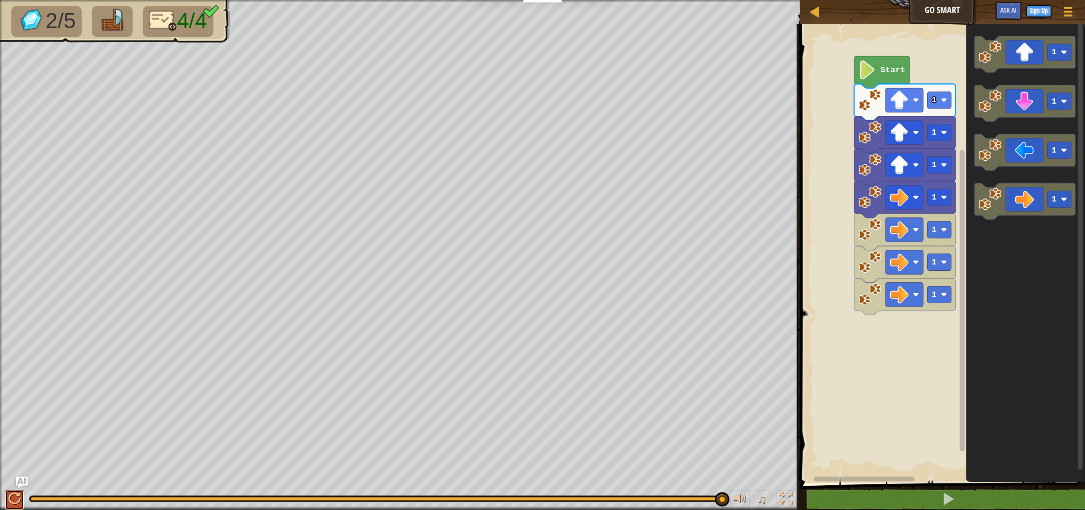
click at [15, 499] on div at bounding box center [14, 499] width 13 height 13
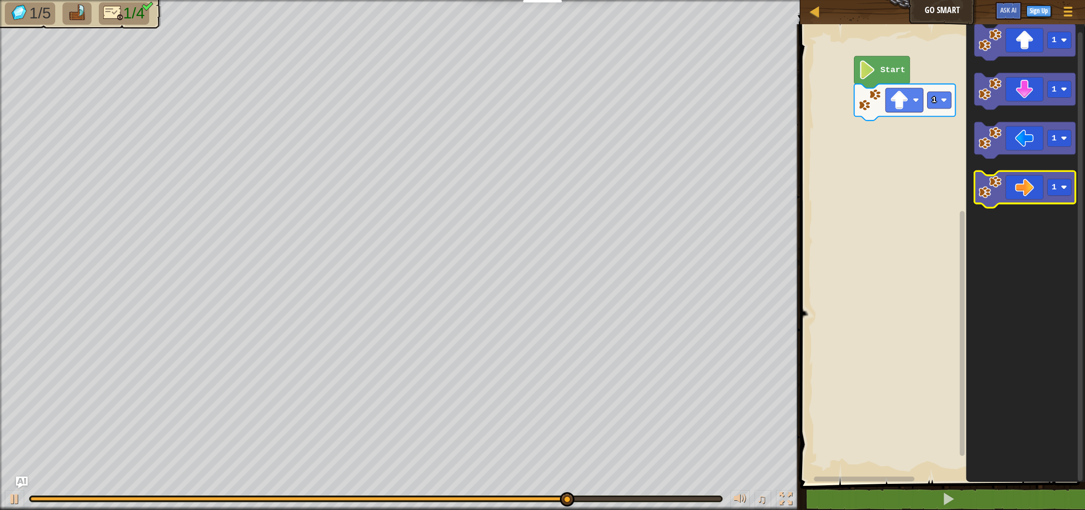
click at [1033, 196] on icon "Blockly Workspace" at bounding box center [1024, 189] width 101 height 37
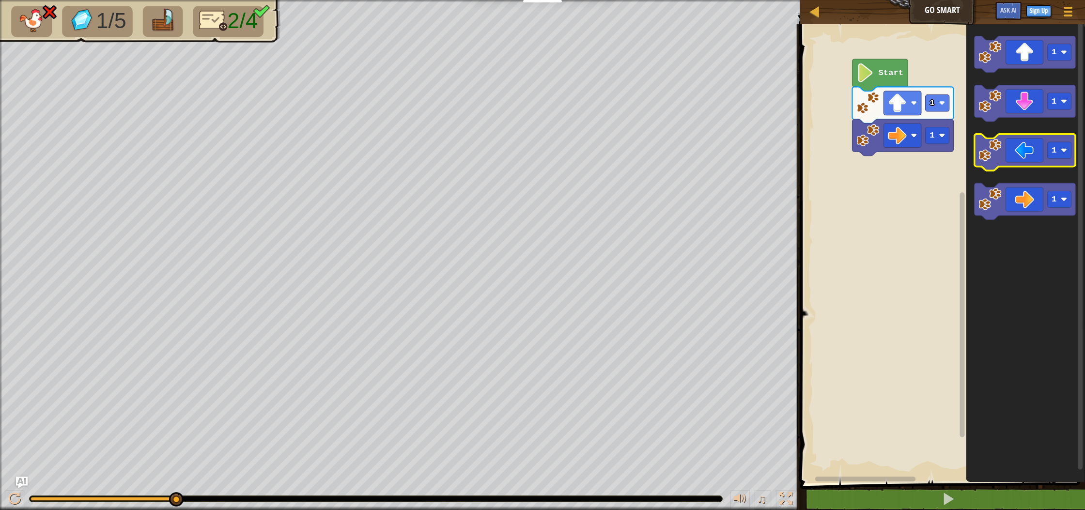
click at [1009, 152] on icon "Blockly Workspace" at bounding box center [1024, 152] width 101 height 37
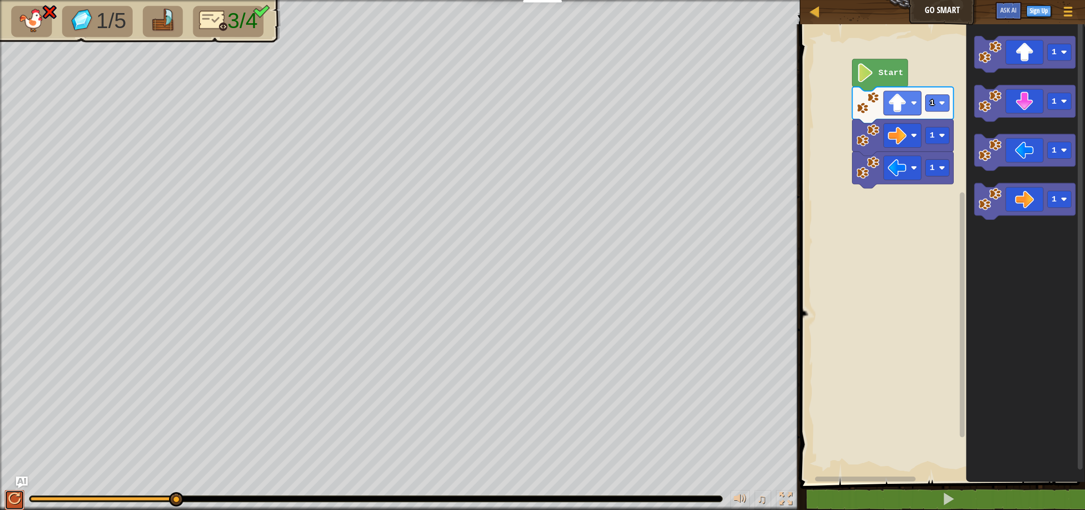
click at [16, 504] on div at bounding box center [14, 499] width 13 height 13
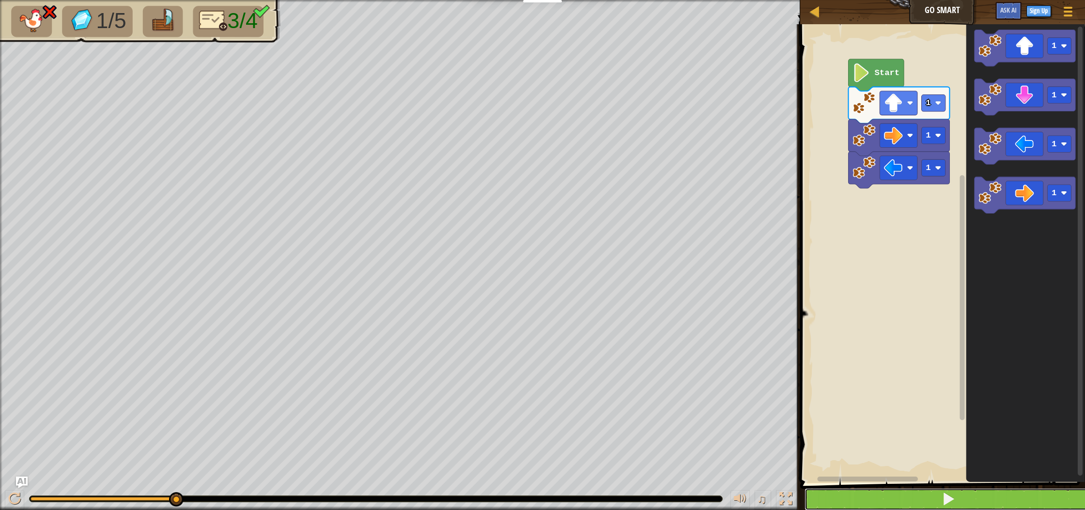
click at [852, 494] on button at bounding box center [948, 499] width 288 height 22
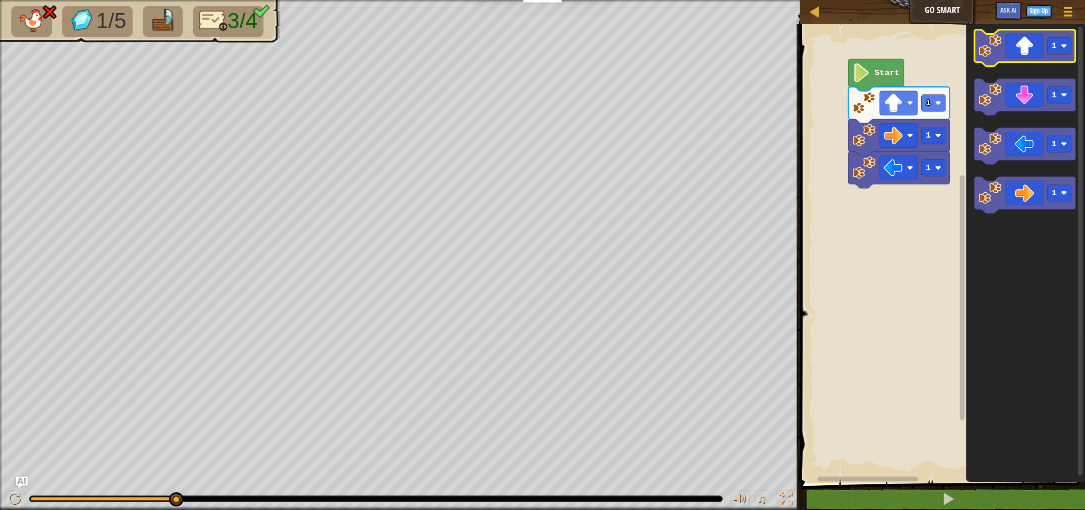
click at [1003, 60] on g "1 1 1 1" at bounding box center [1024, 122] width 101 height 184
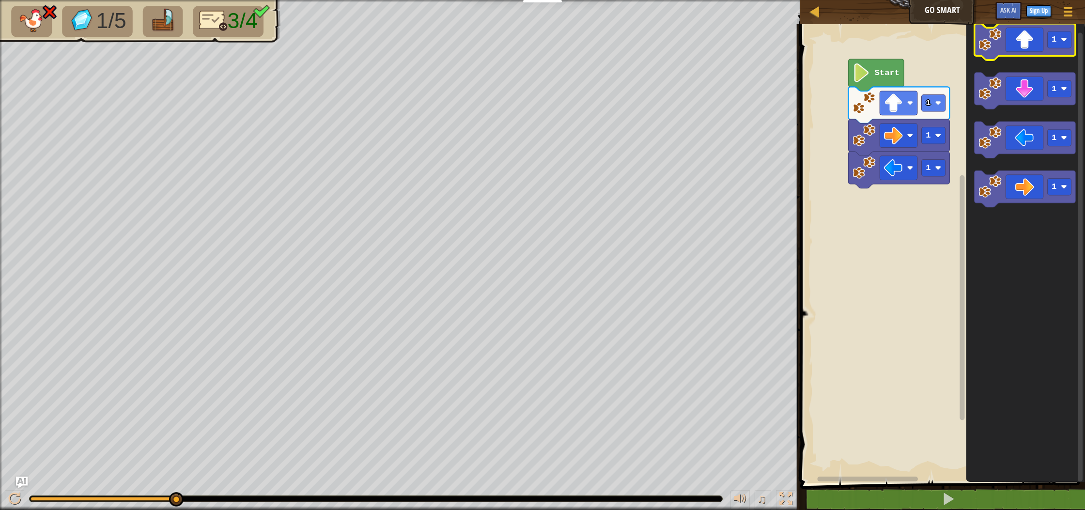
click at [1003, 57] on g "1 1 1 1" at bounding box center [1024, 116] width 101 height 184
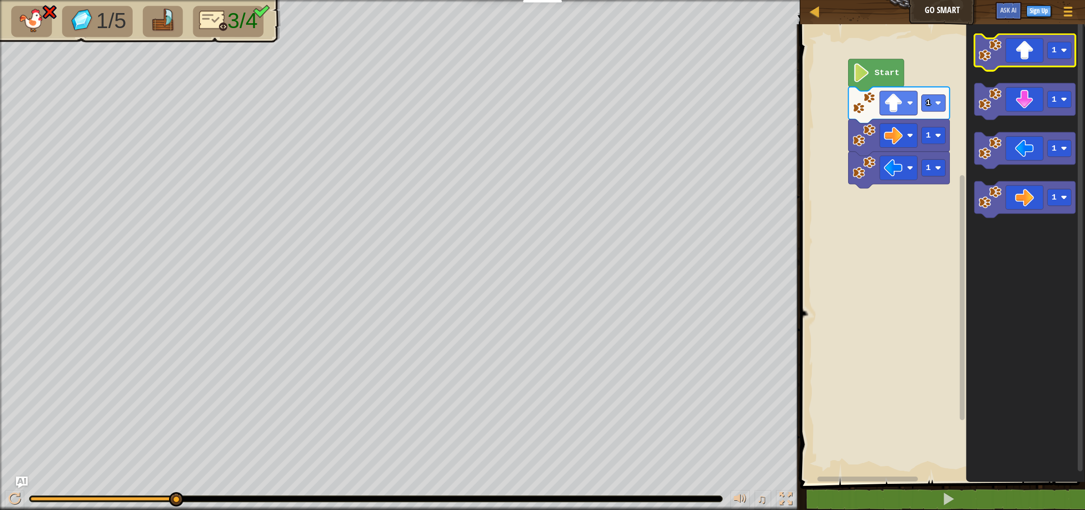
click at [1005, 38] on icon "Blockly Workspace" at bounding box center [1024, 52] width 101 height 37
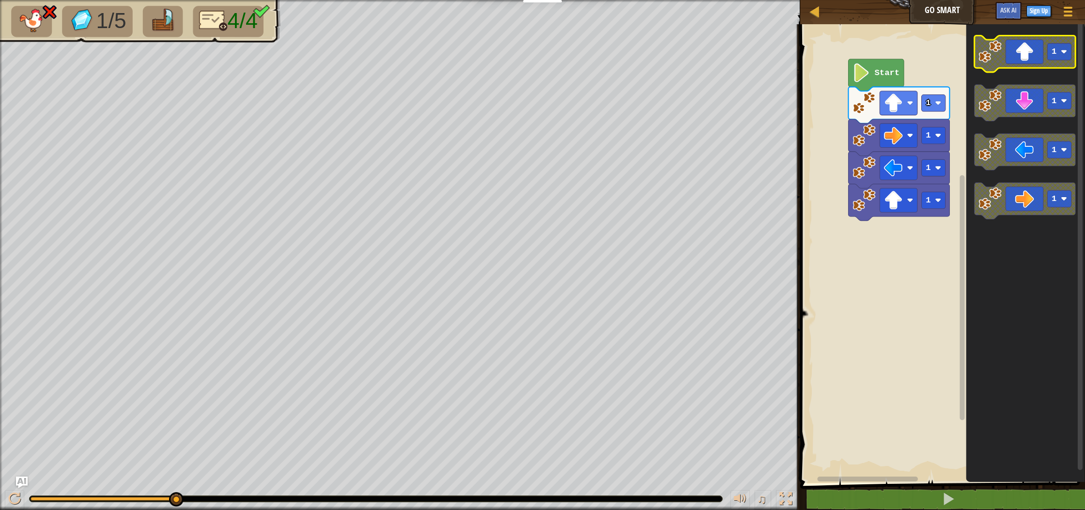
click at [1004, 46] on icon "Blockly Workspace" at bounding box center [1024, 54] width 101 height 37
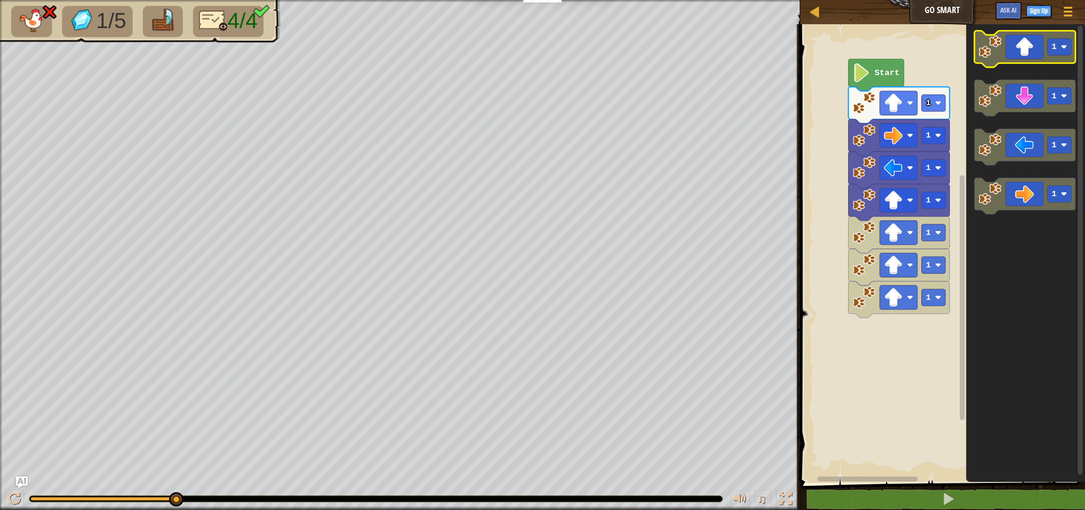
click at [1004, 46] on icon "Blockly Workspace" at bounding box center [1024, 49] width 101 height 37
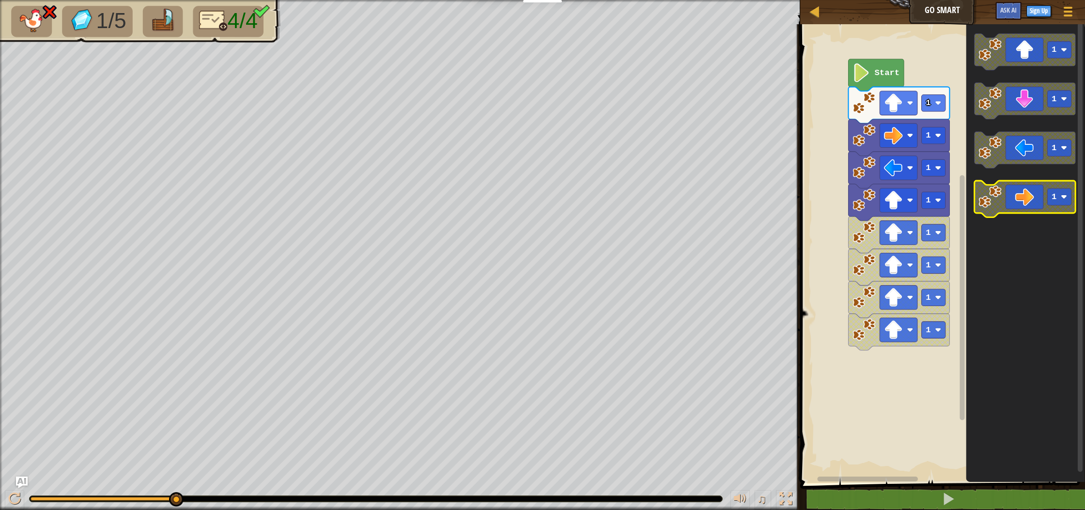
click at [1015, 196] on icon "Blockly Workspace" at bounding box center [1024, 199] width 101 height 37
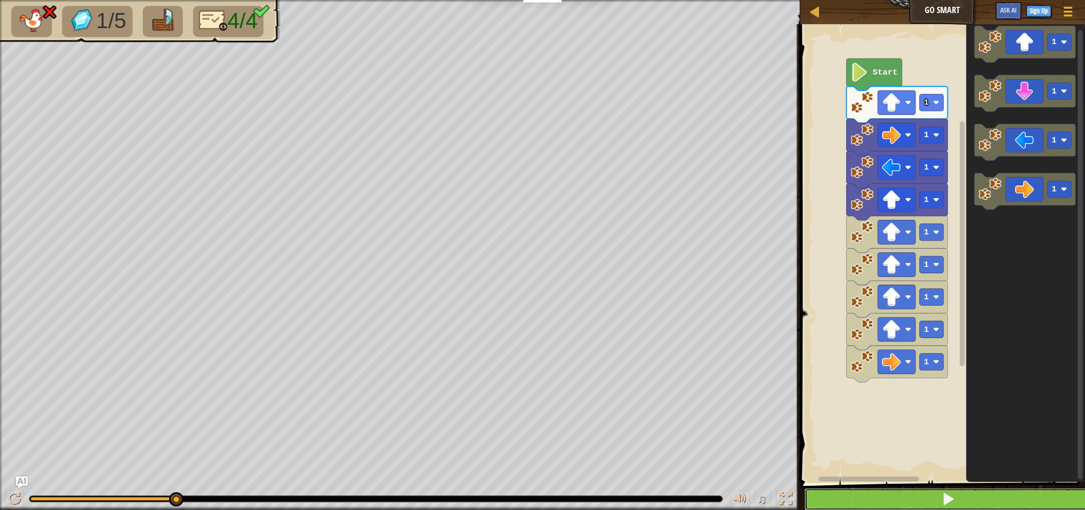
click at [995, 489] on button at bounding box center [948, 499] width 288 height 22
click at [10, 493] on div at bounding box center [14, 499] width 13 height 13
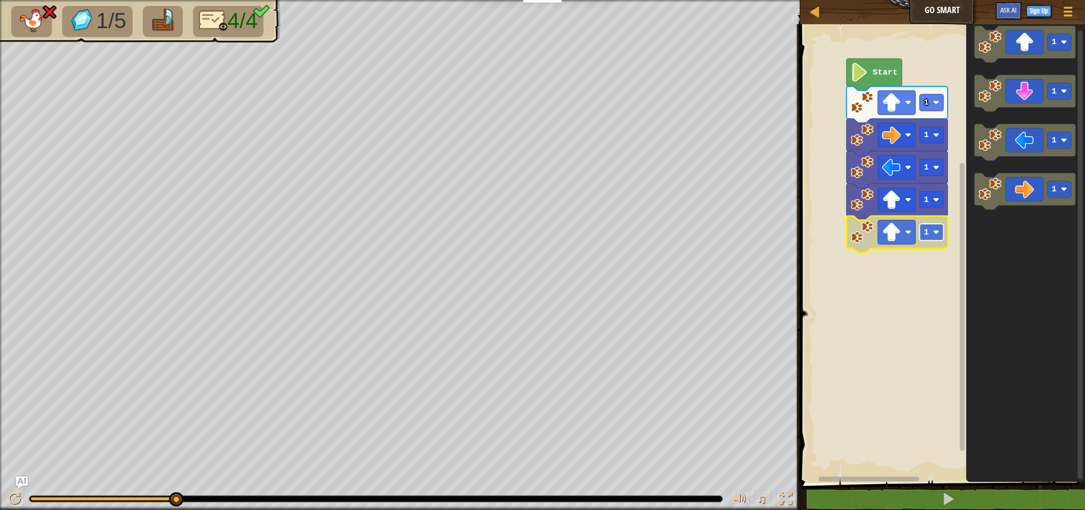
click at [926, 232] on text "1" at bounding box center [926, 232] width 5 height 9
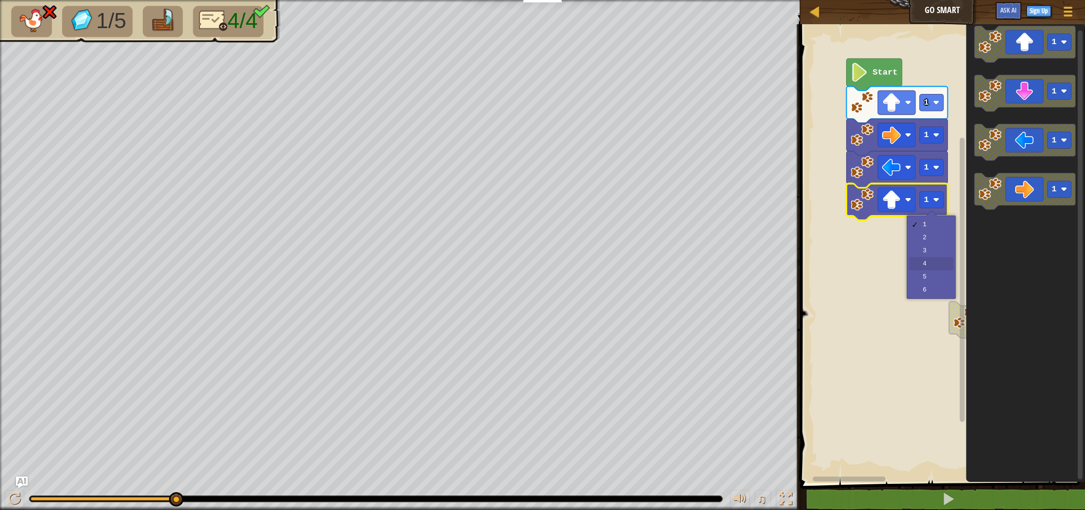
drag, startPoint x: 934, startPoint y: 257, endPoint x: 958, endPoint y: 259, distance: 24.3
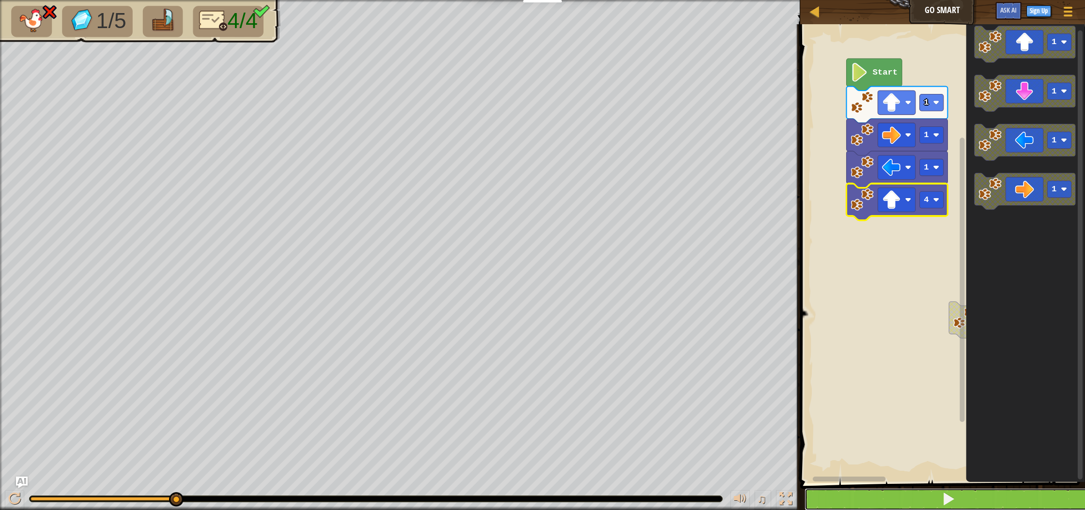
click at [894, 499] on button at bounding box center [948, 499] width 288 height 22
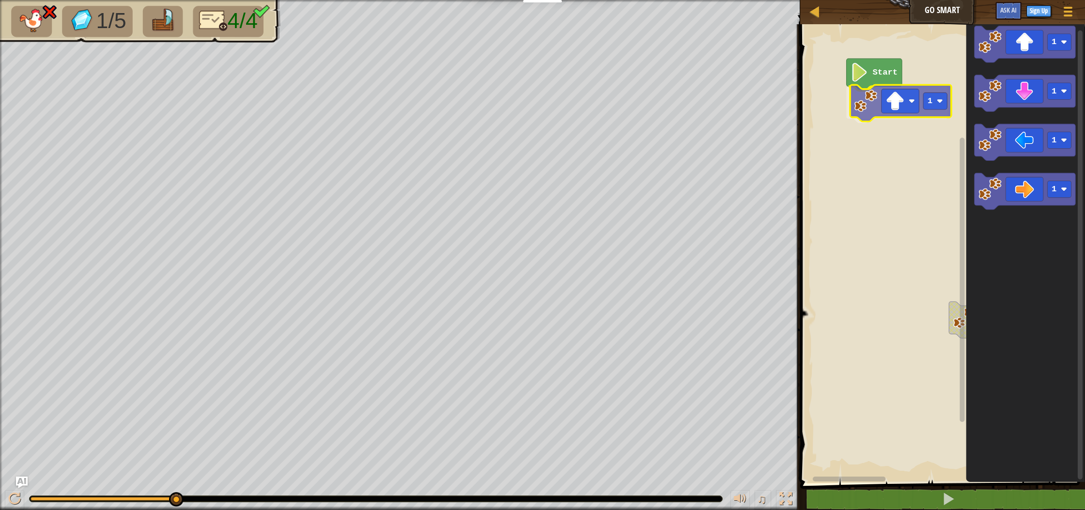
click at [872, 104] on div "4 Start 1 1 1 1 1 1" at bounding box center [941, 250] width 288 height 463
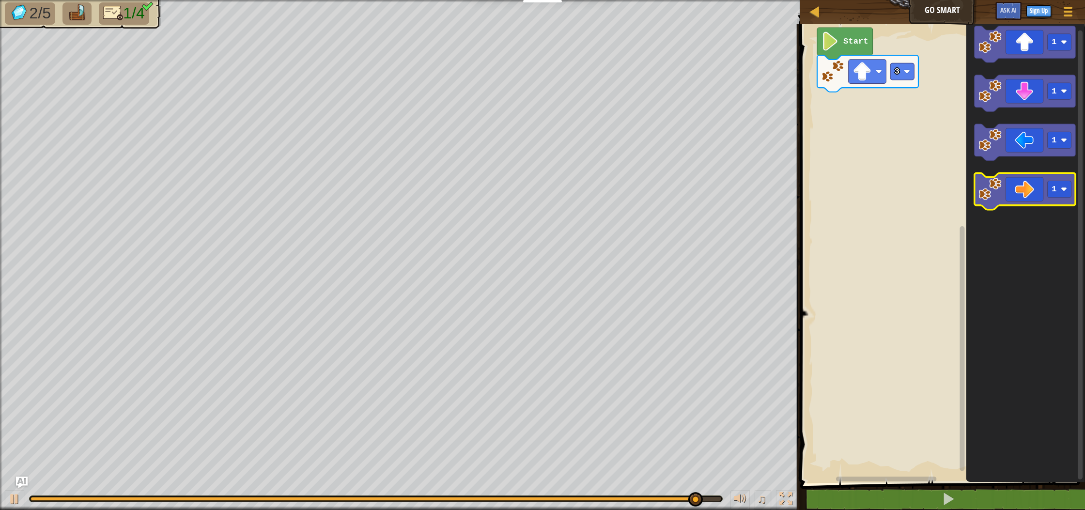
click at [1040, 193] on icon "Blockly Workspace" at bounding box center [1024, 191] width 101 height 37
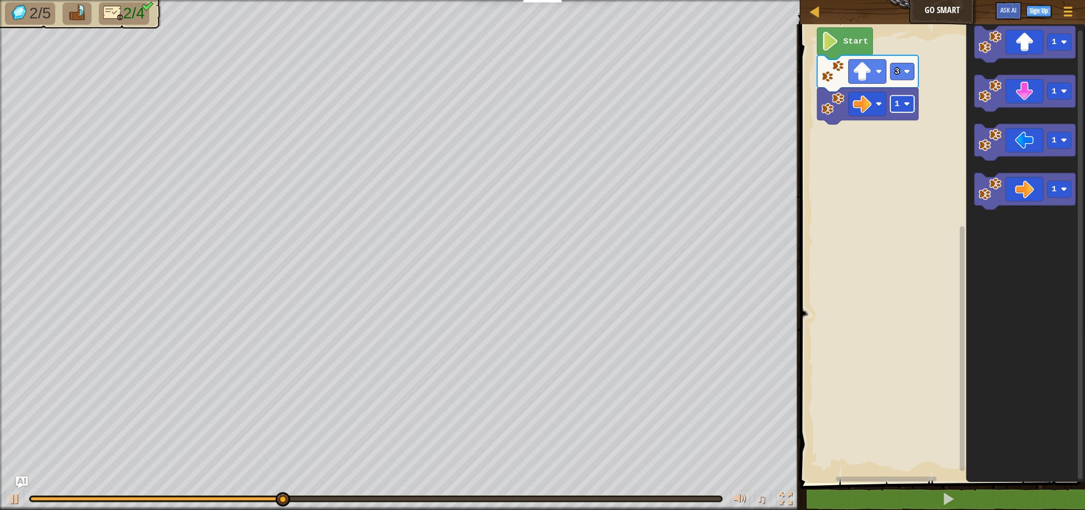
click at [896, 106] on text "1" at bounding box center [896, 103] width 5 height 9
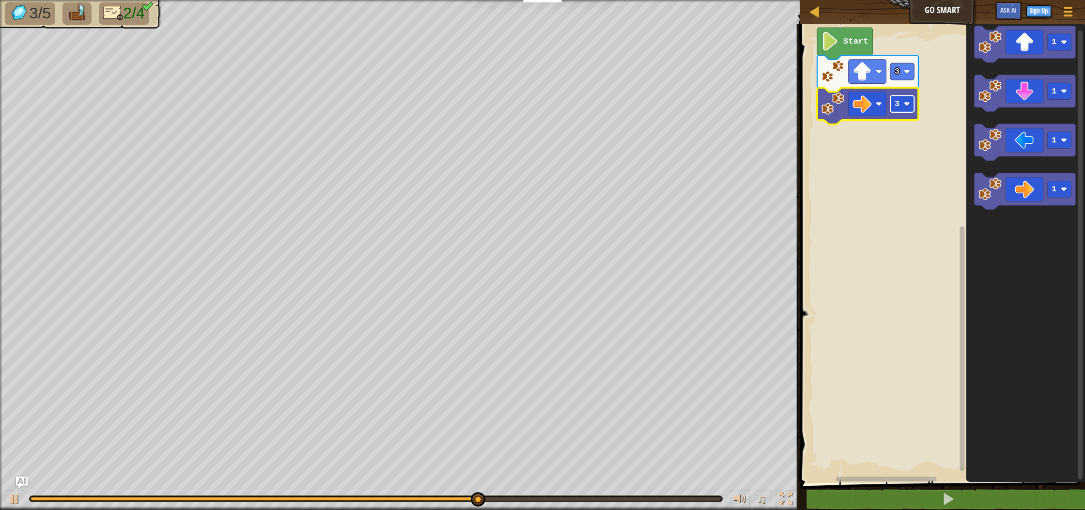
click at [895, 108] on text "3" at bounding box center [896, 103] width 5 height 9
click at [898, 107] on text "1" at bounding box center [896, 103] width 5 height 9
click at [1023, 104] on icon "Blockly Workspace" at bounding box center [1024, 93] width 101 height 37
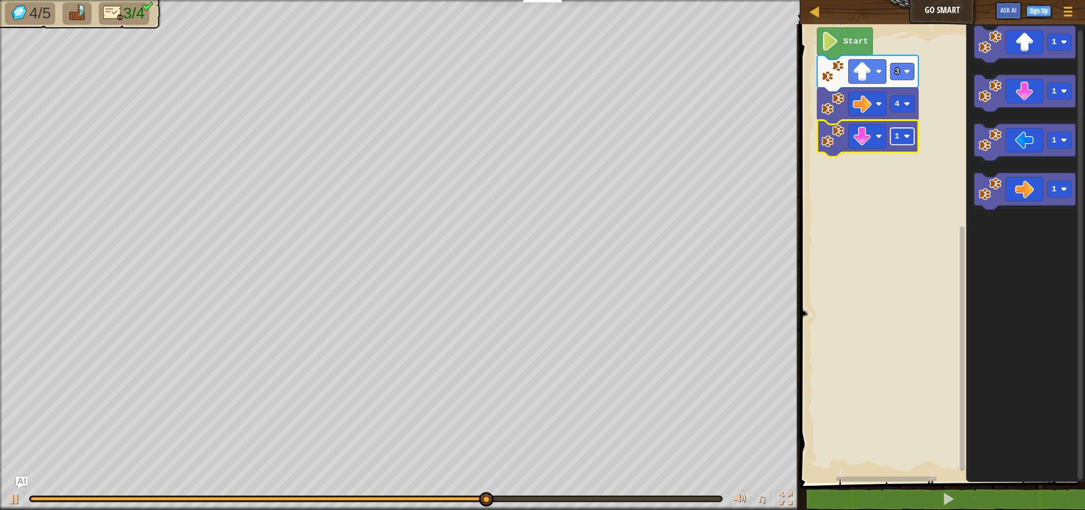
click at [904, 134] on image "Blockly Workspace" at bounding box center [907, 136] width 6 height 6
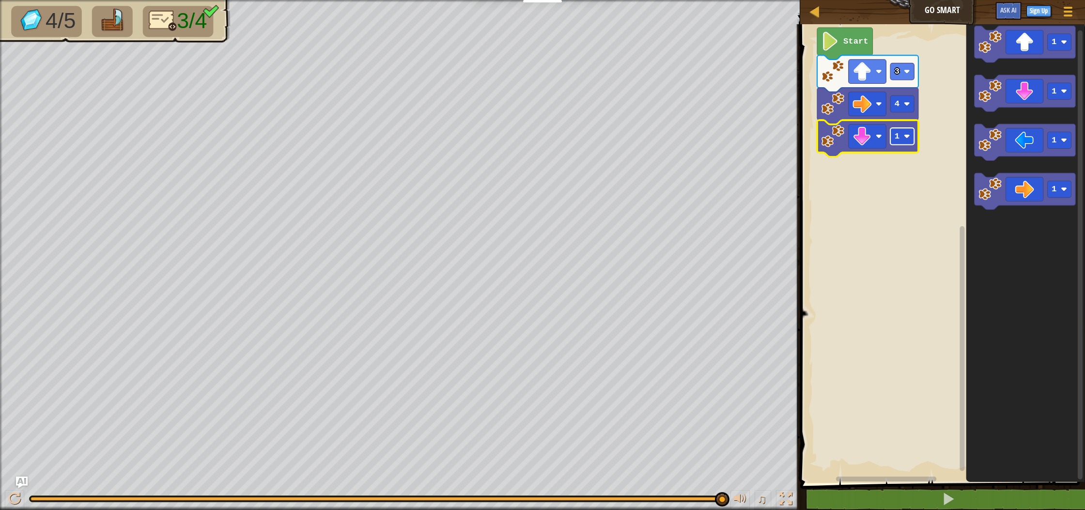
click at [898, 132] on text "1" at bounding box center [896, 136] width 5 height 9
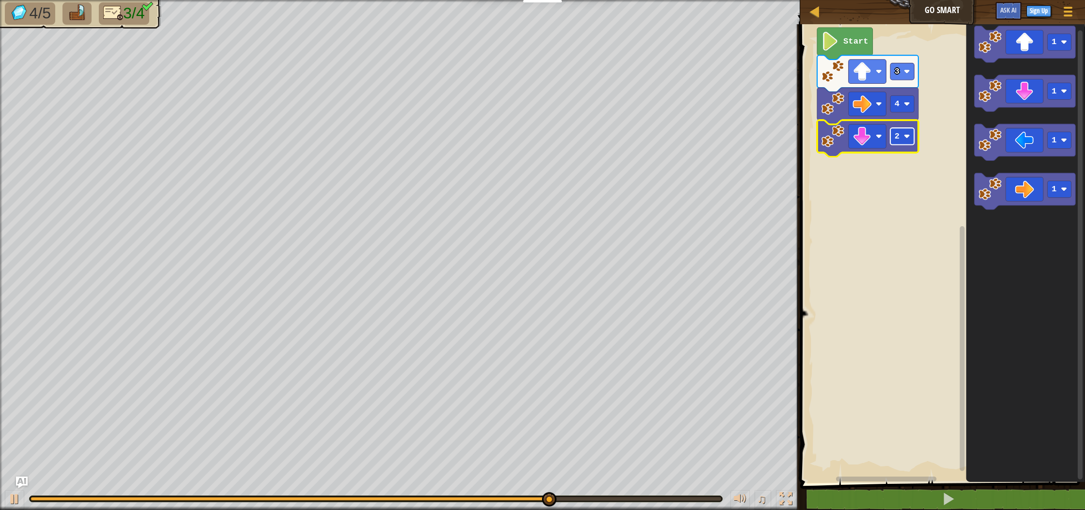
click at [902, 136] on rect "Blockly Workspace" at bounding box center [902, 136] width 24 height 17
click at [899, 135] on rect "Blockly Workspace" at bounding box center [902, 136] width 24 height 17
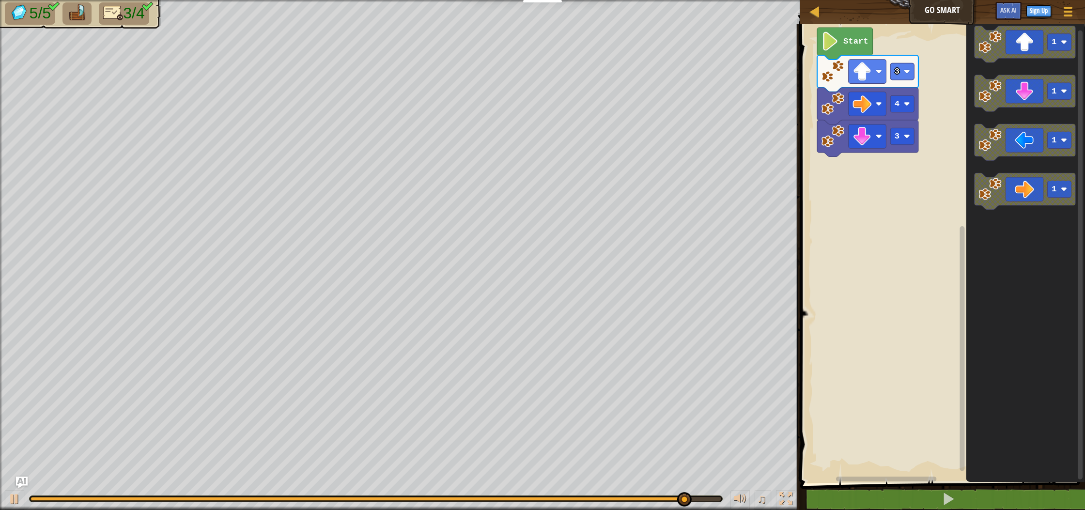
click at [680, 256] on div "Map Go Smart Game Menu Sign Up Ask AI 1 ההההההההההההההההההההההההההההההההההההההה…" at bounding box center [542, 255] width 1085 height 510
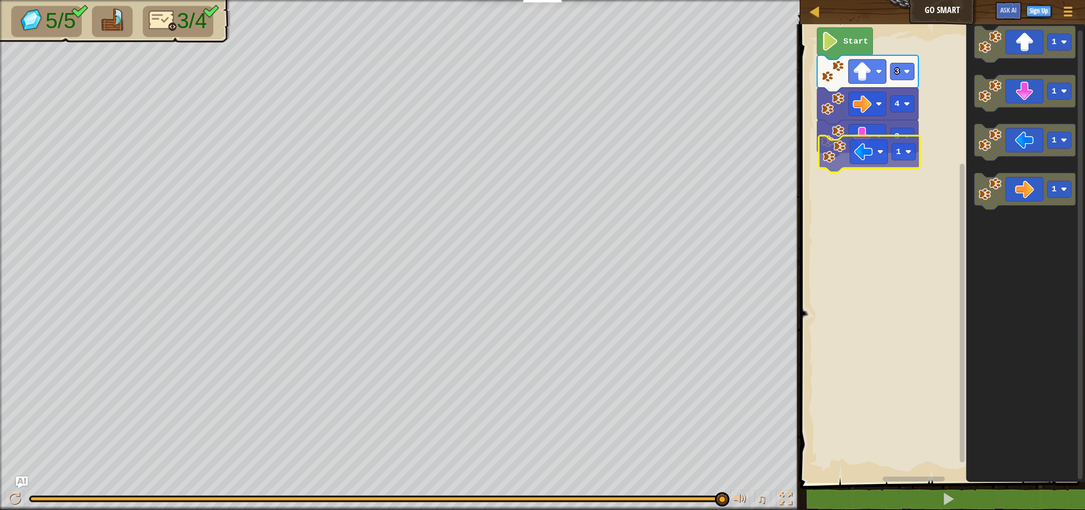
click at [847, 147] on div "Start 3 4 3 1 1 1 1 1 1" at bounding box center [941, 250] width 288 height 463
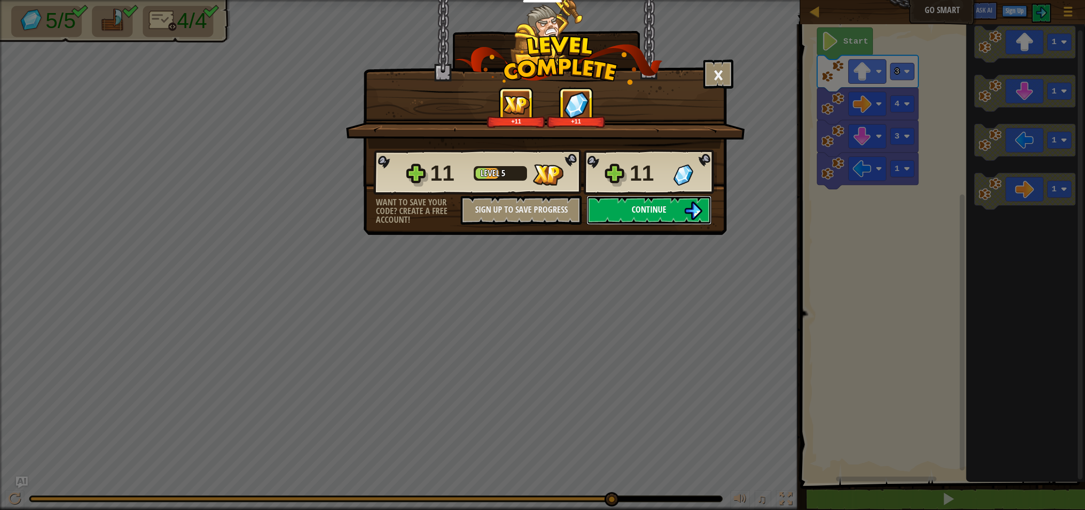
click at [676, 211] on button "Continue" at bounding box center [648, 210] width 125 height 29
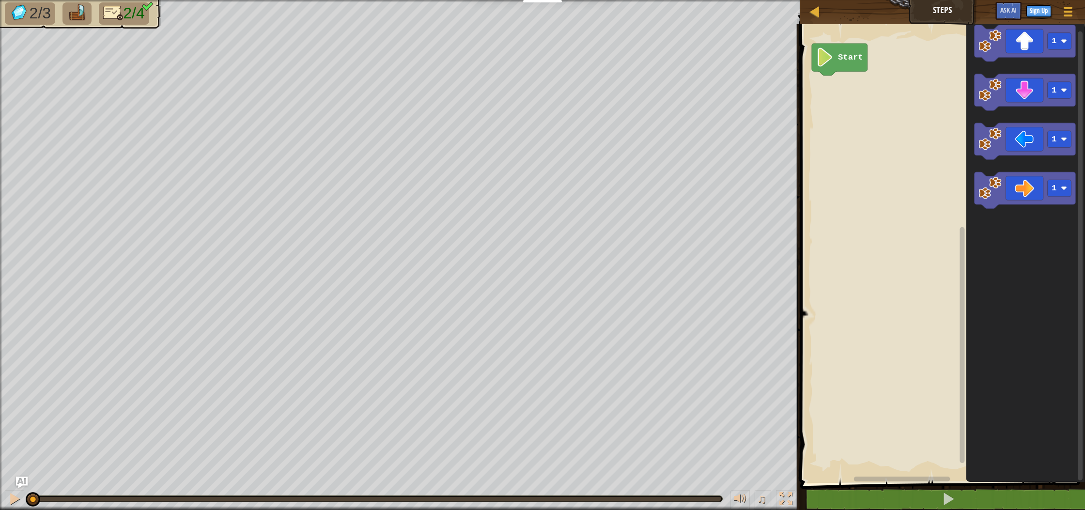
click at [1010, 64] on icon "Blockly Workspace" at bounding box center [1025, 250] width 119 height 463
click at [1019, 43] on icon "Blockly Workspace" at bounding box center [1024, 42] width 101 height 37
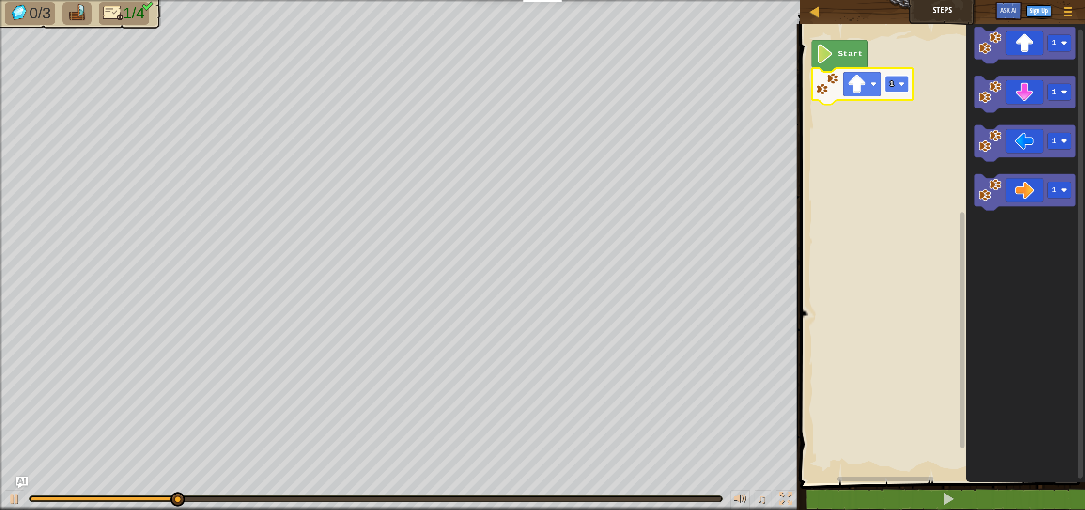
click at [898, 77] on rect "Blockly Workspace" at bounding box center [897, 84] width 24 height 17
click at [898, 80] on rect "Blockly Workspace" at bounding box center [897, 84] width 24 height 17
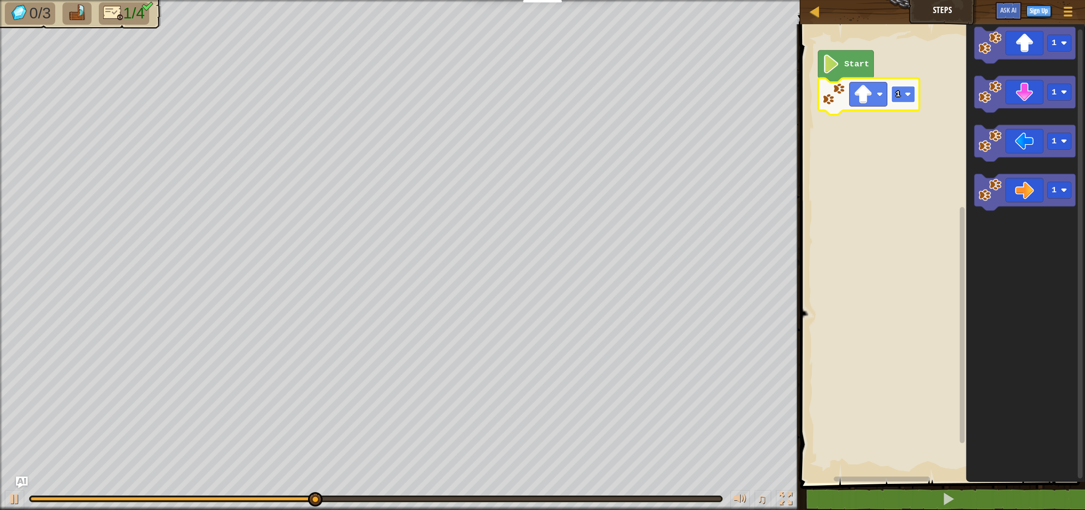
click at [898, 92] on text "1" at bounding box center [897, 94] width 5 height 9
click at [899, 95] on text "1" at bounding box center [898, 95] width 5 height 9
click at [899, 97] on text "1" at bounding box center [897, 96] width 5 height 9
click at [900, 94] on text "1" at bounding box center [899, 93] width 5 height 9
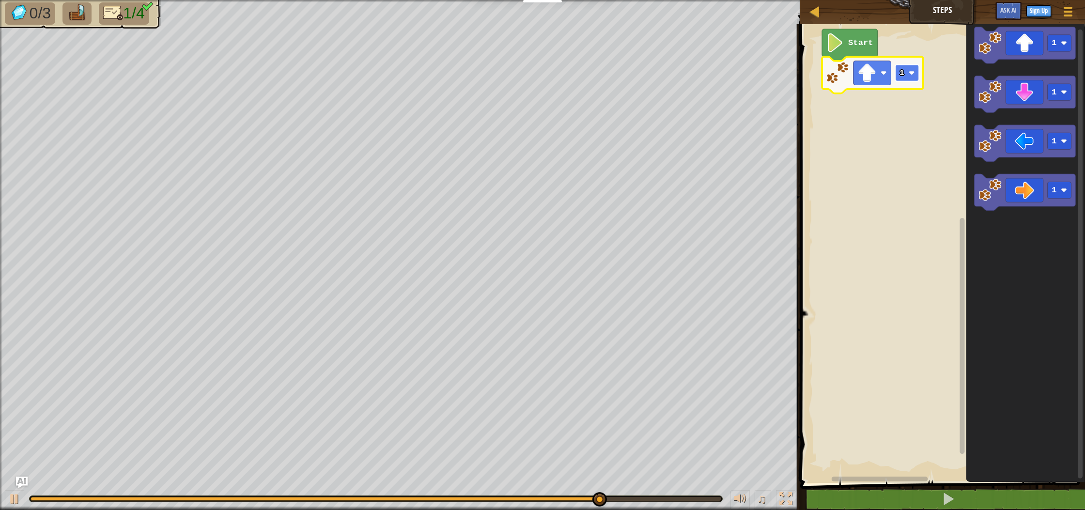
click at [906, 70] on rect "Blockly Workspace" at bounding box center [907, 72] width 24 height 17
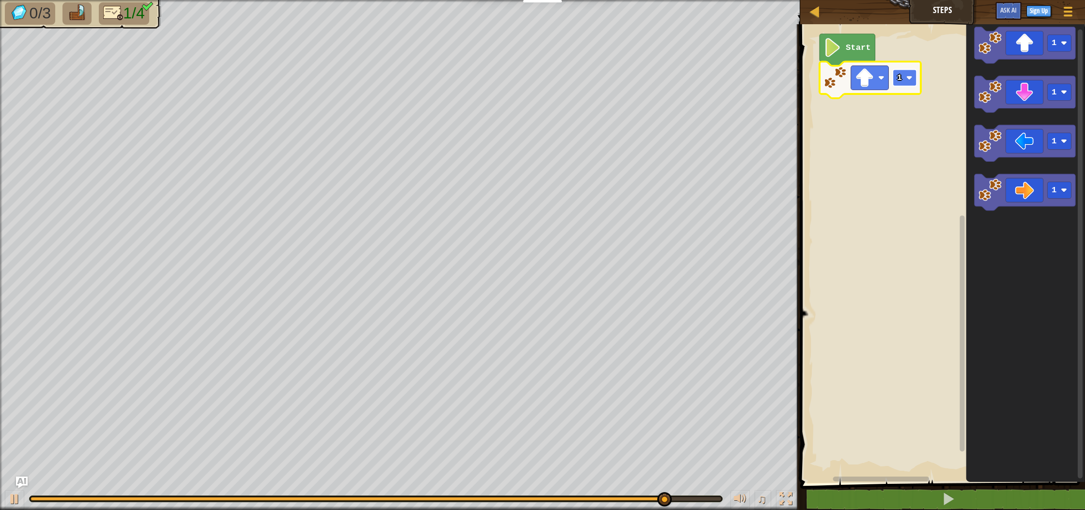
click at [906, 70] on rect "Blockly Workspace" at bounding box center [905, 77] width 24 height 17
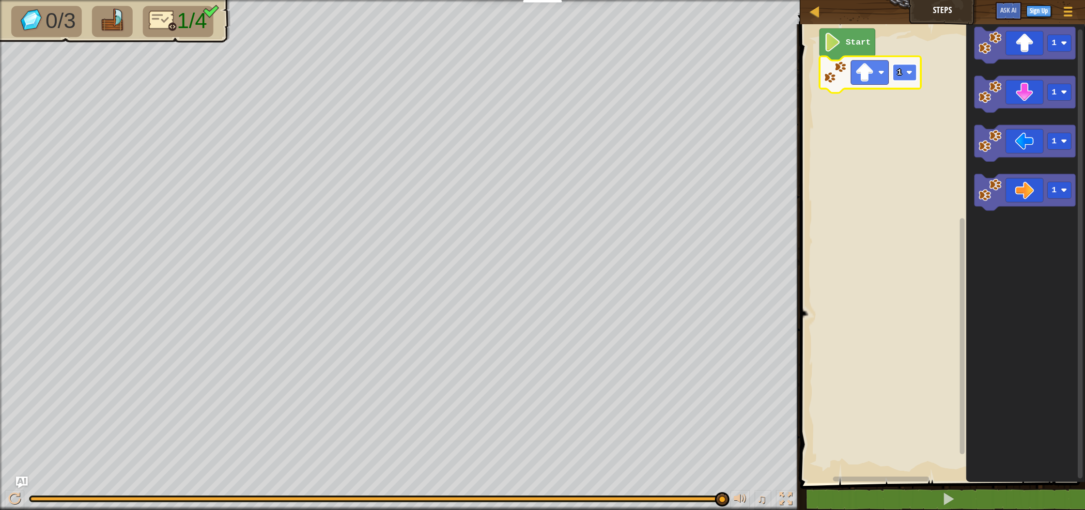
click at [902, 75] on rect "Blockly Workspace" at bounding box center [905, 72] width 24 height 17
click at [902, 75] on text "1" at bounding box center [901, 73] width 5 height 9
click at [902, 75] on text "1" at bounding box center [903, 72] width 5 height 9
click at [902, 75] on text "1" at bounding box center [901, 73] width 5 height 9
click at [902, 75] on text "1" at bounding box center [900, 76] width 5 height 9
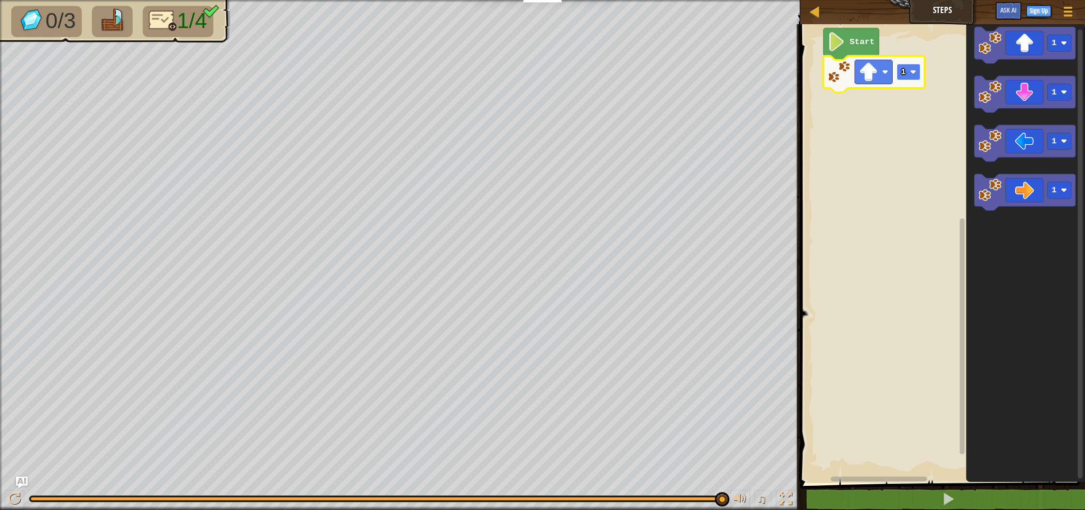
click at [902, 75] on text "1" at bounding box center [903, 71] width 5 height 9
click at [902, 75] on text "1" at bounding box center [901, 70] width 5 height 9
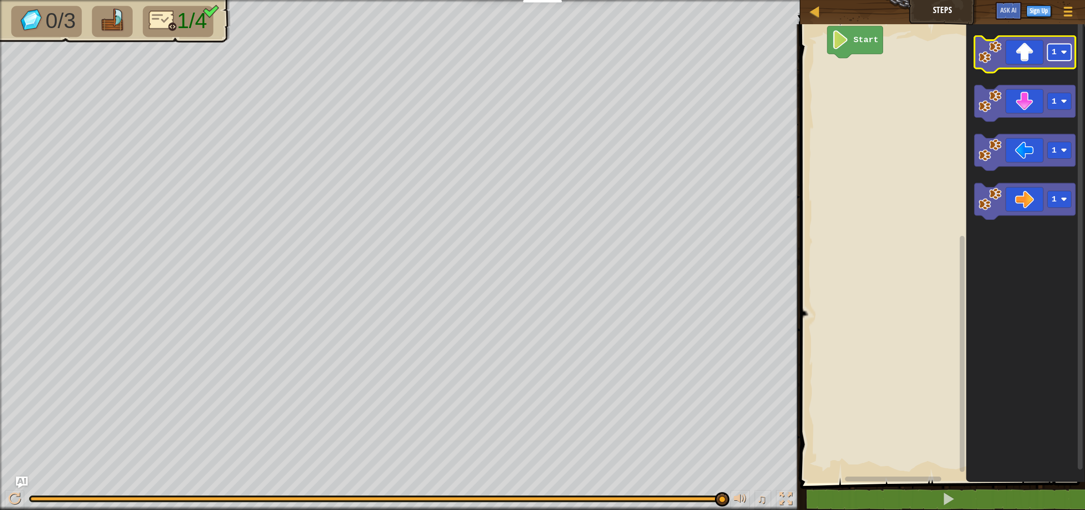
click at [1056, 56] on g "1" at bounding box center [1060, 52] width 24 height 17
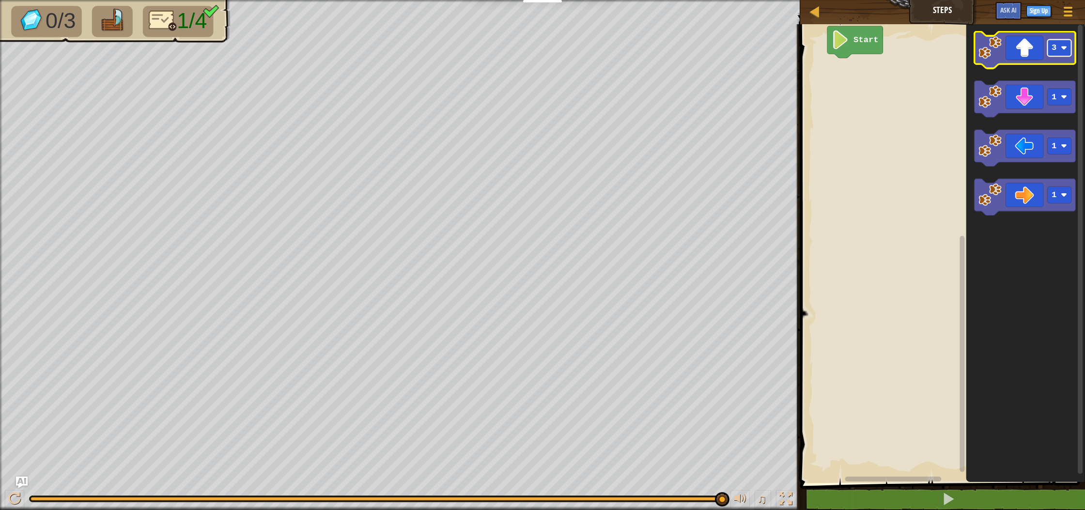
click at [1061, 47] on image "Blockly Workspace" at bounding box center [1064, 48] width 6 height 6
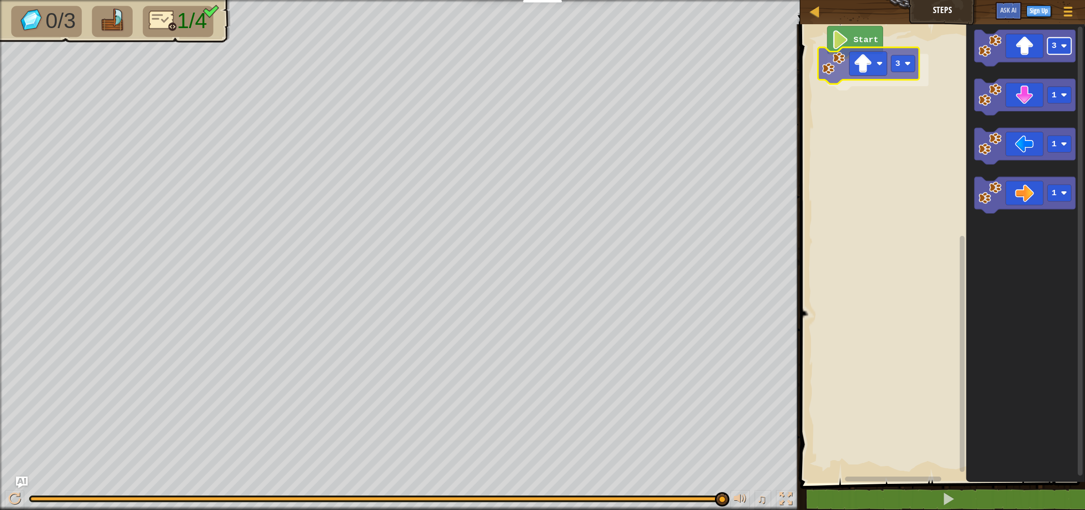
click at [897, 55] on div "Start 3 3 1 1 1 3" at bounding box center [941, 250] width 288 height 463
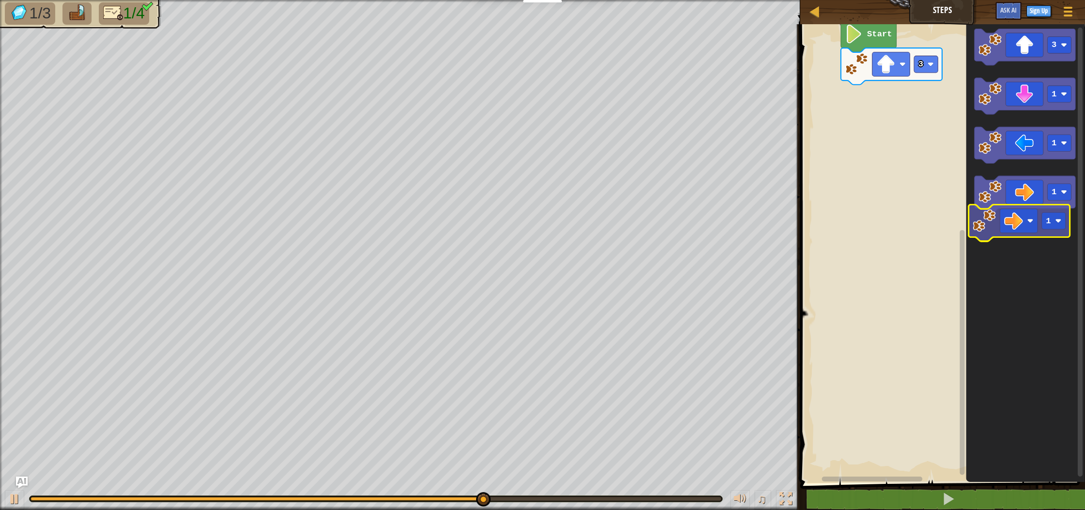
click at [1033, 217] on icon "3 1 1 1" at bounding box center [1025, 250] width 119 height 463
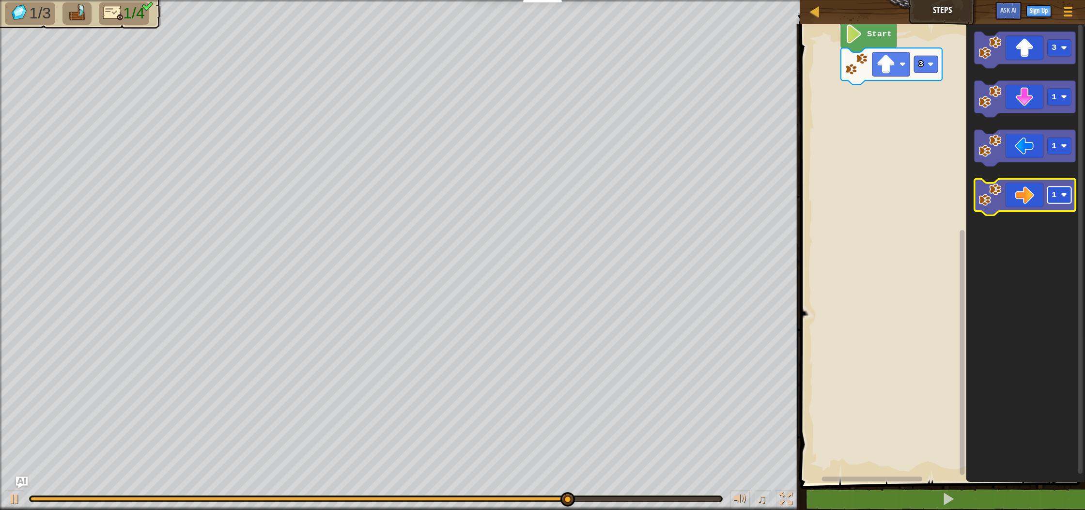
click at [1052, 188] on g "1" at bounding box center [1024, 197] width 101 height 37
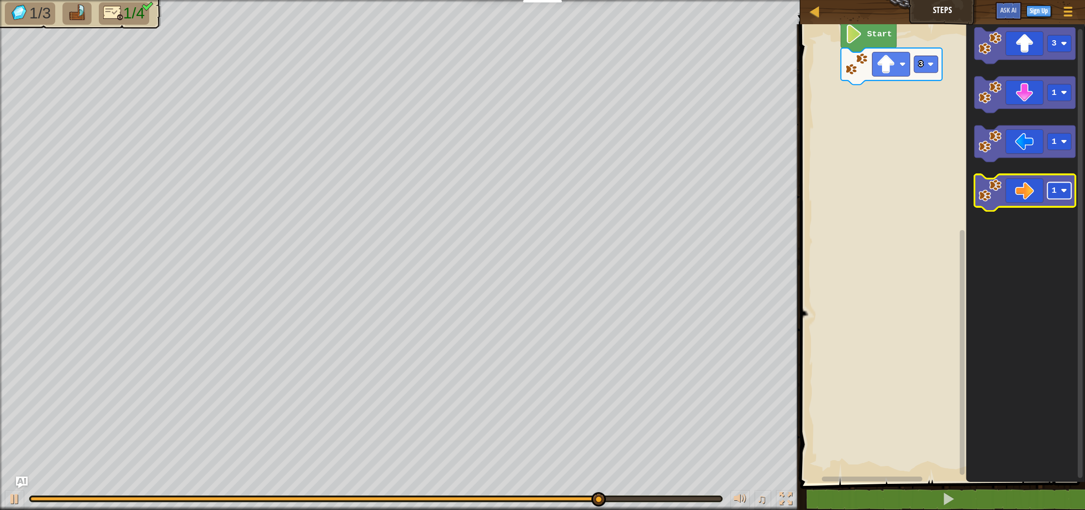
click at [1054, 194] on text "1" at bounding box center [1053, 190] width 5 height 9
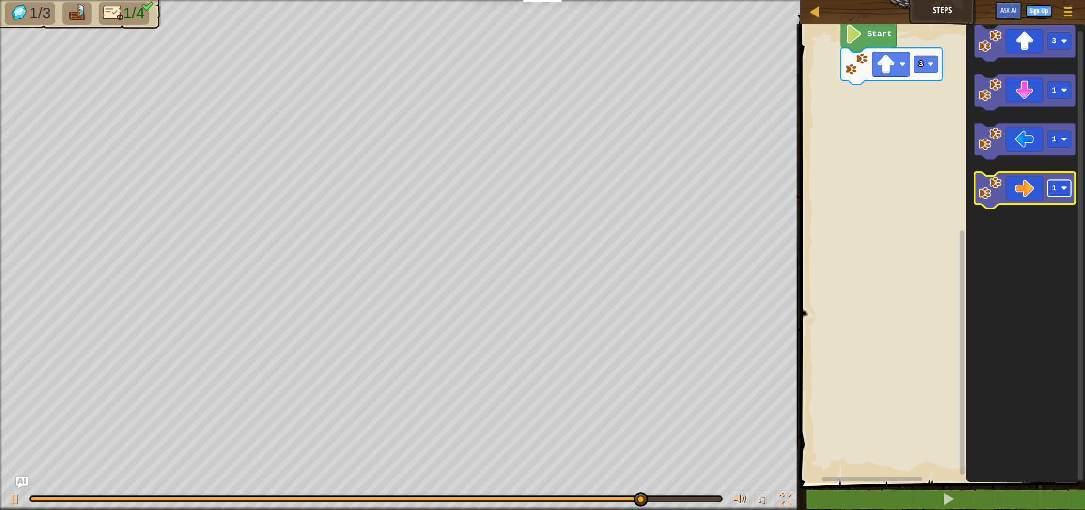
click at [1052, 189] on text "1" at bounding box center [1053, 188] width 5 height 9
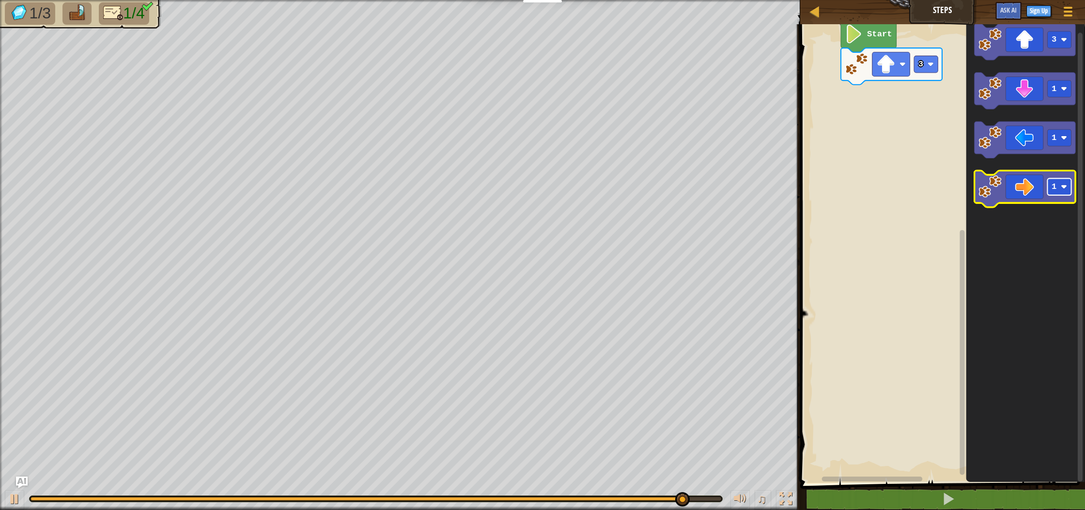
click at [1052, 189] on text "1" at bounding box center [1053, 187] width 5 height 9
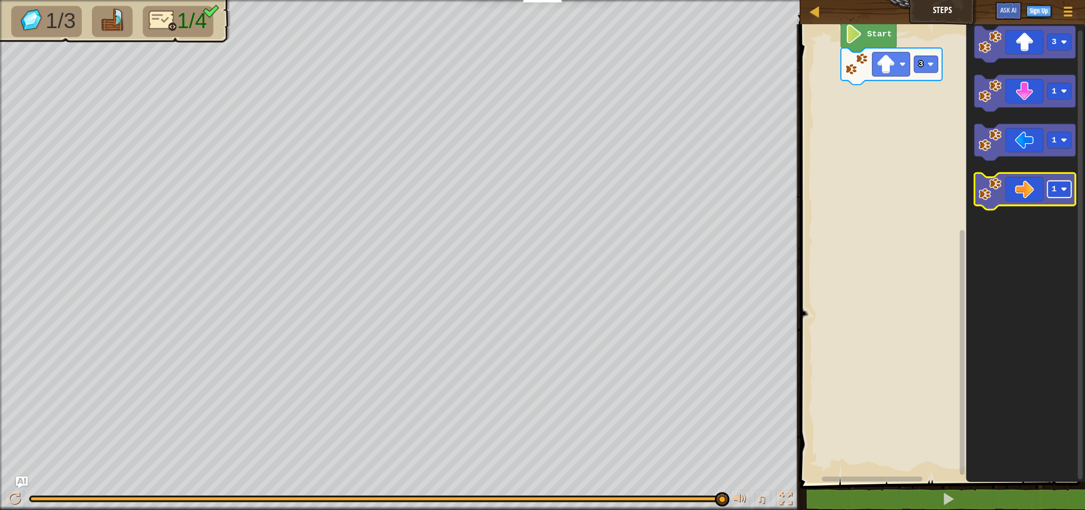
click at [1052, 189] on text "1" at bounding box center [1053, 189] width 5 height 9
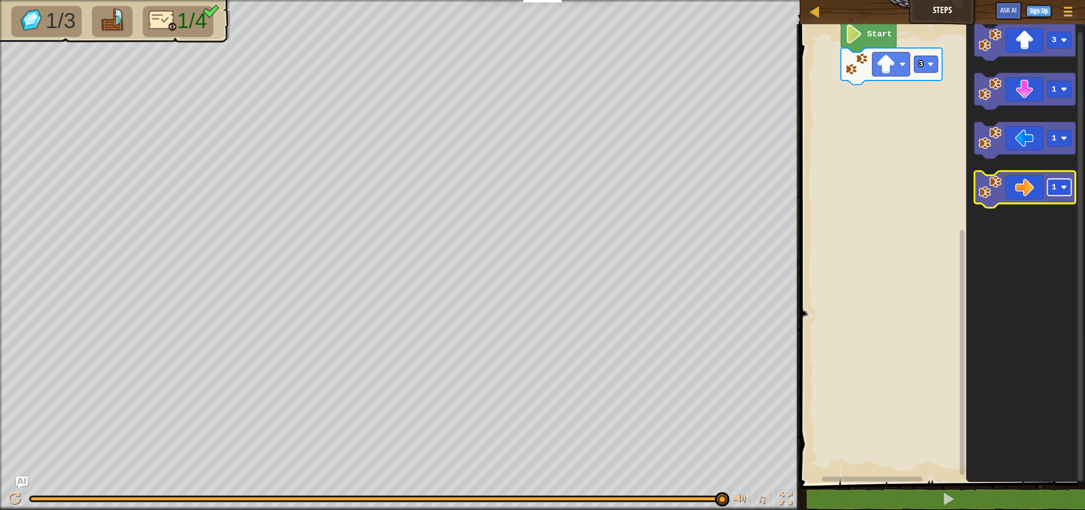
click at [1053, 186] on text "1" at bounding box center [1053, 187] width 5 height 9
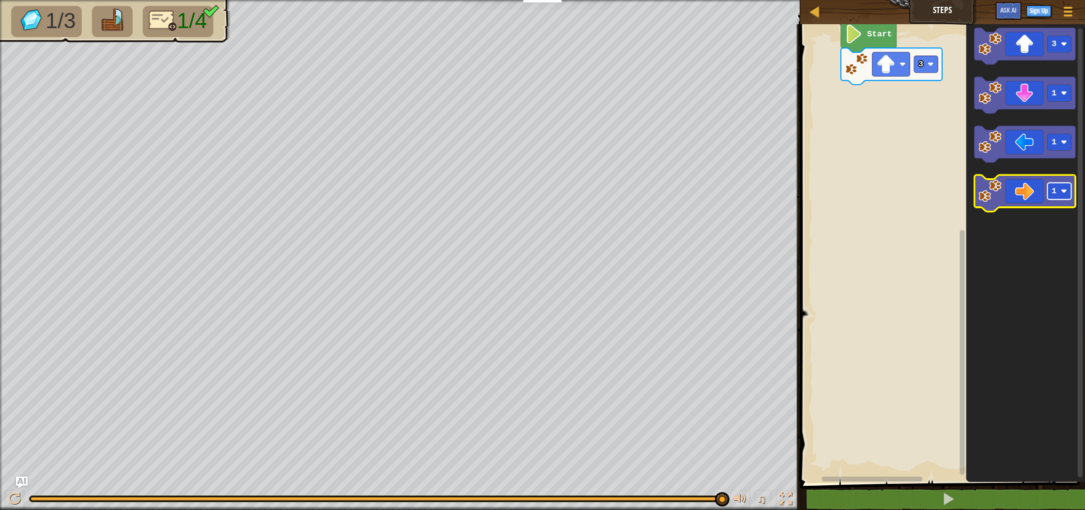
click at [1053, 186] on g "1" at bounding box center [1060, 191] width 24 height 17
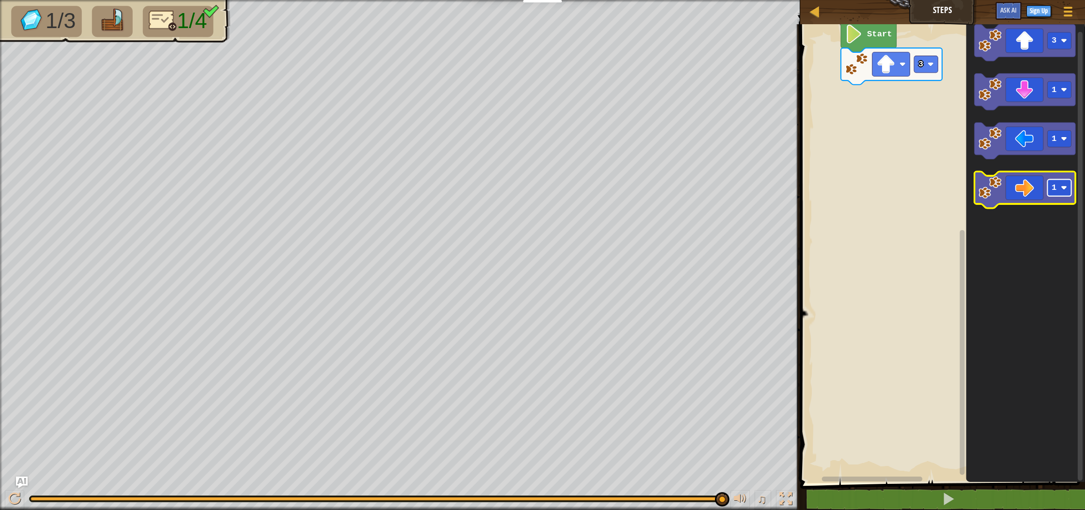
click at [1053, 186] on text "1" at bounding box center [1053, 188] width 5 height 9
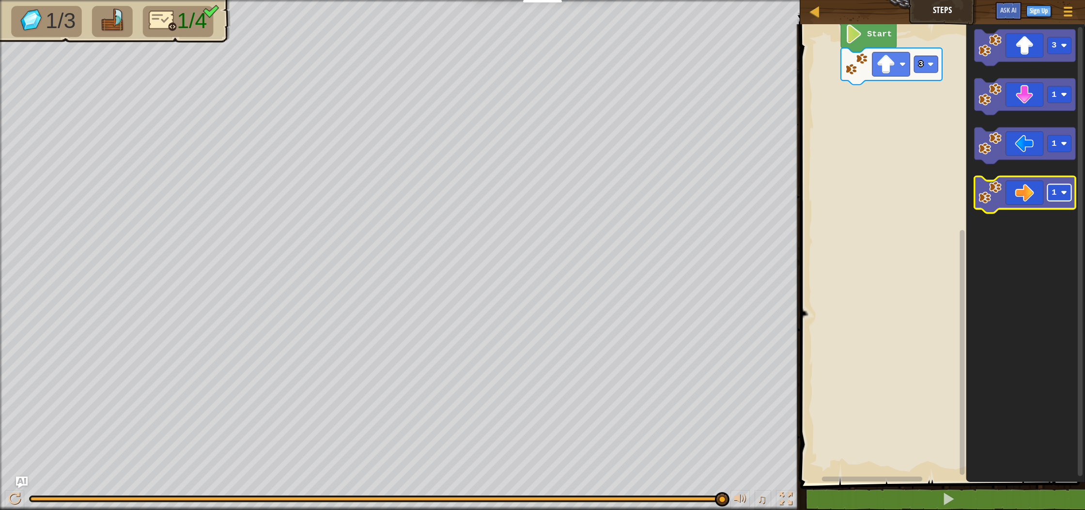
click at [1053, 186] on rect "Blockly Workspace" at bounding box center [1060, 193] width 24 height 17
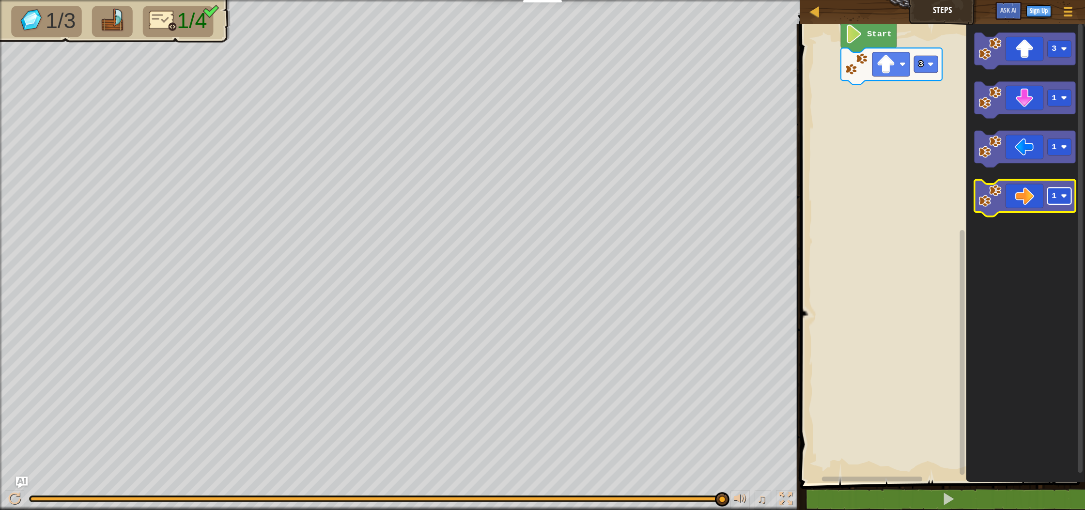
click at [1053, 186] on icon "Blockly Workspace" at bounding box center [1024, 198] width 101 height 37
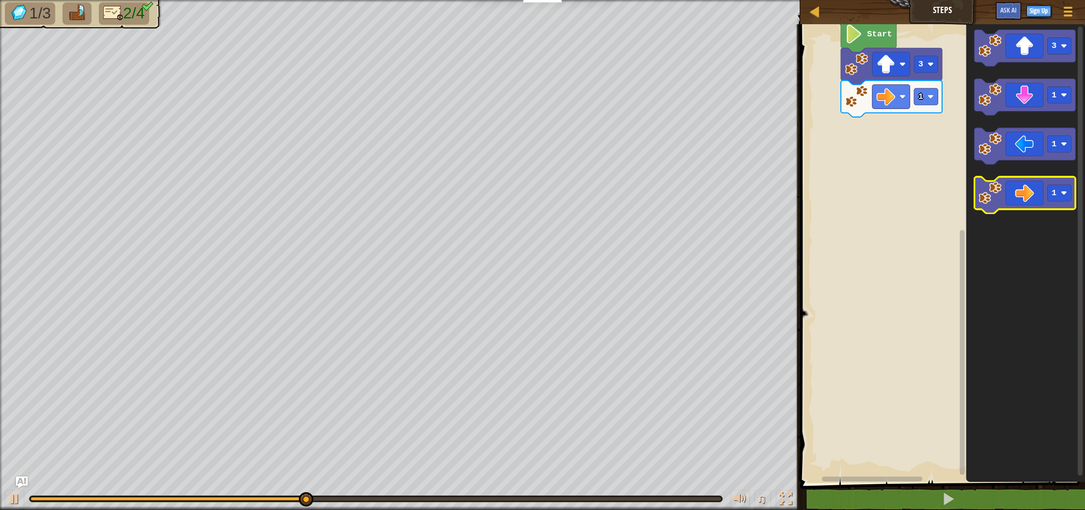
click at [1038, 197] on icon "Blockly Workspace" at bounding box center [1024, 195] width 101 height 37
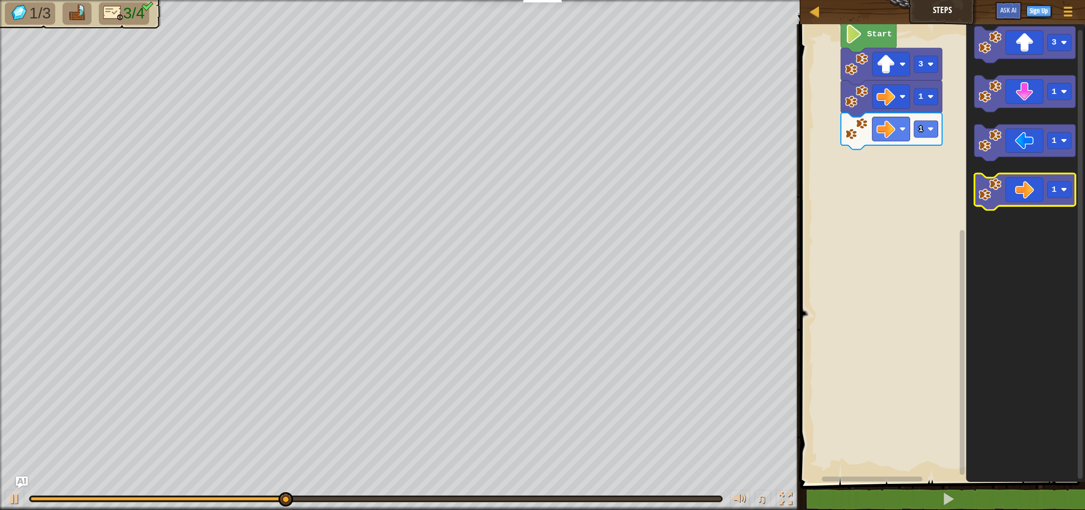
click at [1038, 197] on icon "Blockly Workspace" at bounding box center [1024, 192] width 101 height 37
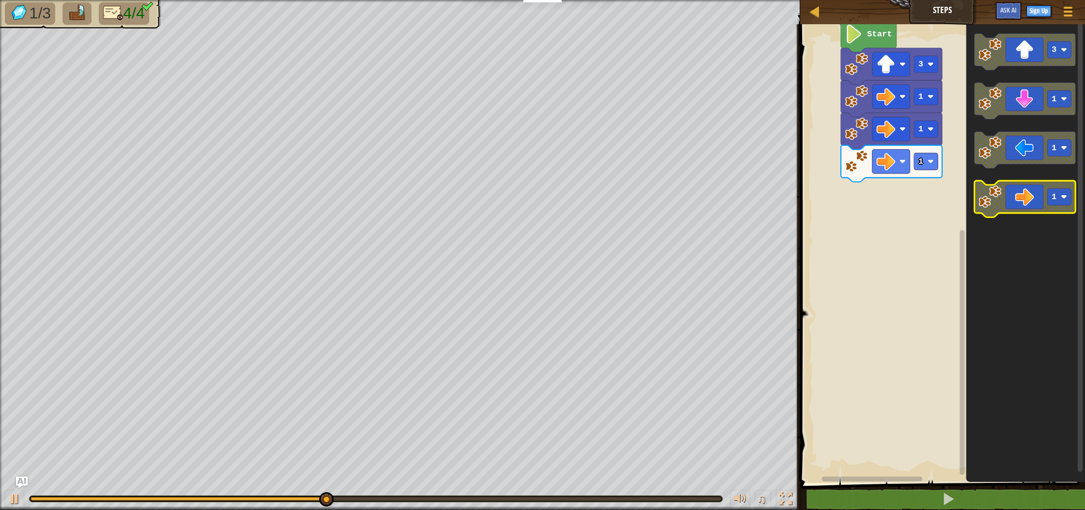
click at [1038, 197] on icon "Blockly Workspace" at bounding box center [1024, 199] width 101 height 37
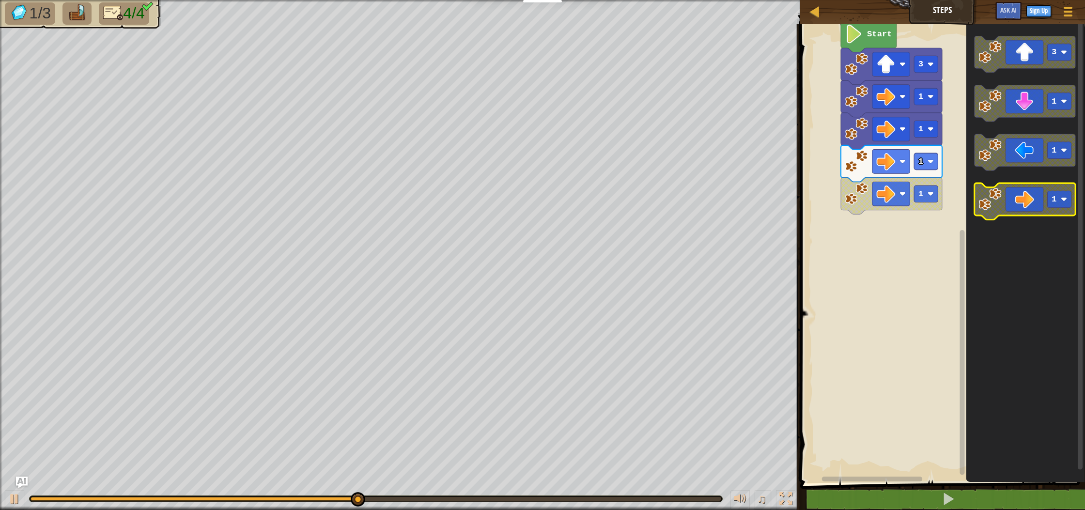
click at [1038, 197] on icon "Blockly Workspace" at bounding box center [1024, 202] width 101 height 37
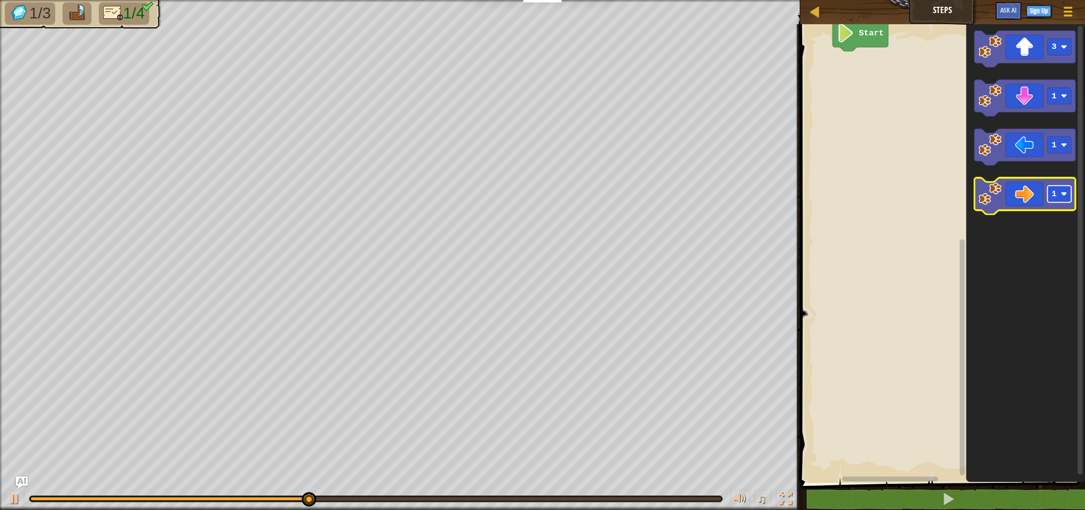
click at [1059, 189] on rect "Blockly Workspace" at bounding box center [1060, 194] width 24 height 17
click at [1049, 199] on rect "Blockly Workspace" at bounding box center [1060, 193] width 24 height 17
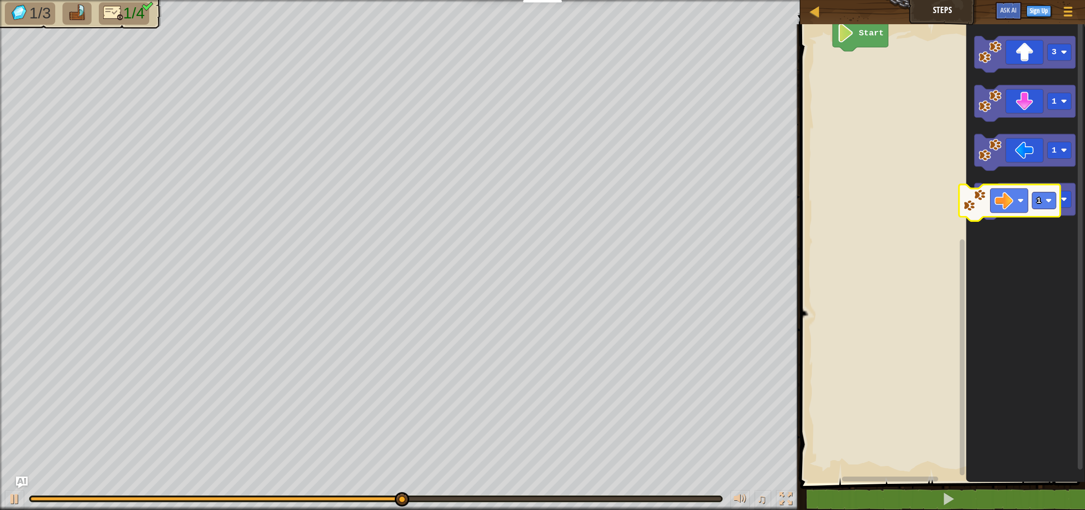
click at [1017, 199] on icon "Blockly Workspace" at bounding box center [1024, 202] width 101 height 37
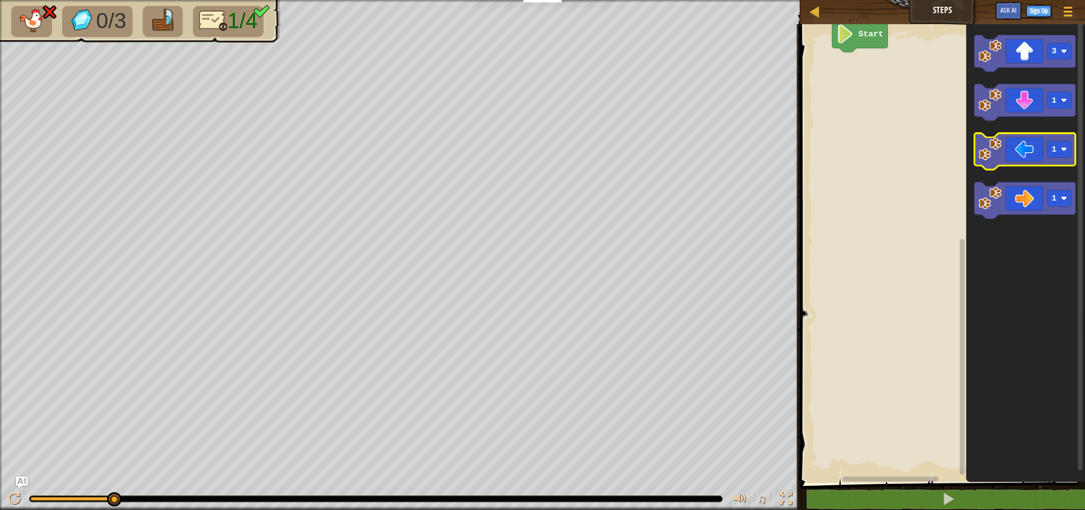
click at [1027, 157] on icon "Blockly Workspace" at bounding box center [1024, 151] width 101 height 37
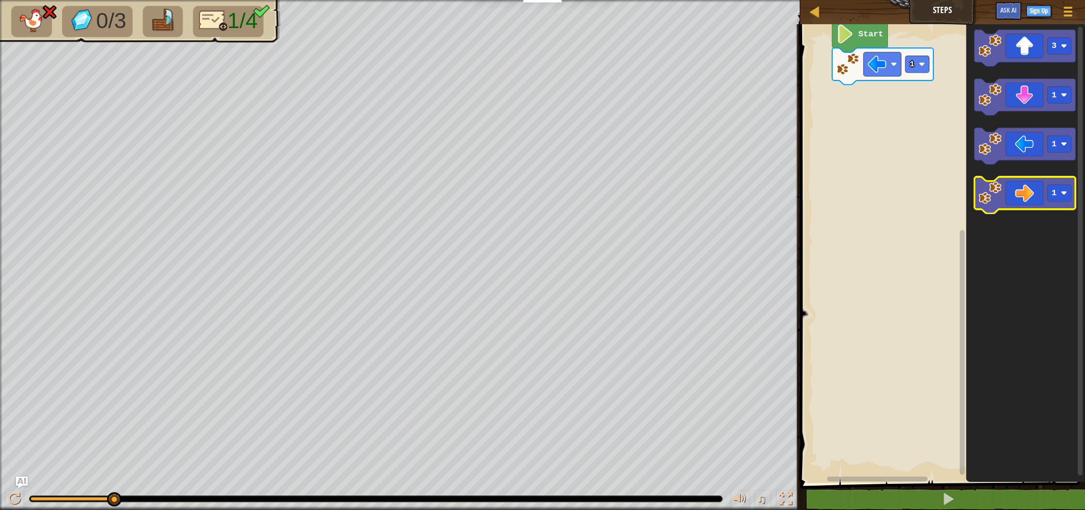
click at [1039, 200] on icon "Blockly Workspace" at bounding box center [1024, 195] width 101 height 37
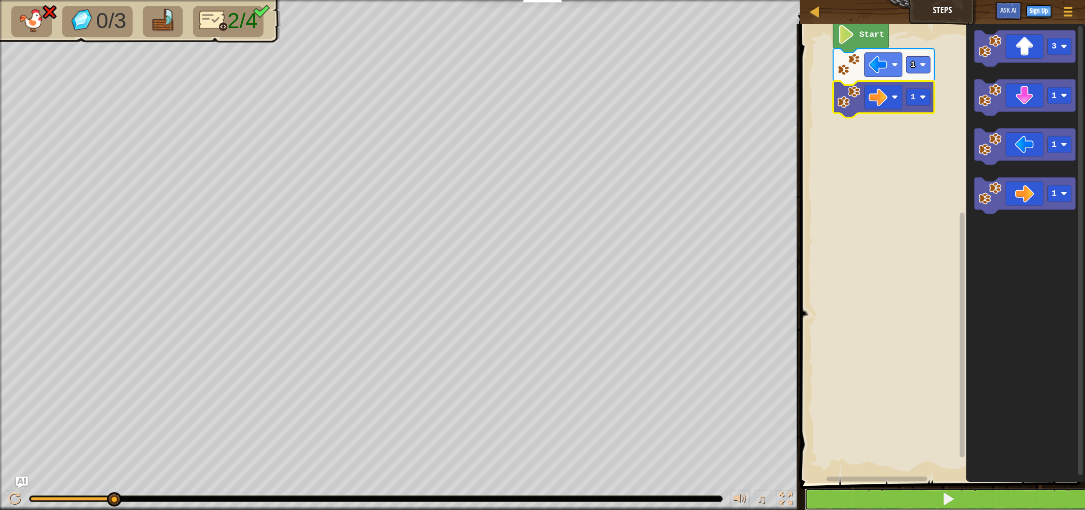
click at [875, 495] on button at bounding box center [948, 499] width 288 height 22
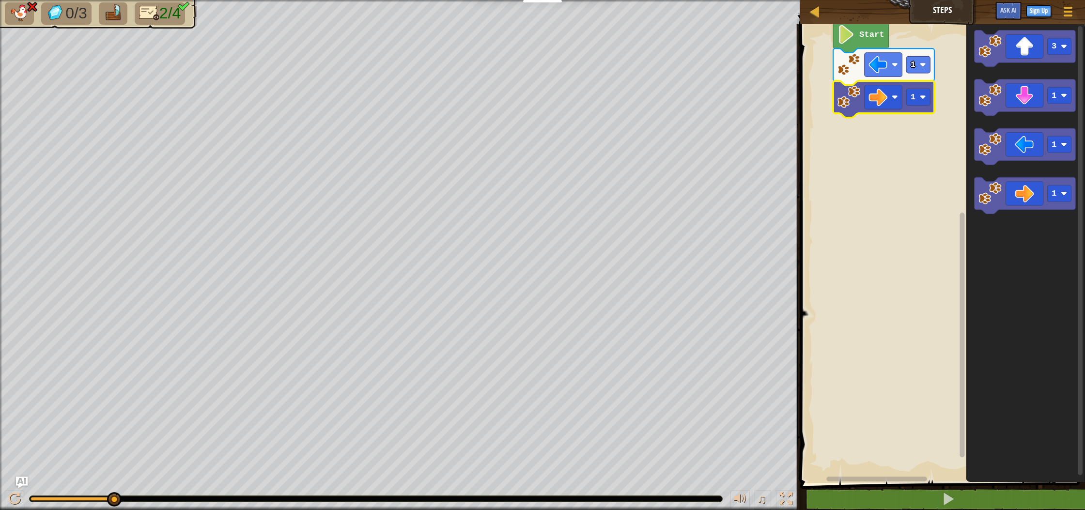
click at [110, 6] on img at bounding box center [113, 12] width 20 height 17
click at [110, 7] on img at bounding box center [113, 12] width 20 height 17
click at [110, 8] on img at bounding box center [113, 12] width 20 height 17
click at [109, 8] on img at bounding box center [113, 12] width 20 height 17
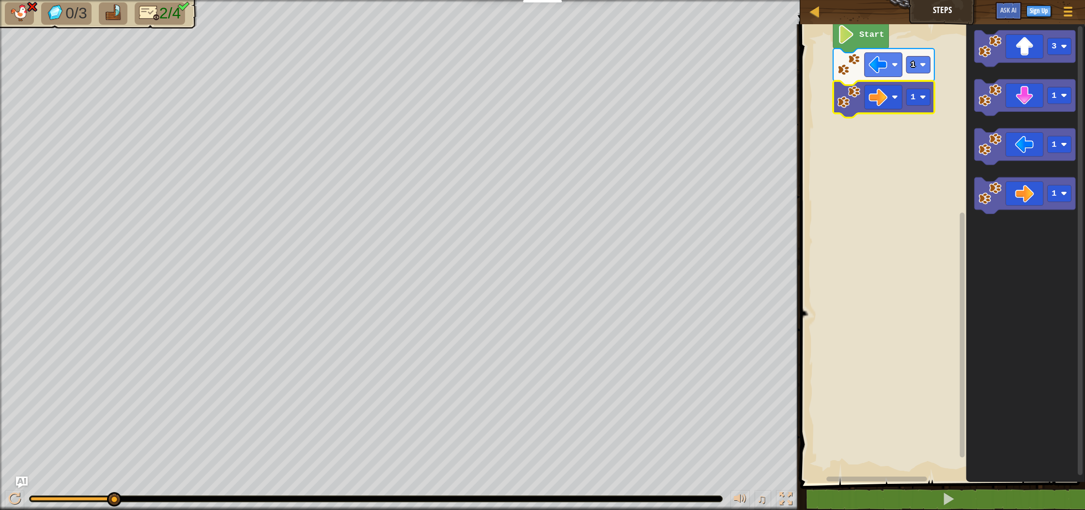
click at [14, 5] on img at bounding box center [19, 12] width 20 height 17
click at [15, 15] on img at bounding box center [19, 12] width 20 height 17
click at [58, 12] on img at bounding box center [56, 12] width 20 height 17
click at [177, 15] on span "2/4" at bounding box center [169, 12] width 21 height 17
click at [1025, 265] on div "Map Steps Game Menu Sign Up Ask AI 1 הההההההההההההההההההההההההההההההההההההההההה…" at bounding box center [542, 255] width 1085 height 510
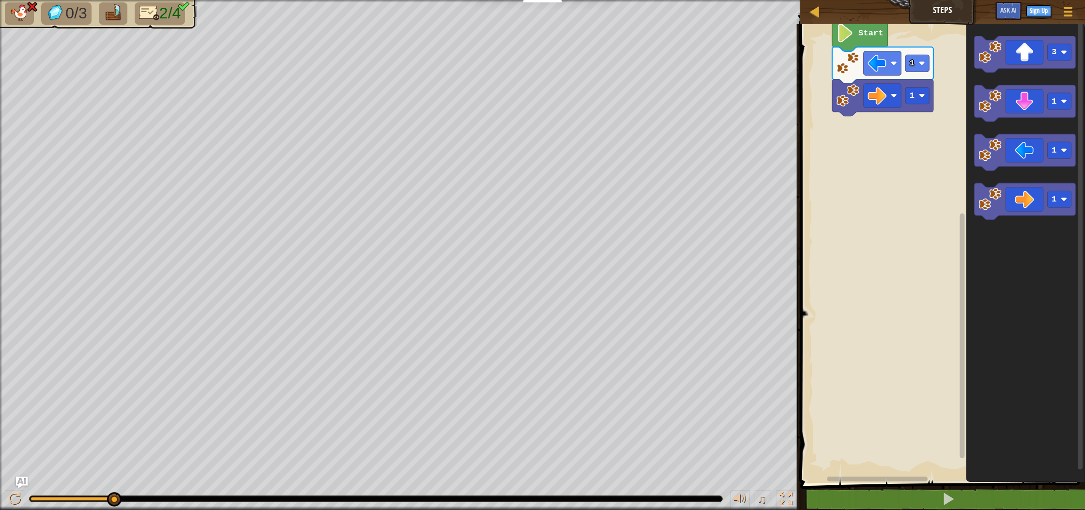
click at [1005, 255] on icon "Blockly Workspace" at bounding box center [1025, 250] width 119 height 463
click at [1084, 248] on div "Map Steps Game Menu Sign Up Ask AI 1 הההההההההההההההההההההההההההההההההההההההההה…" at bounding box center [542, 255] width 1085 height 510
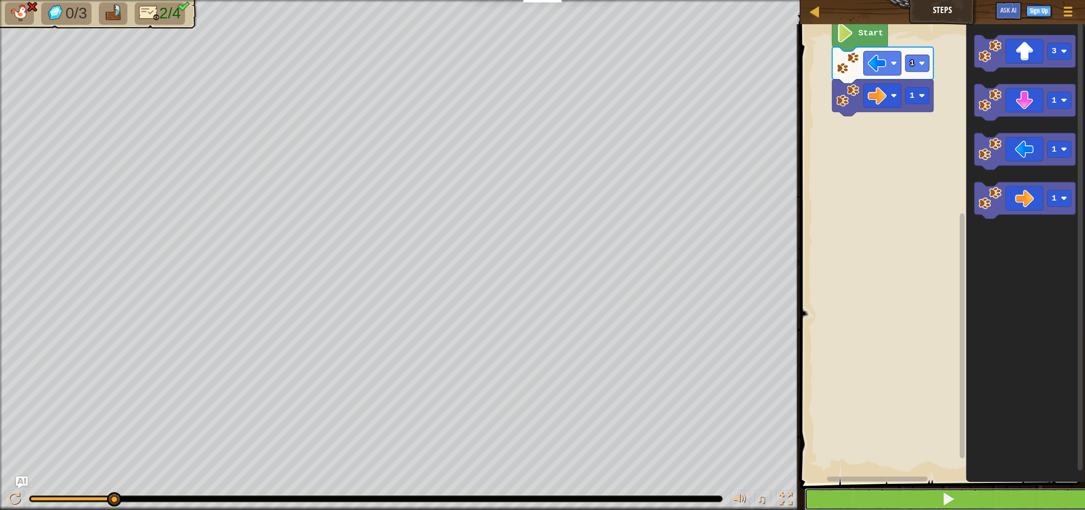
click at [907, 493] on button at bounding box center [948, 499] width 288 height 22
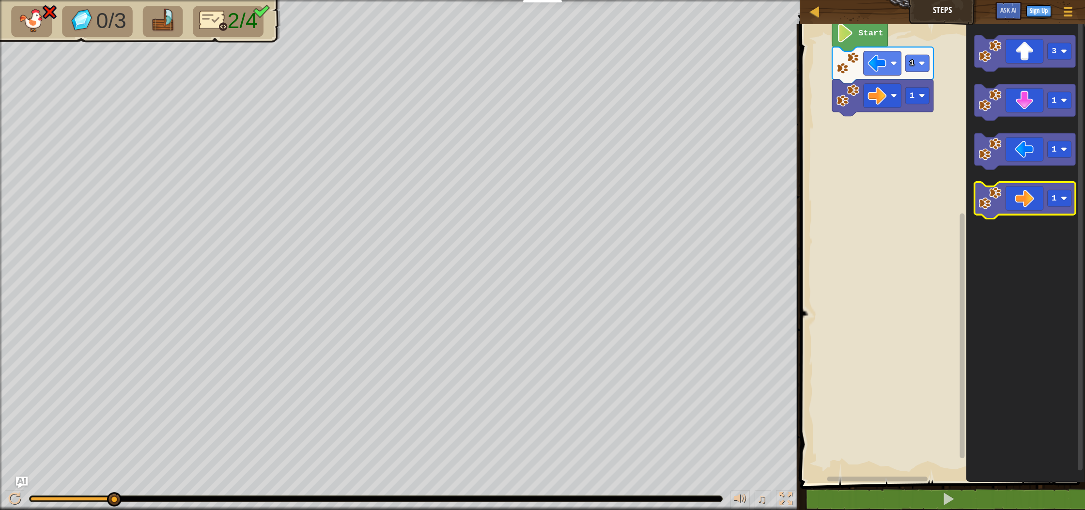
click at [1042, 197] on icon "Blockly Workspace" at bounding box center [1024, 201] width 101 height 37
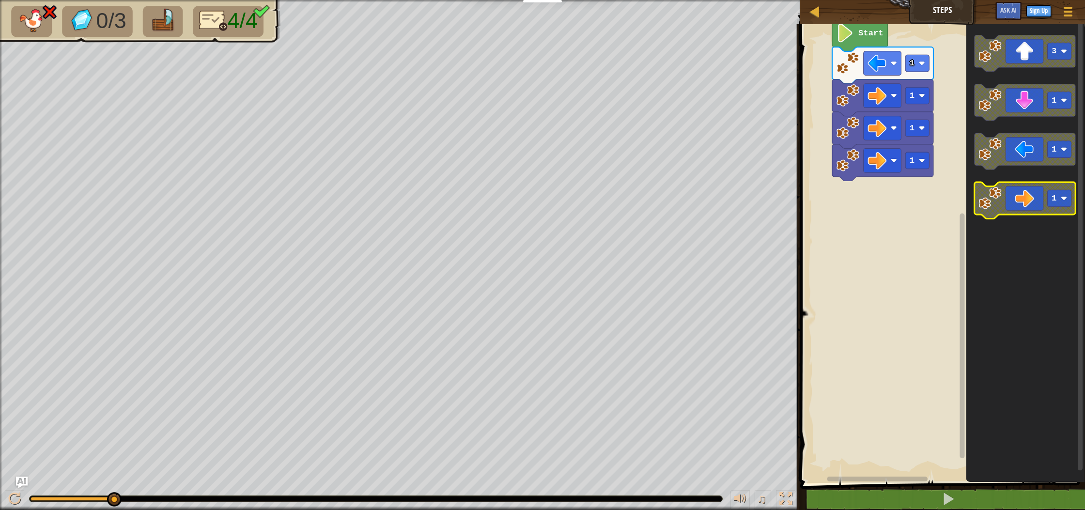
click at [1042, 196] on icon "Blockly Workspace" at bounding box center [1024, 201] width 101 height 37
click at [1037, 195] on icon "Blockly Workspace" at bounding box center [1024, 201] width 101 height 37
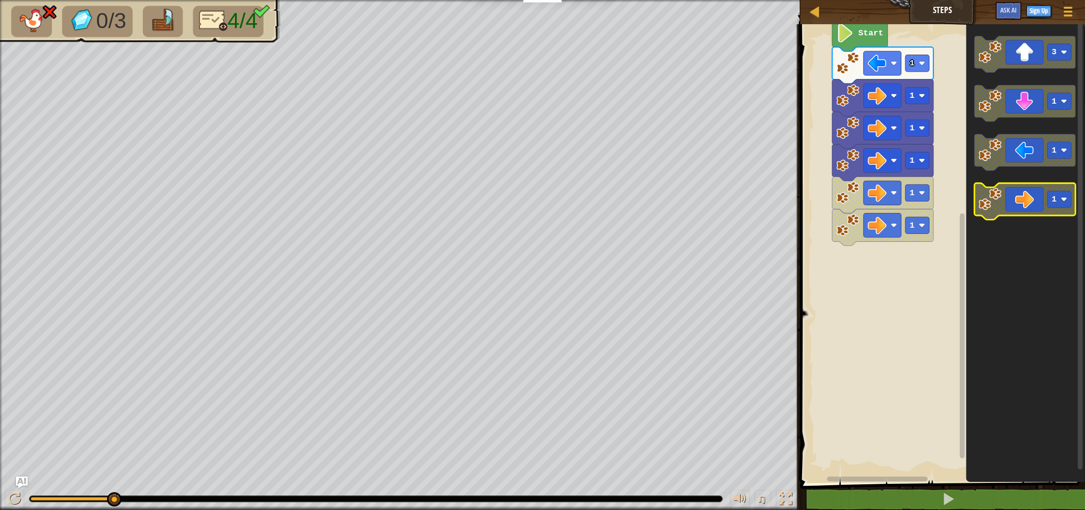
click at [1013, 209] on icon "Blockly Workspace" at bounding box center [1024, 202] width 101 height 37
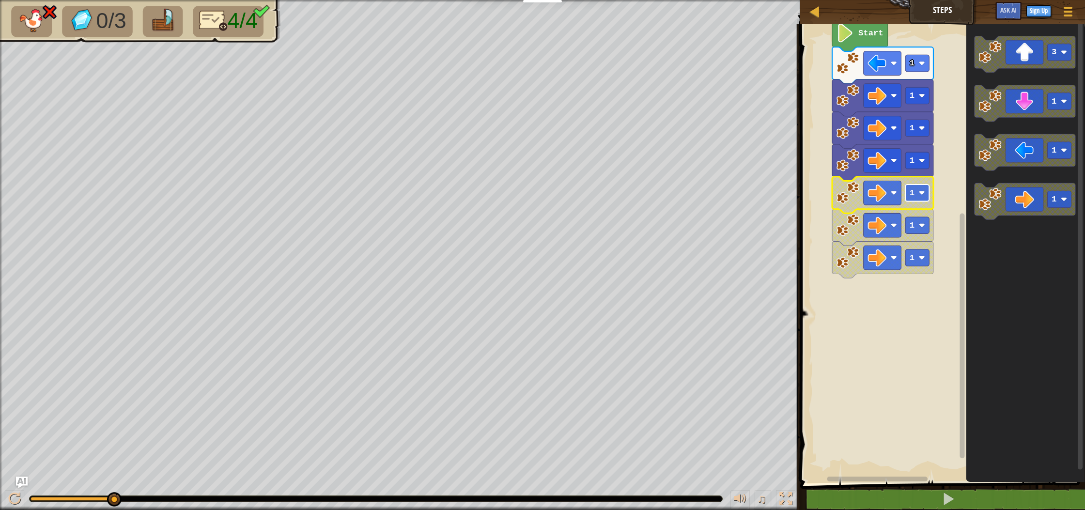
click at [915, 194] on rect "Blockly Workspace" at bounding box center [917, 193] width 24 height 17
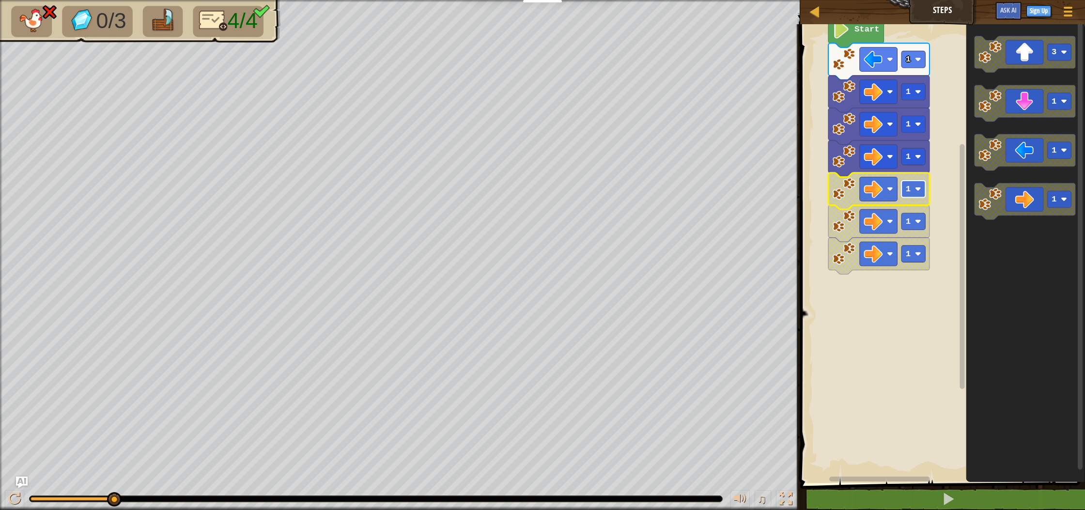
click at [913, 190] on rect "Blockly Workspace" at bounding box center [913, 189] width 24 height 17
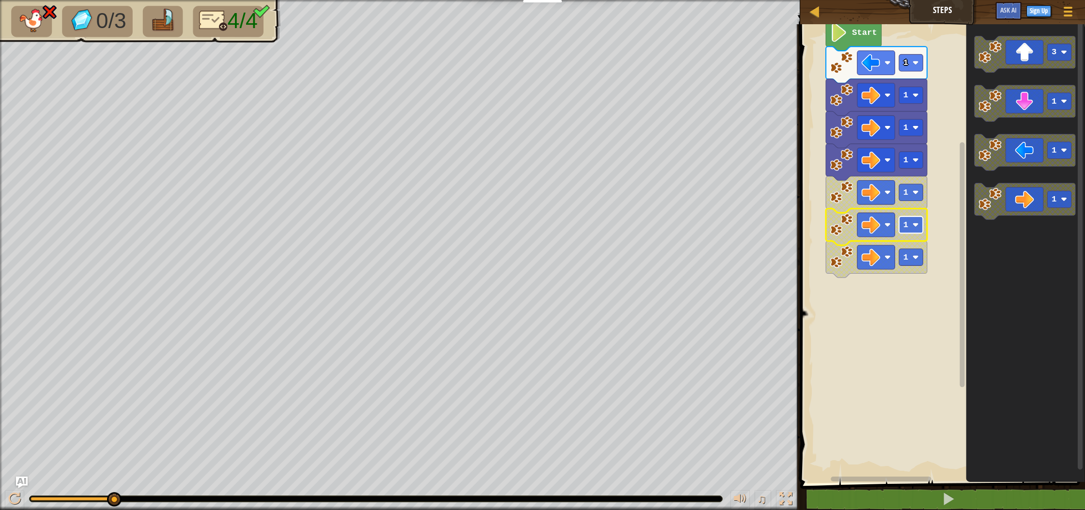
click at [908, 231] on rect "Blockly Workspace" at bounding box center [911, 224] width 24 height 17
click at [902, 258] on rect "Blockly Workspace" at bounding box center [911, 257] width 24 height 17
click at [905, 191] on text "1" at bounding box center [905, 192] width 5 height 9
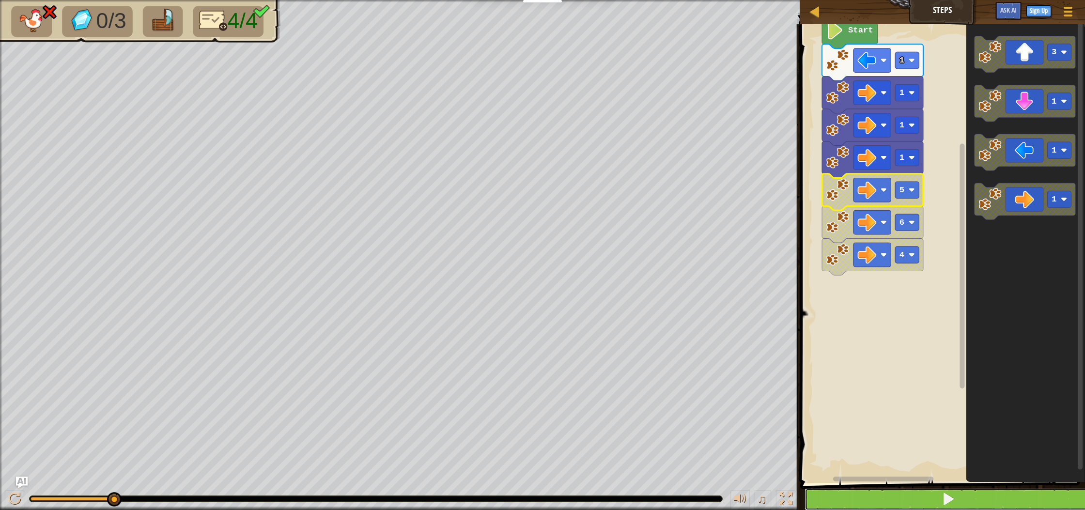
click at [909, 490] on button at bounding box center [948, 499] width 288 height 22
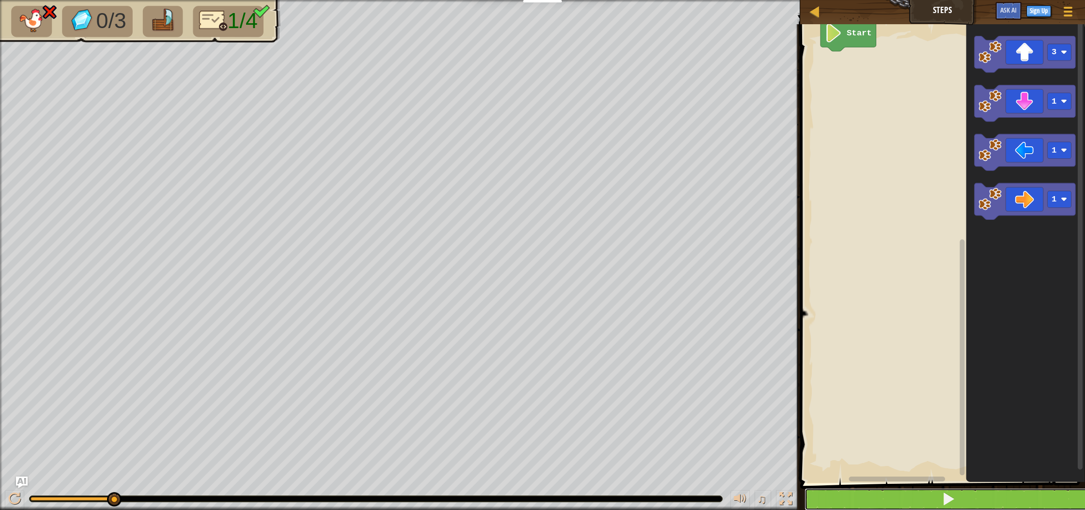
click at [1043, 494] on button at bounding box center [948, 499] width 288 height 22
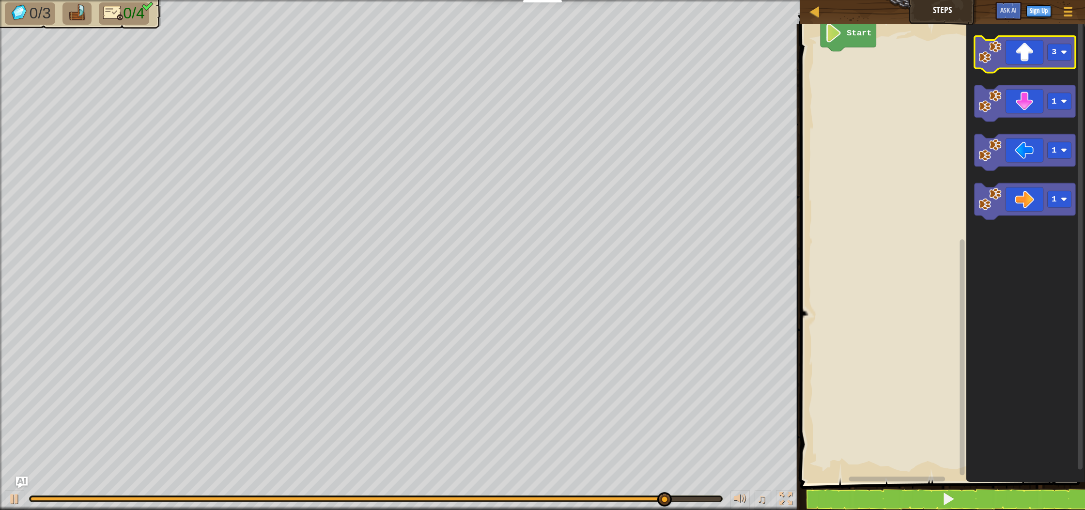
click at [1027, 49] on icon "Blockly Workspace" at bounding box center [1024, 54] width 101 height 37
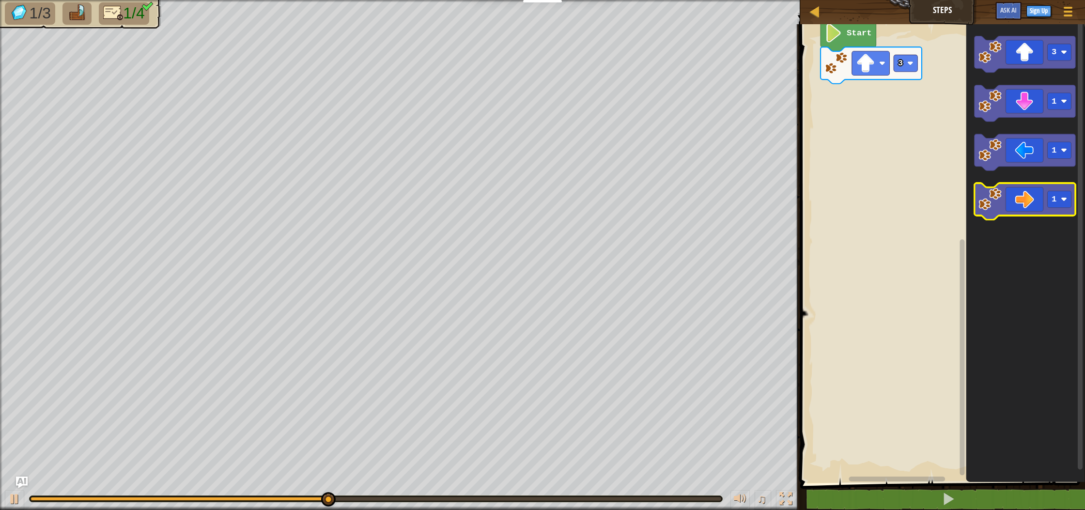
click at [1015, 201] on icon "Blockly Workspace" at bounding box center [1024, 202] width 101 height 37
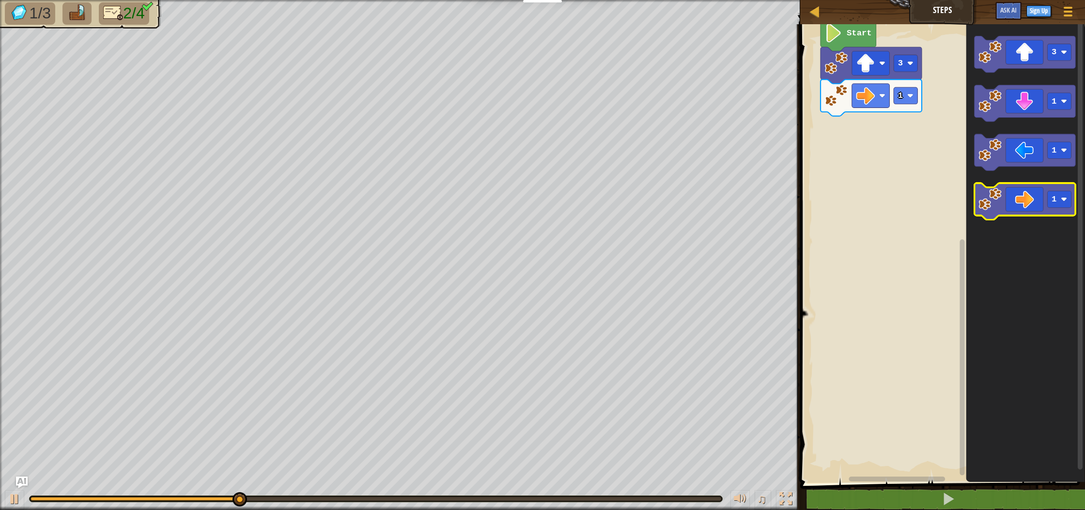
click at [1014, 193] on icon "Blockly Workspace" at bounding box center [1024, 202] width 101 height 37
